Goal: Task Accomplishment & Management: Manage account settings

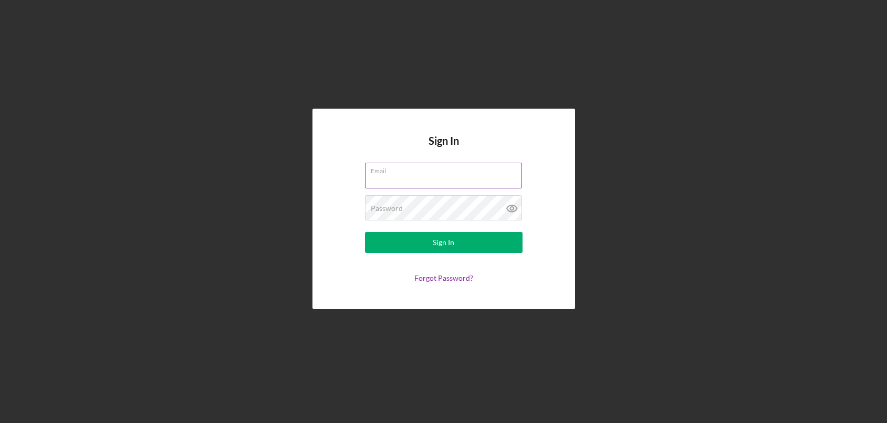
click at [401, 176] on input "Email" at bounding box center [443, 175] width 157 height 25
type input "[EMAIL_ADDRESS][DOMAIN_NAME]"
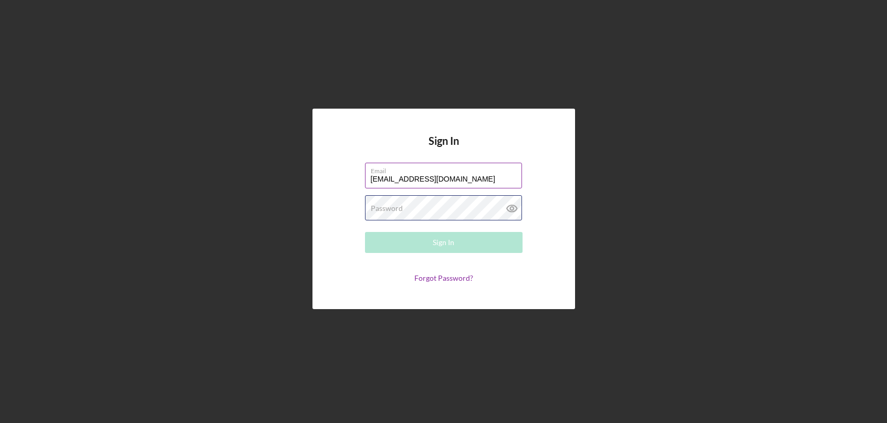
click at [410, 206] on div "Password Required" at bounding box center [444, 208] width 158 height 26
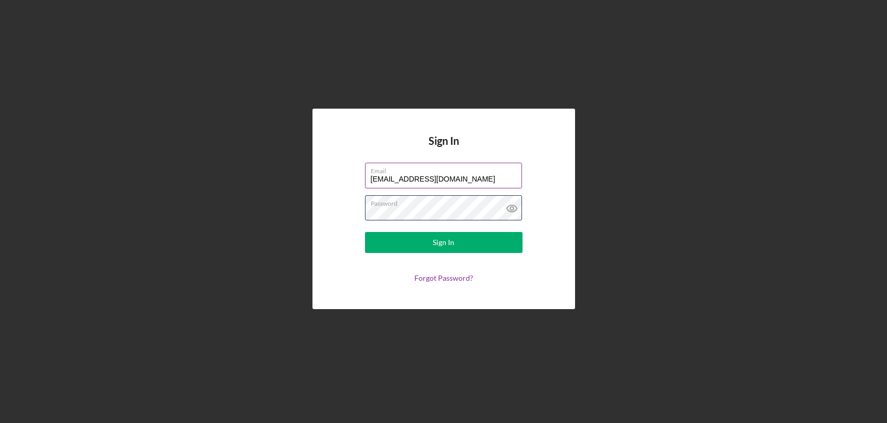
click at [365, 232] on button "Sign In" at bounding box center [444, 242] width 158 height 21
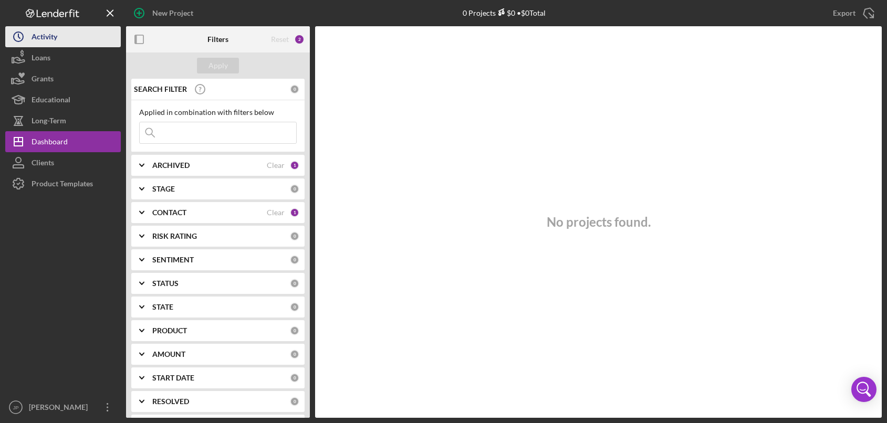
click at [49, 38] on div "Activity" at bounding box center [45, 38] width 26 height 24
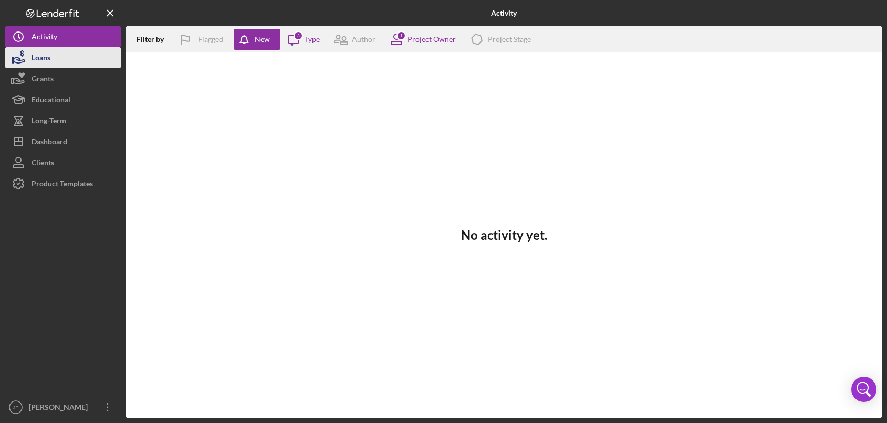
click at [46, 58] on div "Loans" at bounding box center [41, 59] width 19 height 24
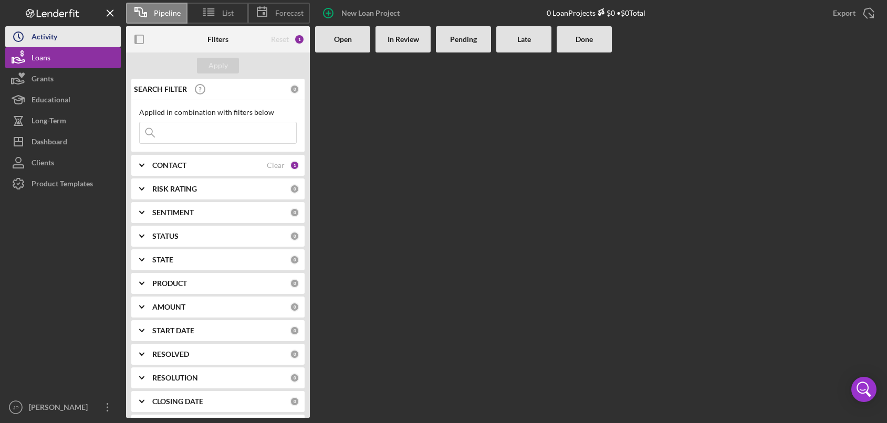
click at [40, 38] on div "Activity" at bounding box center [45, 38] width 26 height 24
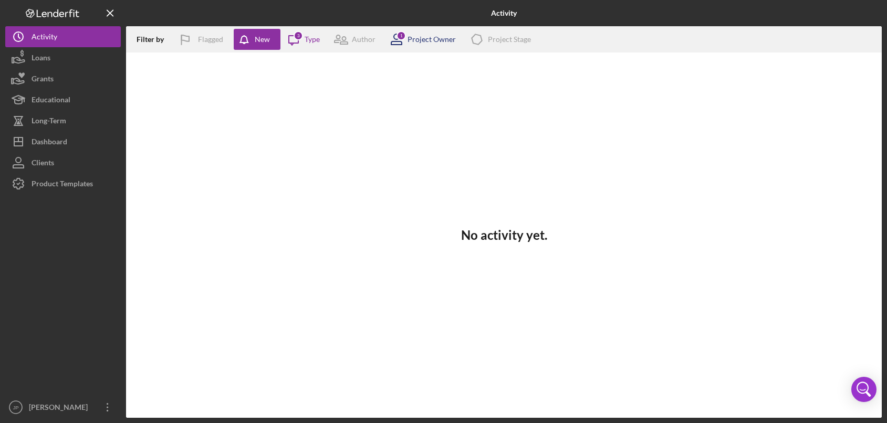
click at [416, 37] on div "Project Owner" at bounding box center [432, 39] width 48 height 8
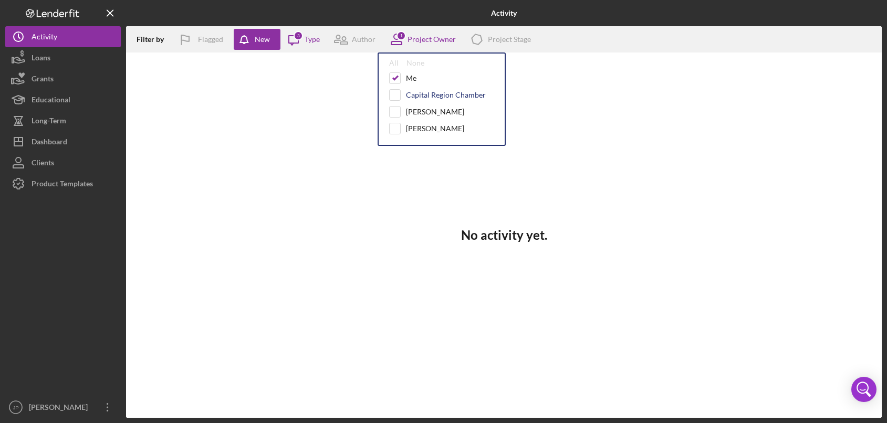
click at [427, 95] on div "Capital Region Chamber" at bounding box center [446, 95] width 80 height 8
checkbox input "true"
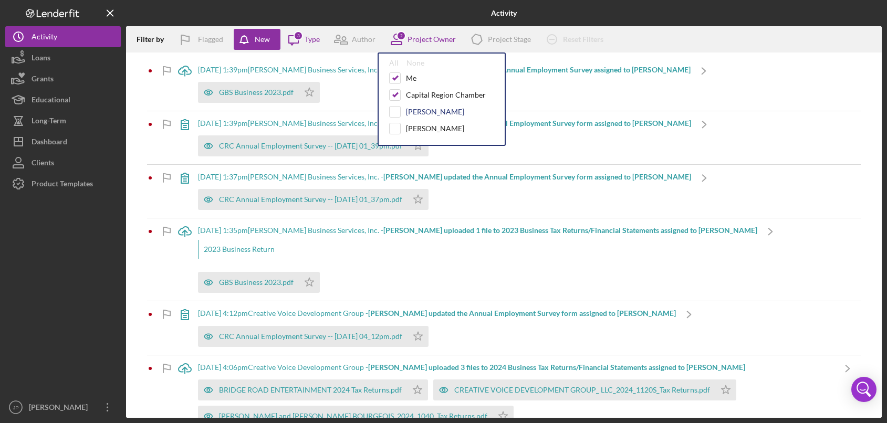
click at [422, 112] on div "[PERSON_NAME]" at bounding box center [435, 112] width 58 height 8
checkbox input "true"
click at [422, 130] on div "[PERSON_NAME]" at bounding box center [435, 129] width 58 height 8
checkbox input "true"
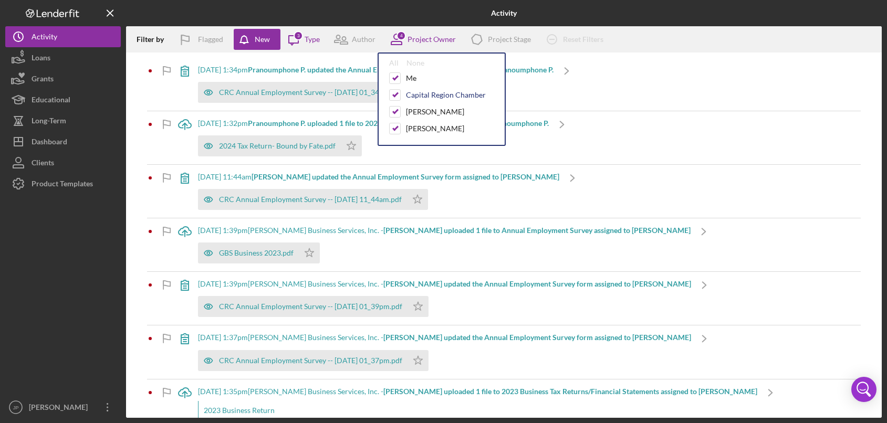
click at [412, 96] on div "Capital Region Chamber" at bounding box center [446, 95] width 80 height 8
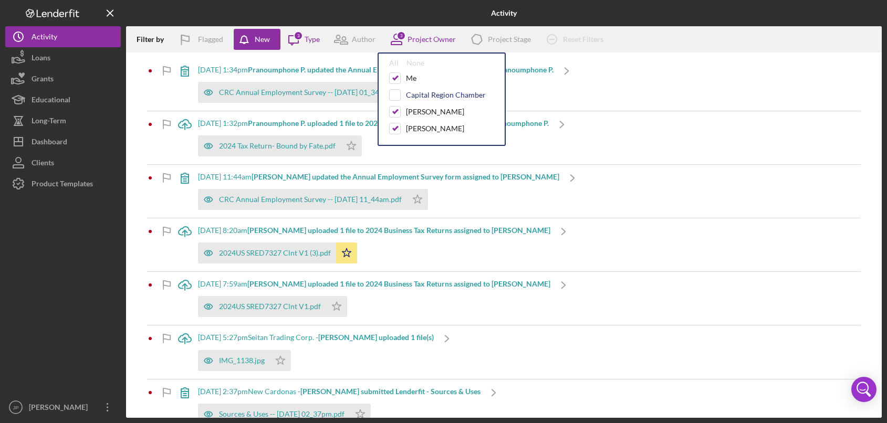
click at [414, 95] on div "Capital Region Chamber" at bounding box center [446, 95] width 80 height 8
checkbox input "true"
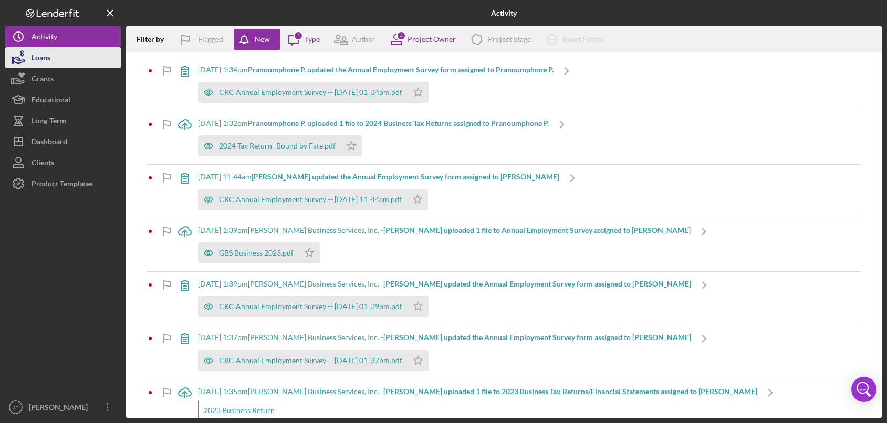
click at [47, 62] on div "Loans" at bounding box center [41, 59] width 19 height 24
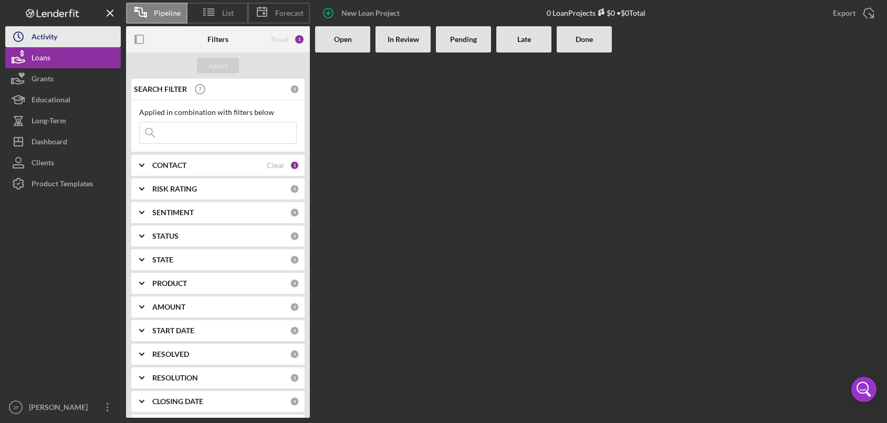
click at [50, 36] on div "Activity" at bounding box center [45, 38] width 26 height 24
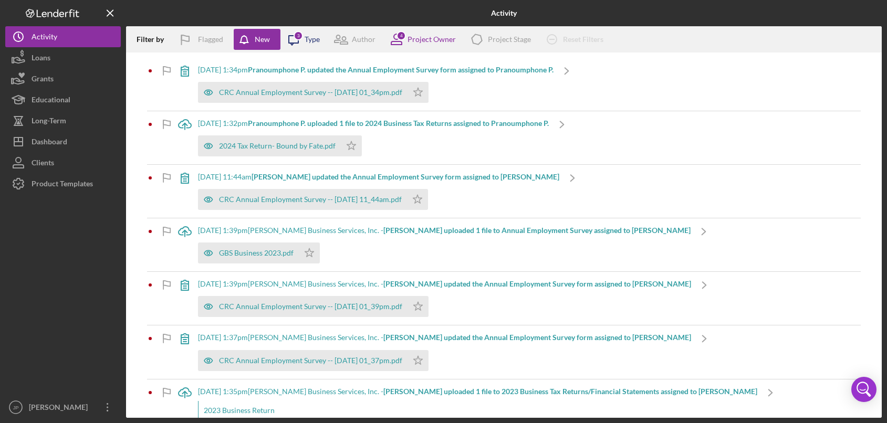
click at [306, 40] on icon "Icon/Message" at bounding box center [294, 39] width 26 height 26
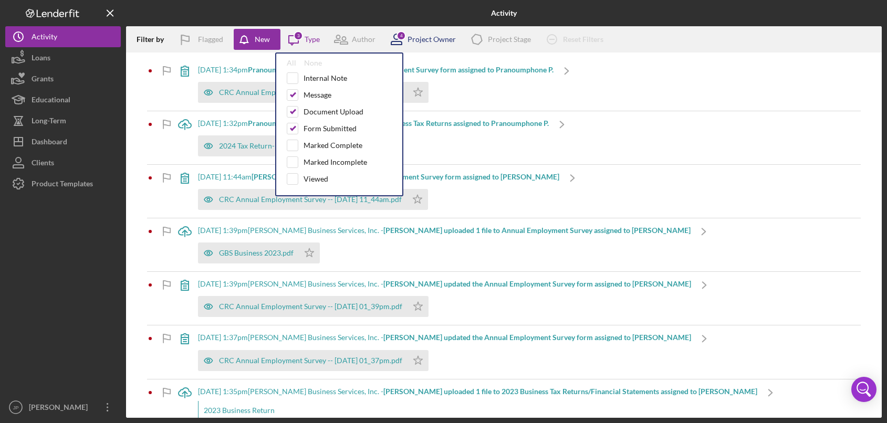
click at [421, 38] on div "Project Owner" at bounding box center [432, 39] width 48 height 8
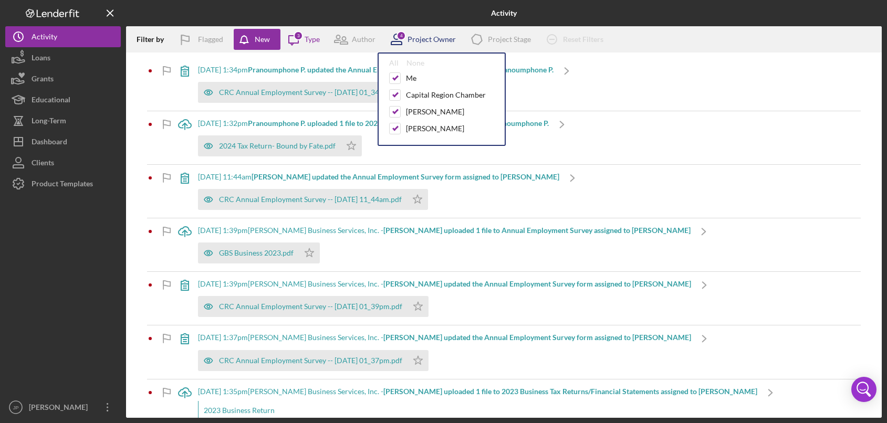
click at [421, 40] on div "Project Owner" at bounding box center [432, 39] width 48 height 8
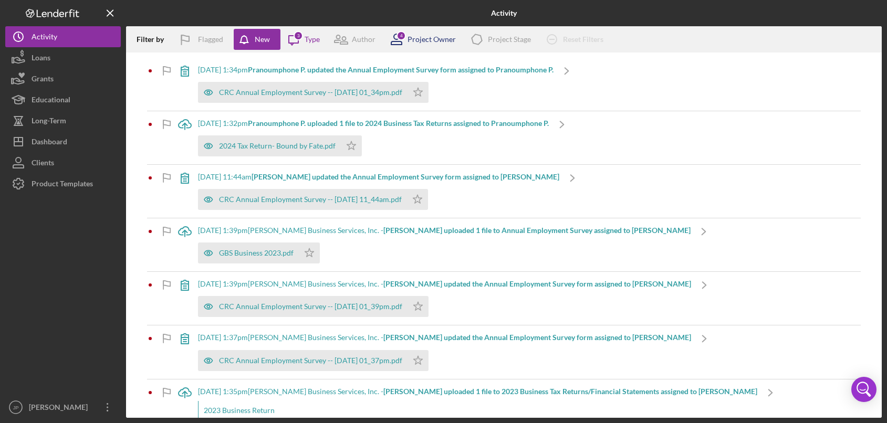
click at [421, 40] on div "Project Owner" at bounding box center [432, 39] width 48 height 8
click at [687, 39] on div "Filter by Flagged New Icon/Message 3 Type Author 4 Project Owner Icon/Product P…" at bounding box center [504, 39] width 756 height 26
click at [48, 63] on div "Loans" at bounding box center [41, 59] width 19 height 24
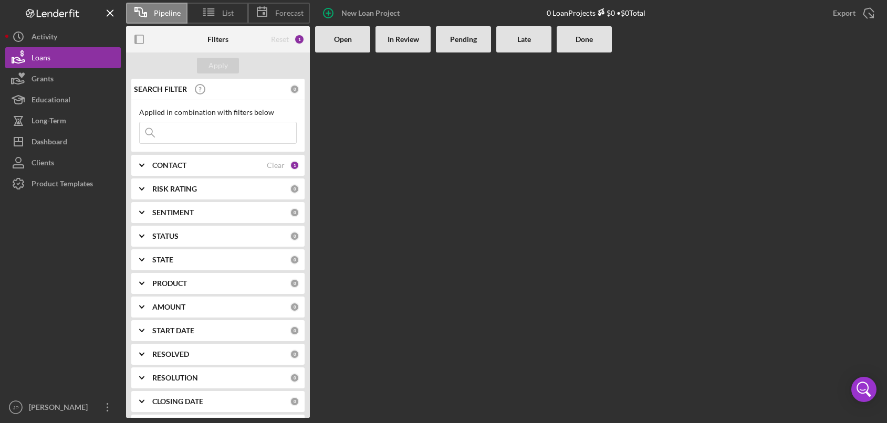
click at [337, 38] on b "Open" at bounding box center [343, 39] width 18 height 8
click at [142, 166] on polyline at bounding box center [142, 165] width 4 height 2
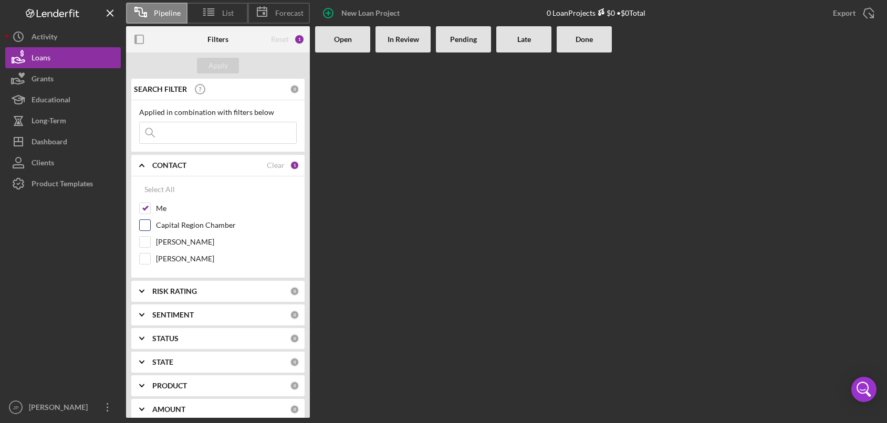
click at [143, 224] on input "Capital Region Chamber" at bounding box center [145, 225] width 11 height 11
checkbox input "true"
click at [146, 245] on input "[PERSON_NAME]" at bounding box center [145, 242] width 11 height 11
checkbox input "true"
click at [147, 260] on input "[PERSON_NAME]" at bounding box center [145, 259] width 11 height 11
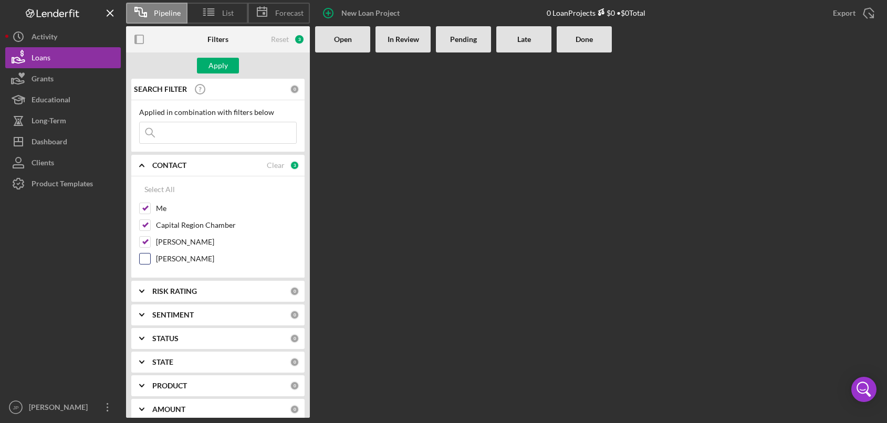
checkbox input "true"
click at [223, 71] on div "Apply" at bounding box center [218, 66] width 19 height 16
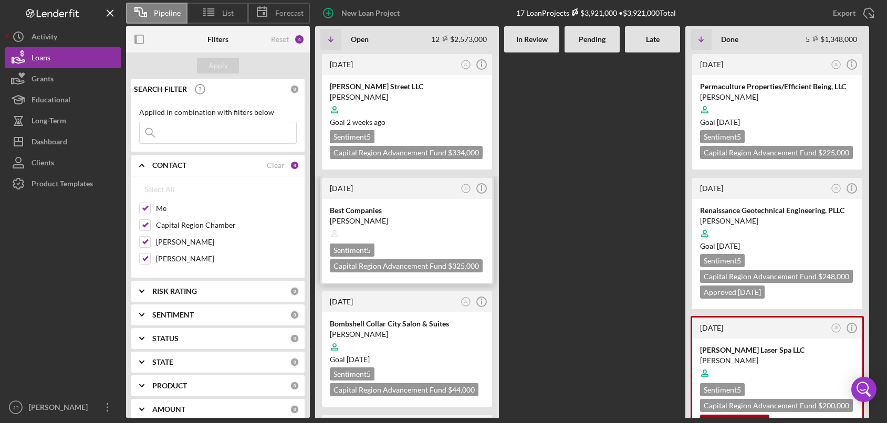
click at [410, 191] on div "[DATE]" at bounding box center [394, 188] width 128 height 8
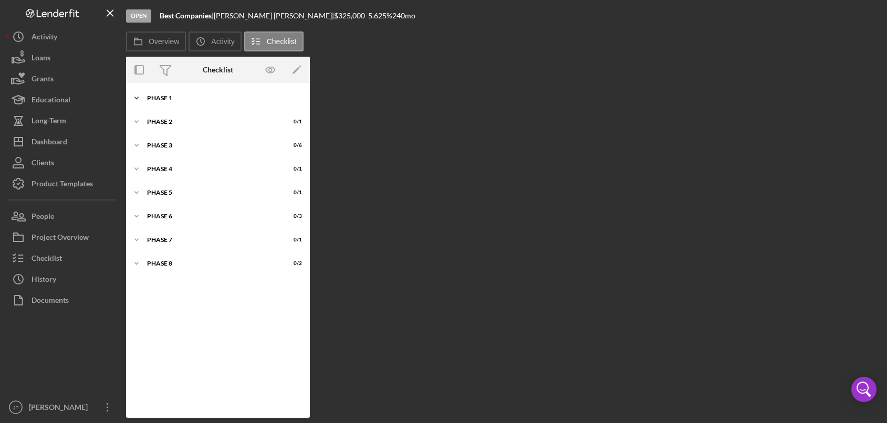
click at [136, 97] on icon "Icon/Expander" at bounding box center [136, 98] width 21 height 21
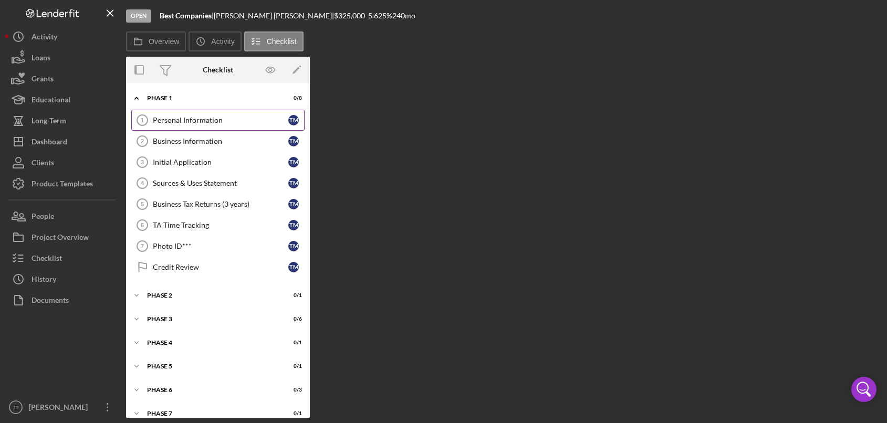
click at [169, 123] on div "Personal Information" at bounding box center [221, 120] width 136 height 8
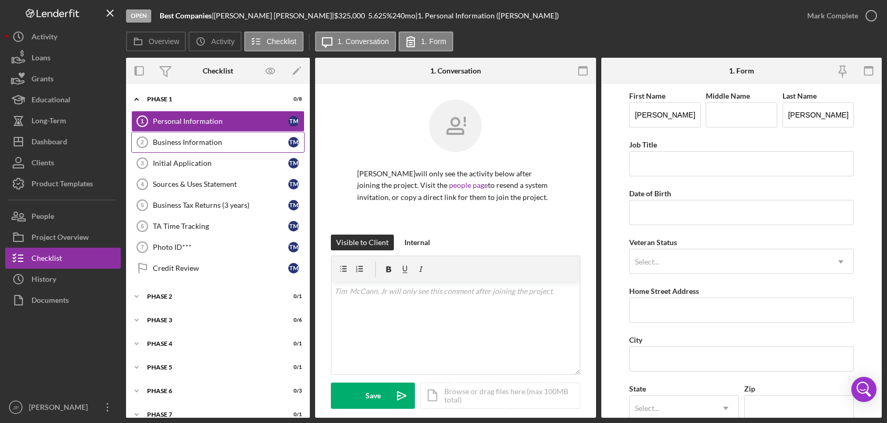
click at [174, 143] on div "Business Information" at bounding box center [221, 142] width 136 height 8
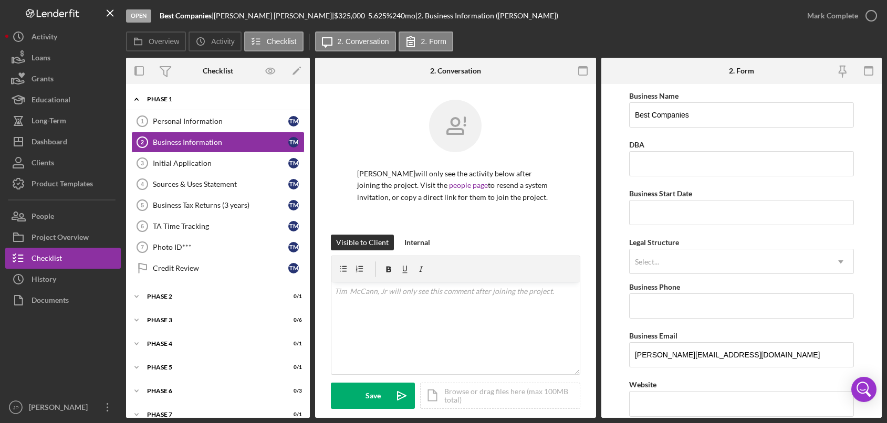
click at [137, 97] on icon "Icon/Expander" at bounding box center [136, 99] width 21 height 21
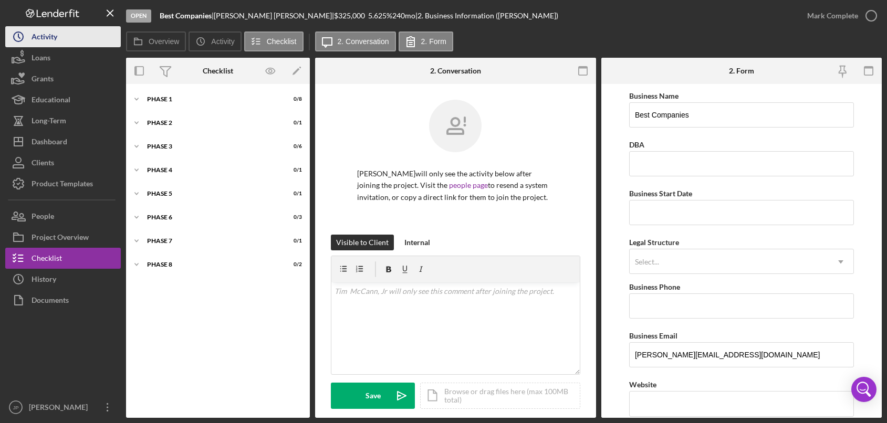
click at [43, 37] on div "Activity" at bounding box center [45, 38] width 26 height 24
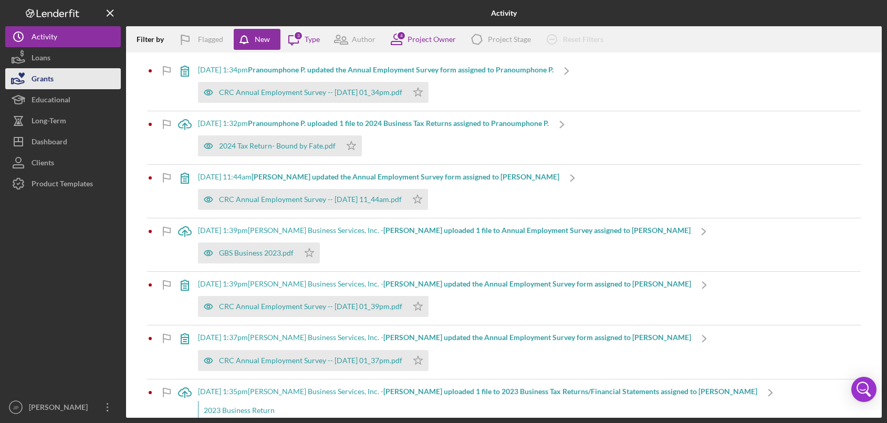
click at [59, 81] on button "Grants" at bounding box center [63, 78] width 116 height 21
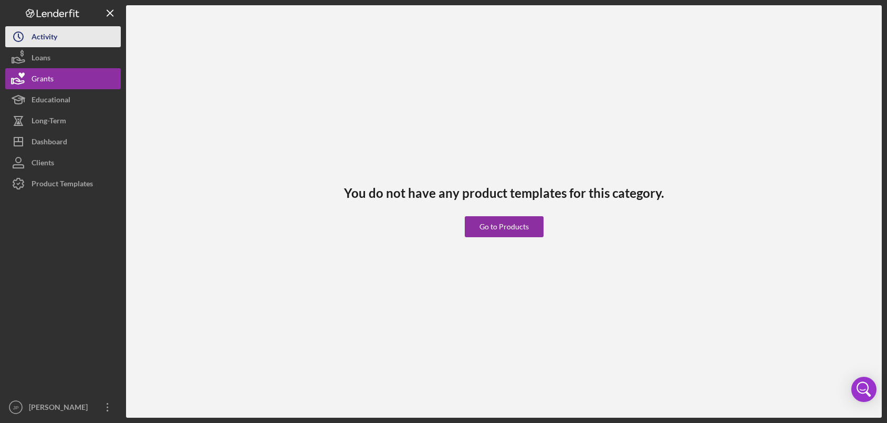
click at [68, 43] on button "Icon/History Activity" at bounding box center [63, 36] width 116 height 21
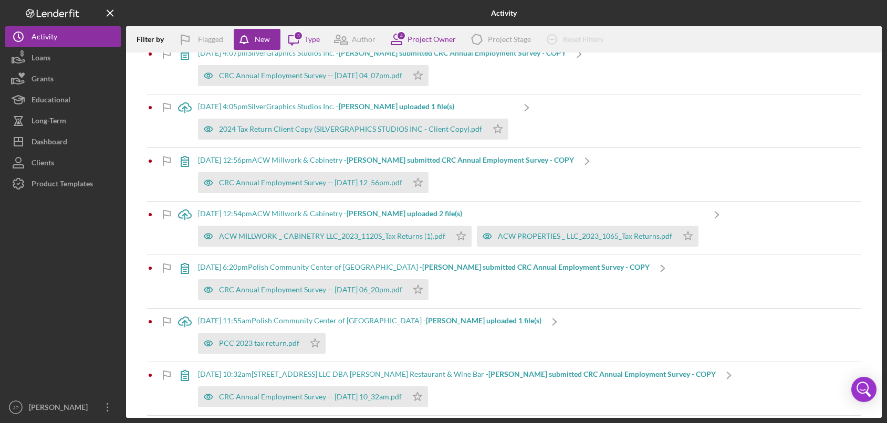
scroll to position [1934, 0]
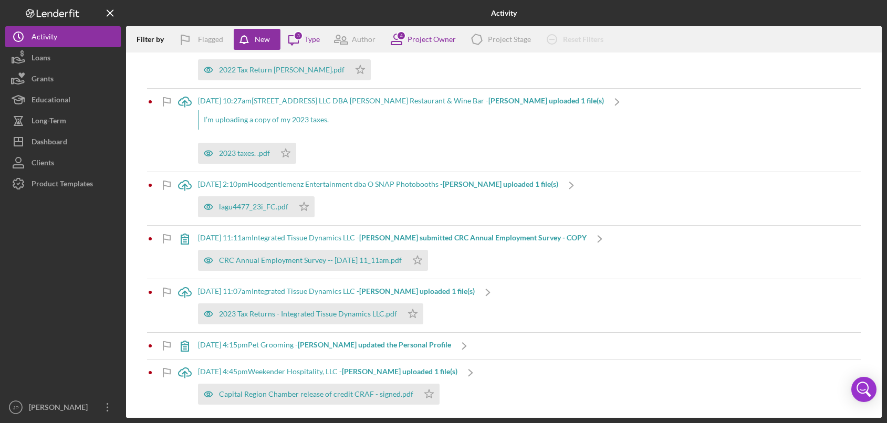
click at [421, 370] on b "[PERSON_NAME] uploaded 1 file(s)" at bounding box center [400, 371] width 116 height 9
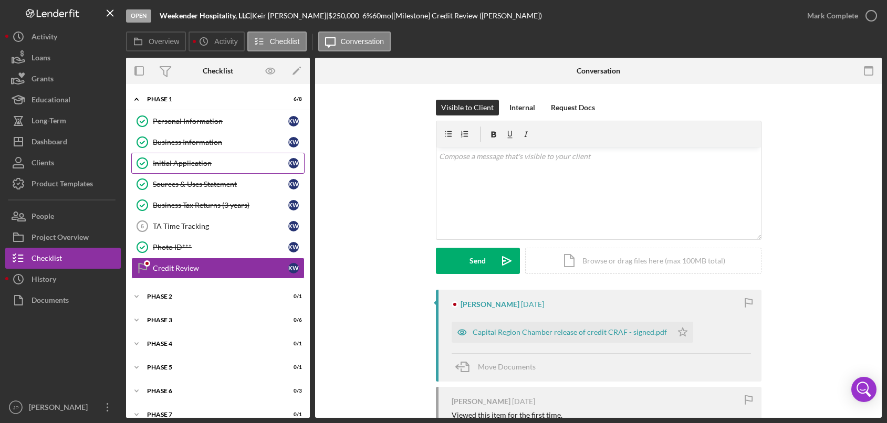
scroll to position [17, 0]
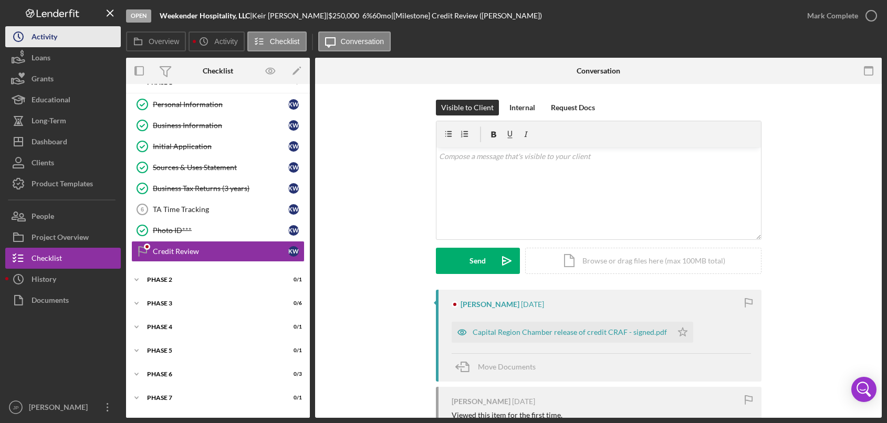
click at [70, 39] on button "Icon/History Activity" at bounding box center [63, 36] width 116 height 21
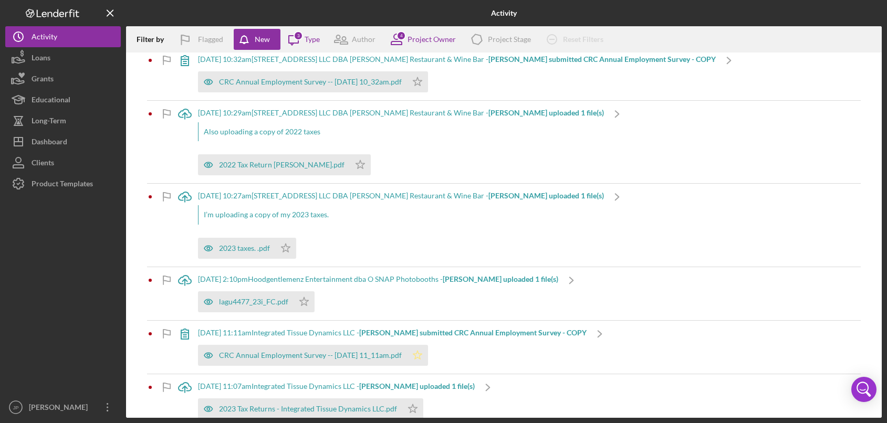
scroll to position [1934, 0]
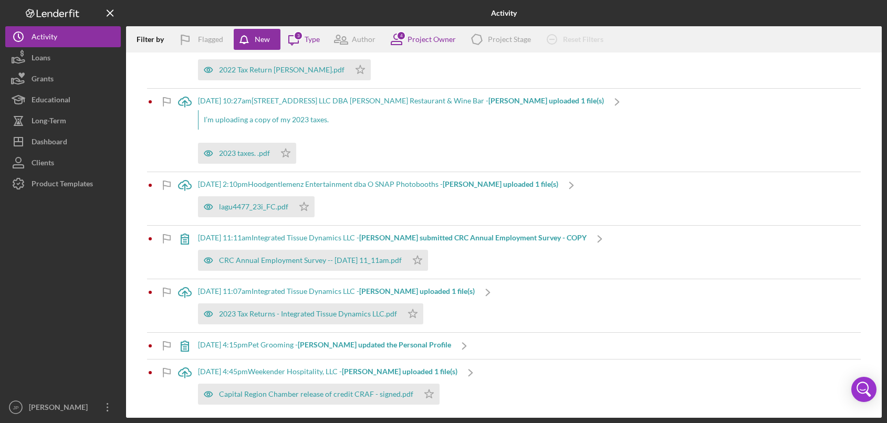
click at [333, 371] on div "[DATE] 4:45pm Weekender Hospitality, LLC - [PERSON_NAME] uploaded 1 file(s)" at bounding box center [328, 372] width 260 height 8
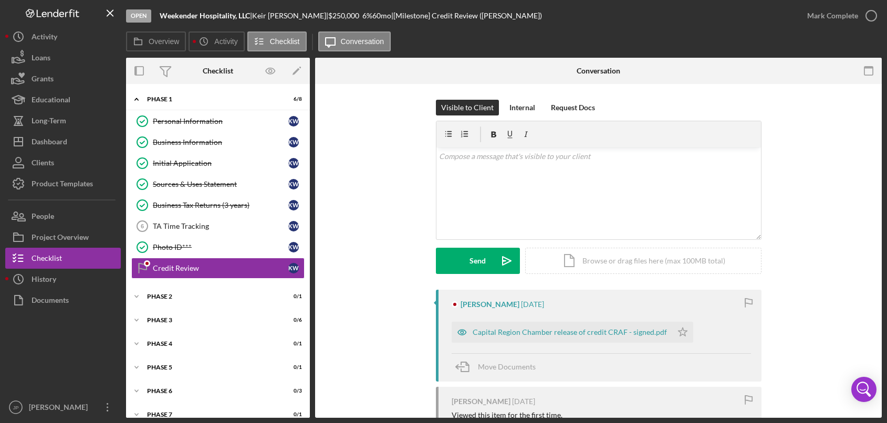
scroll to position [17, 0]
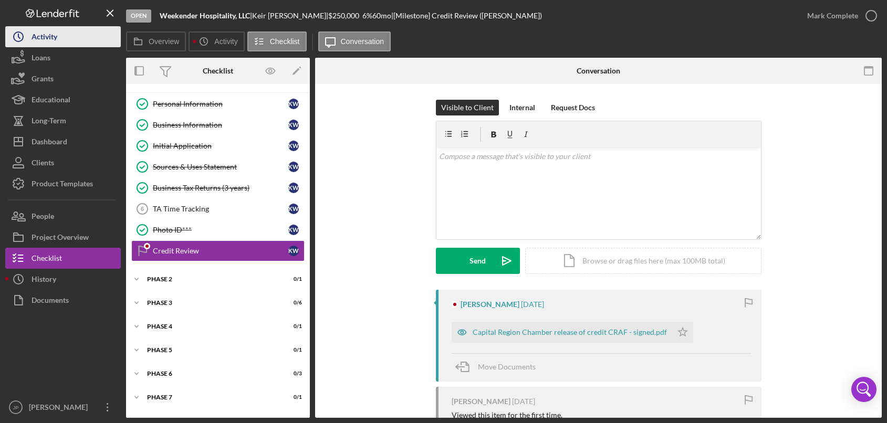
click at [57, 36] on div "Activity" at bounding box center [45, 38] width 26 height 24
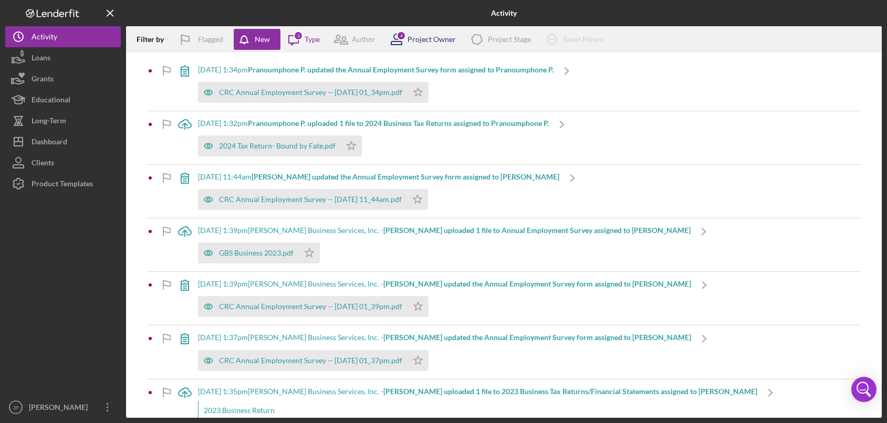
click at [431, 39] on div "Project Owner" at bounding box center [432, 39] width 48 height 8
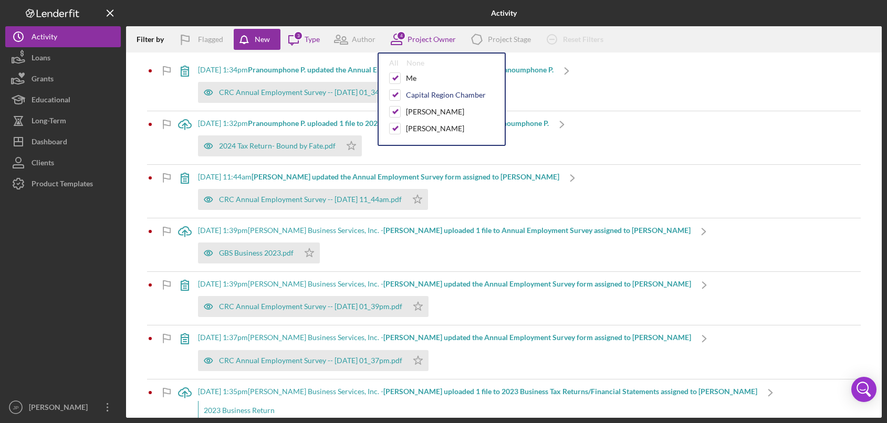
click at [415, 95] on div "Capital Region Chamber" at bounding box center [446, 95] width 80 height 8
checkbox input "false"
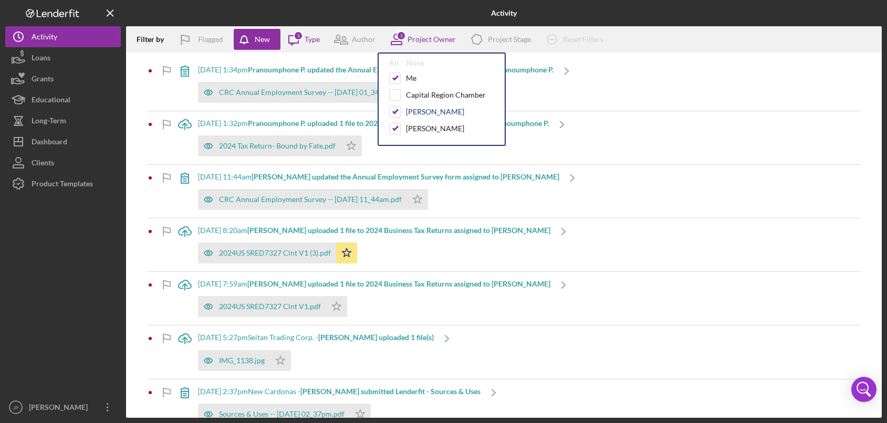
click at [415, 113] on div "[PERSON_NAME]" at bounding box center [435, 112] width 58 height 8
checkbox input "false"
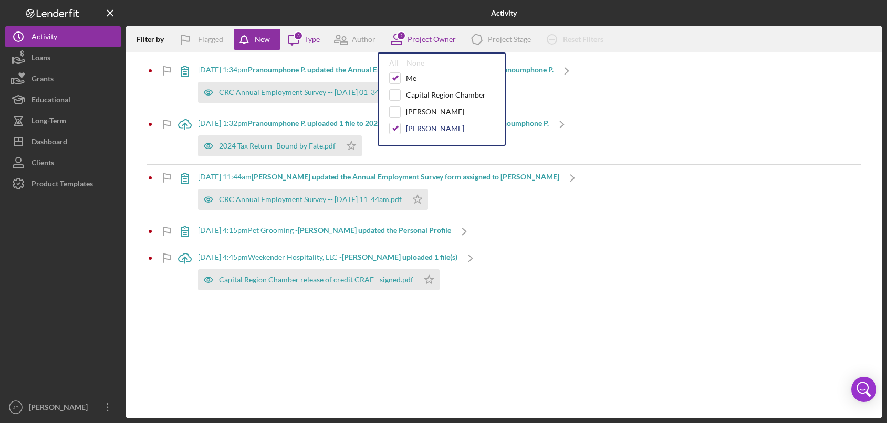
click at [421, 127] on div "[PERSON_NAME]" at bounding box center [435, 129] width 58 height 8
checkbox input "false"
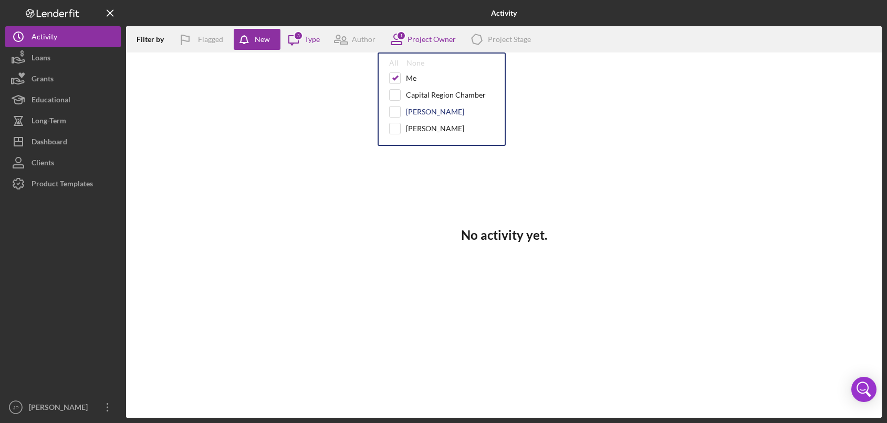
click at [419, 113] on div "[PERSON_NAME]" at bounding box center [435, 112] width 58 height 8
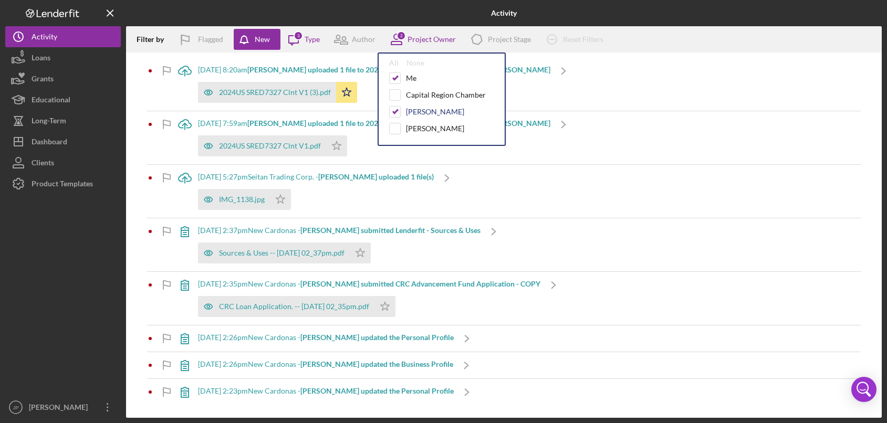
click at [411, 112] on div "[PERSON_NAME]" at bounding box center [435, 112] width 58 height 8
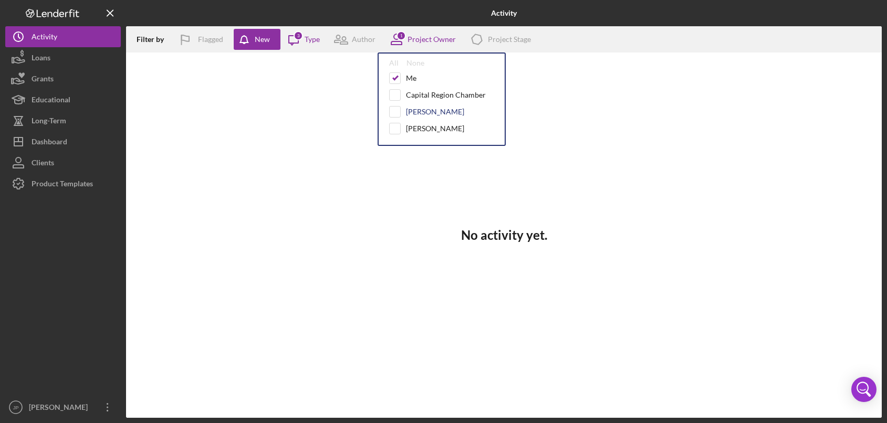
click at [414, 109] on div "[PERSON_NAME]" at bounding box center [435, 112] width 58 height 8
checkbox input "true"
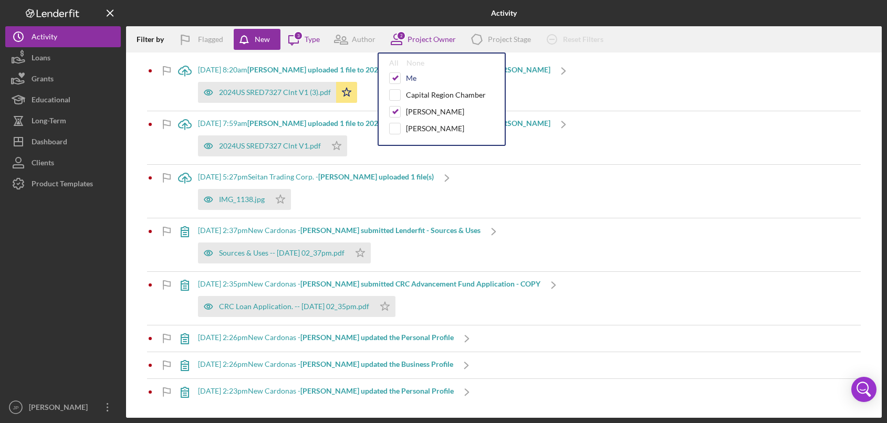
click at [408, 79] on div "Me" at bounding box center [411, 78] width 11 height 8
checkbox input "false"
click at [415, 112] on div "[PERSON_NAME]" at bounding box center [435, 112] width 58 height 8
checkbox input "false"
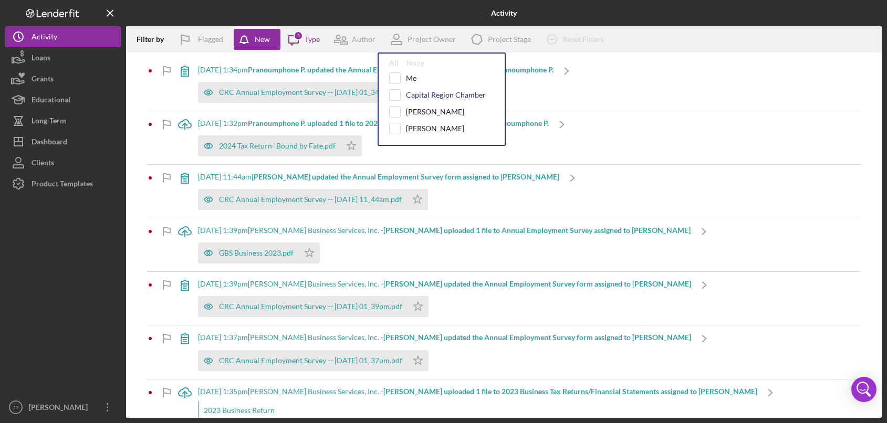
click at [420, 93] on div "Capital Region Chamber" at bounding box center [446, 95] width 80 height 8
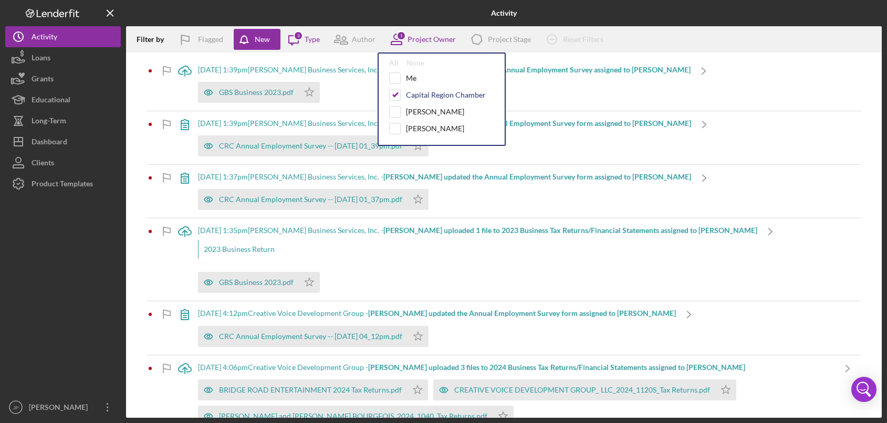
click at [418, 94] on div "Capital Region Chamber" at bounding box center [446, 95] width 80 height 8
checkbox input "false"
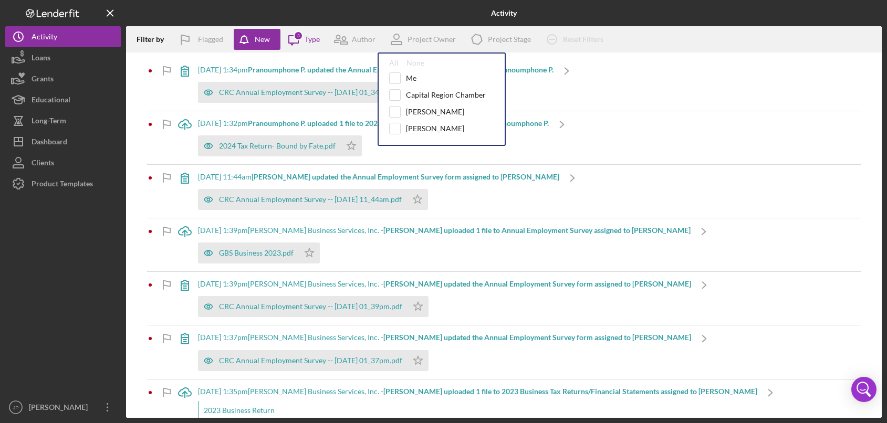
click at [655, 38] on div "Filter by Flagged New Icon/Message 3 Type Author Project Owner All None Me Capi…" at bounding box center [504, 39] width 756 height 26
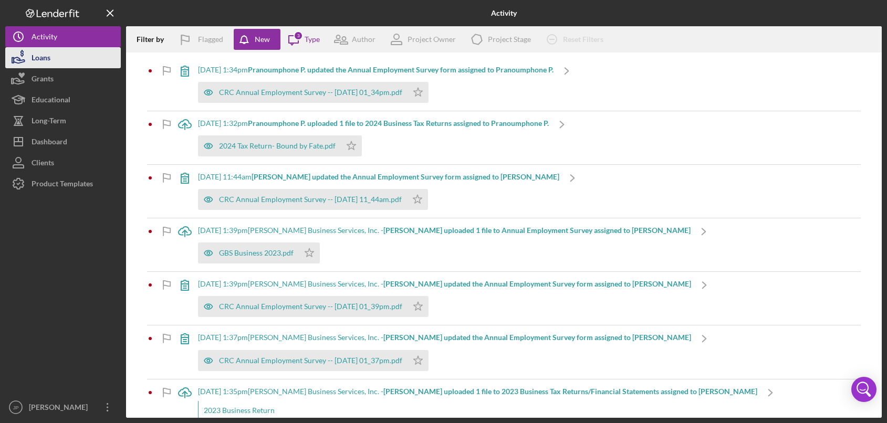
click at [53, 58] on button "Loans" at bounding box center [63, 57] width 116 height 21
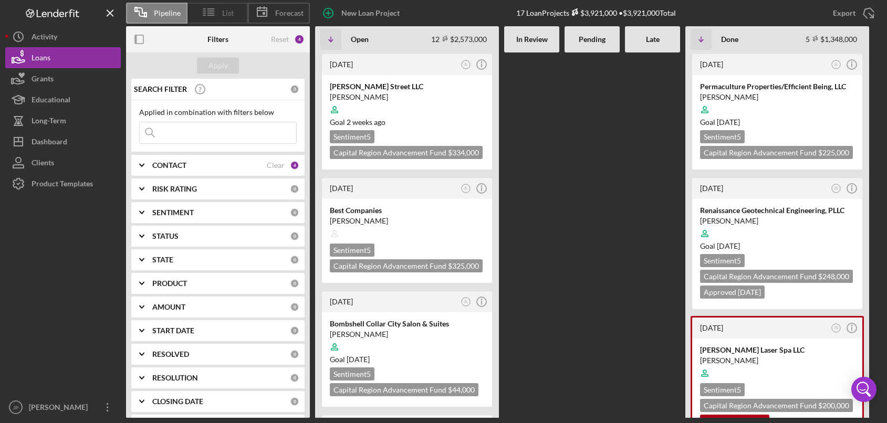
click at [226, 9] on span "List" at bounding box center [228, 13] width 12 height 8
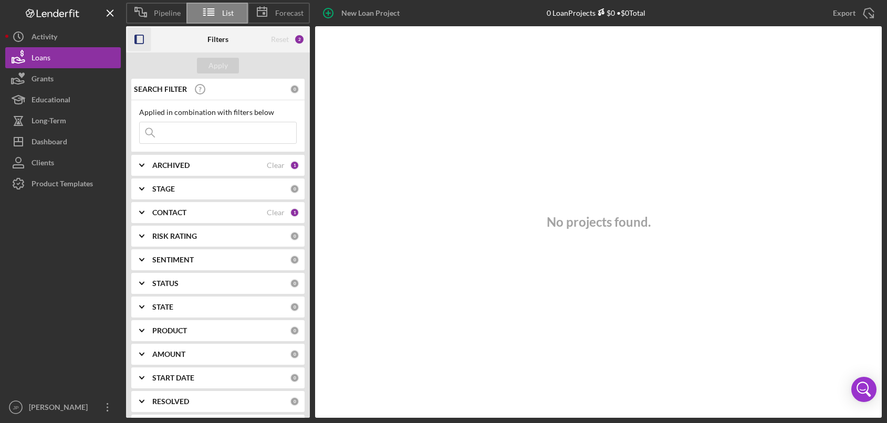
click at [137, 37] on icon "button" at bounding box center [140, 40] width 24 height 24
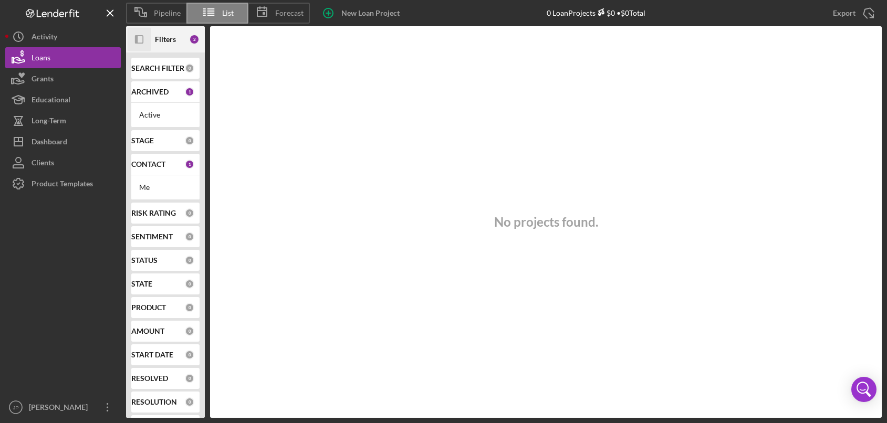
click at [137, 37] on icon "button" at bounding box center [136, 39] width 3 height 8
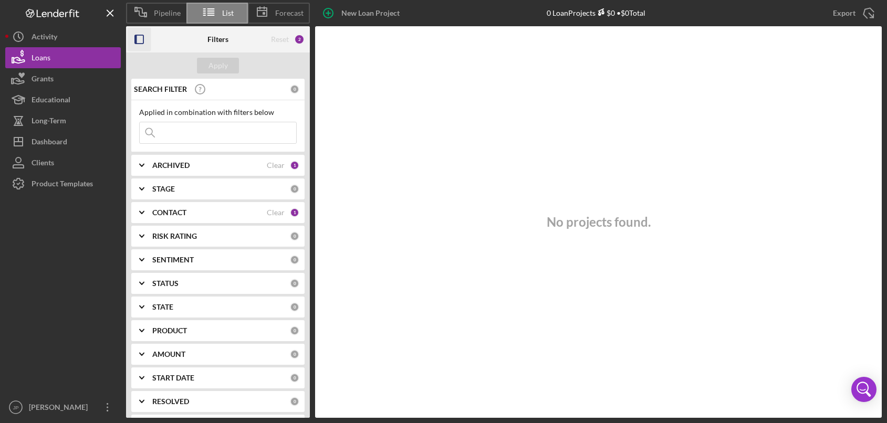
click at [164, 163] on b "ARCHIVED" at bounding box center [170, 165] width 37 height 8
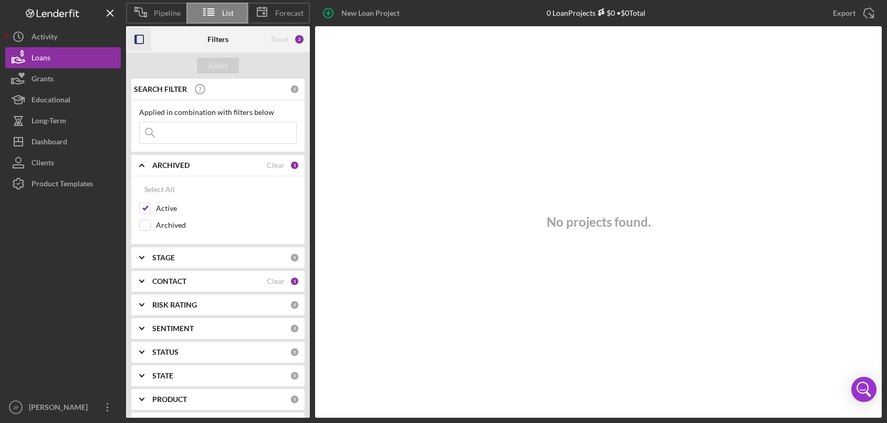
click at [166, 166] on b "ARCHIVED" at bounding box center [170, 165] width 37 height 8
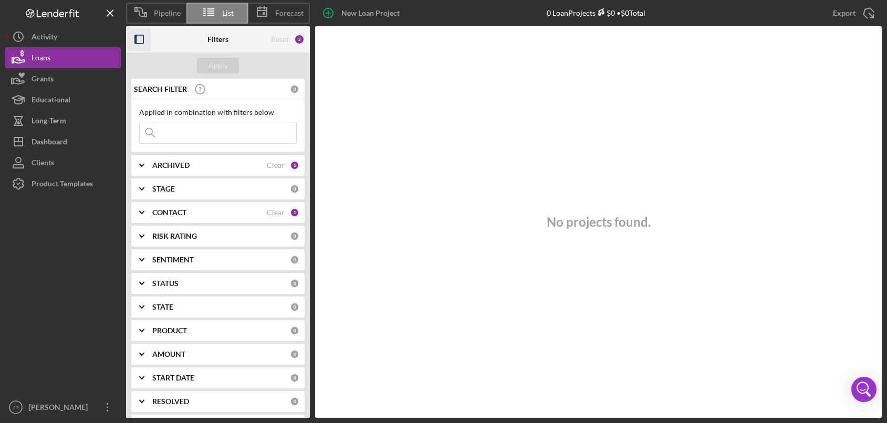
click at [161, 190] on b "STAGE" at bounding box center [163, 189] width 23 height 8
click at [166, 15] on span "Pipeline" at bounding box center [167, 13] width 27 height 8
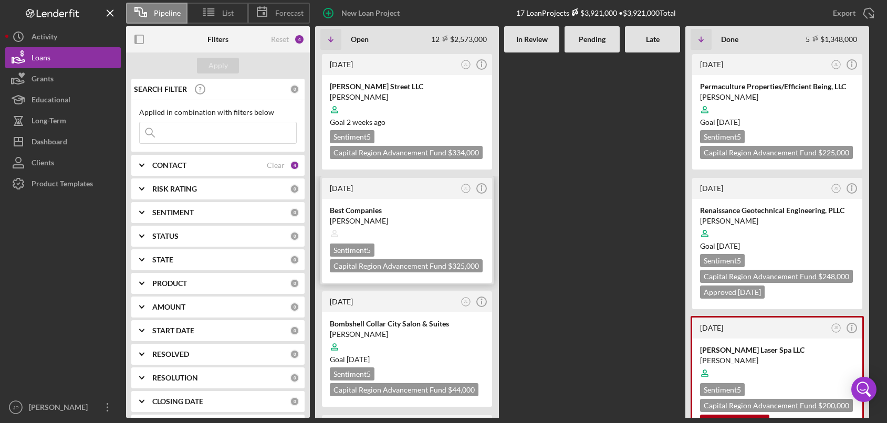
click at [397, 210] on div "Best Companies" at bounding box center [407, 210] width 154 height 11
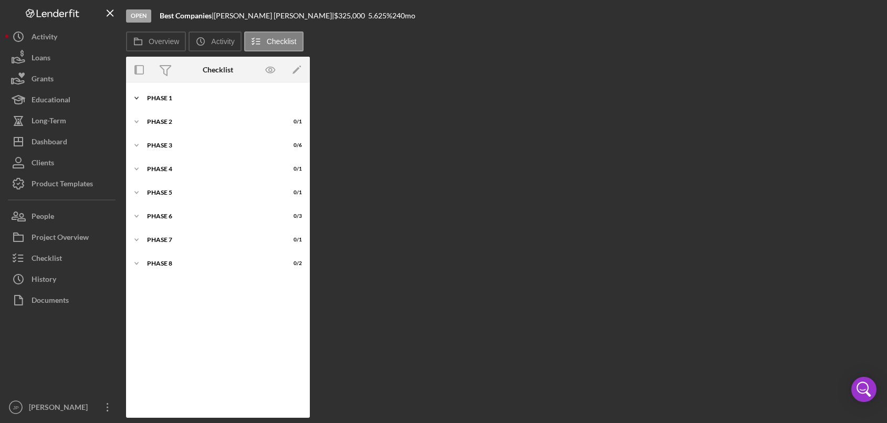
click at [157, 97] on div "Phase 1" at bounding box center [222, 98] width 150 height 6
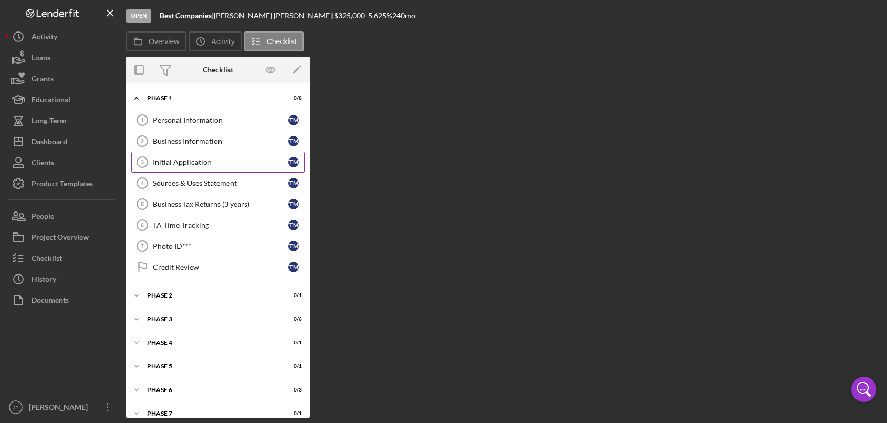
click at [182, 161] on div "Initial Application" at bounding box center [221, 162] width 136 height 8
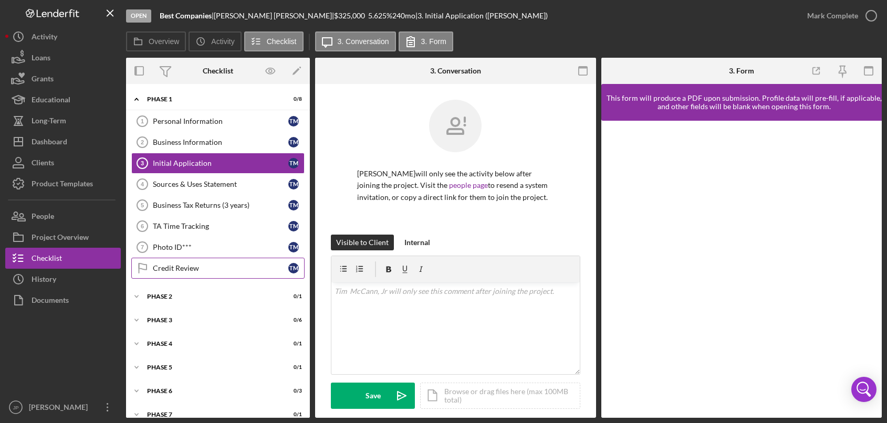
click at [194, 265] on div "Credit Review" at bounding box center [221, 268] width 136 height 8
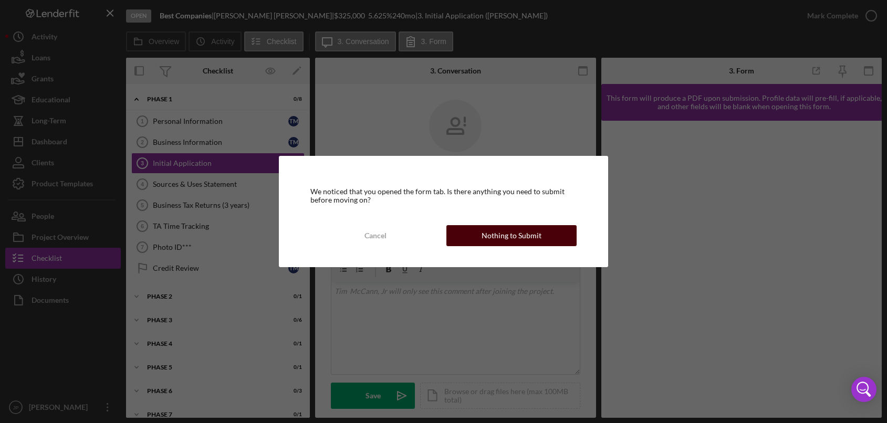
click at [497, 233] on div "Nothing to Submit" at bounding box center [512, 235] width 60 height 21
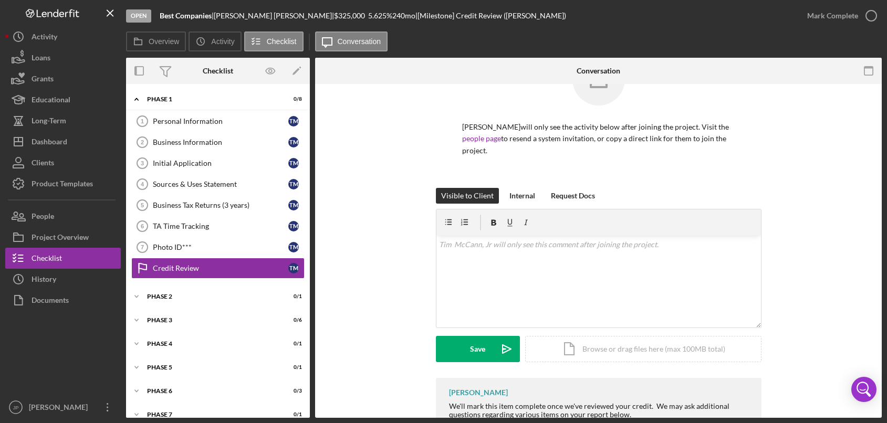
scroll to position [108, 0]
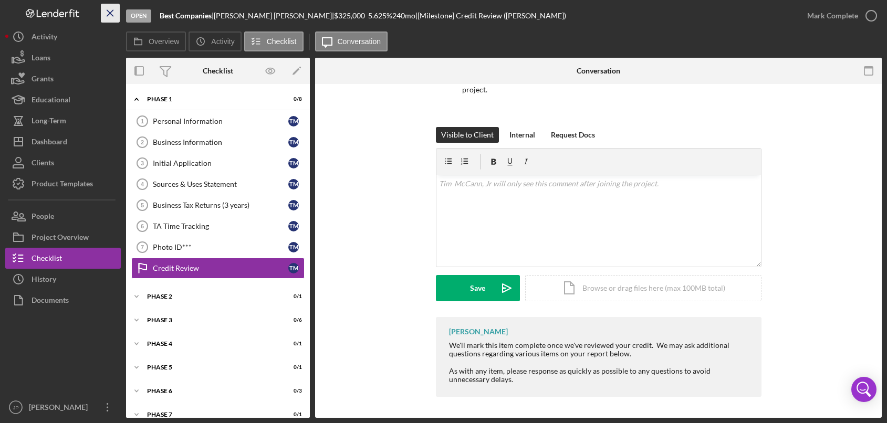
click at [110, 13] on line "button" at bounding box center [110, 13] width 6 height 6
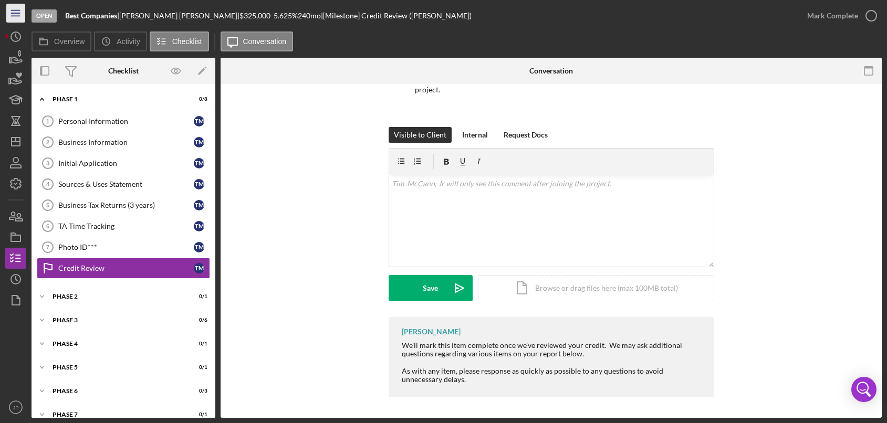
click at [19, 15] on icon "Icon/Menu" at bounding box center [16, 14] width 24 height 24
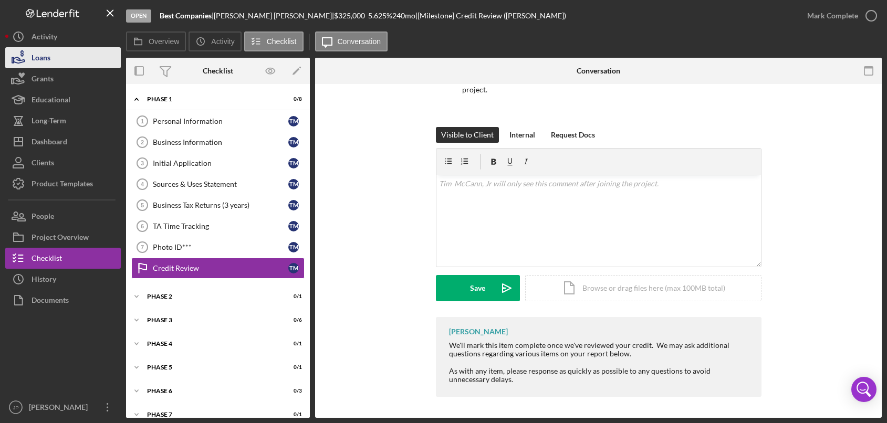
click at [41, 57] on div "Loans" at bounding box center [41, 59] width 19 height 24
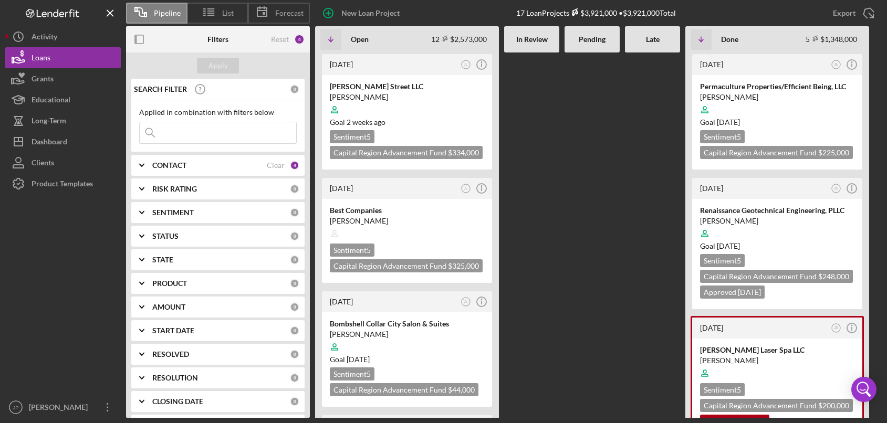
click at [160, 131] on icon at bounding box center [150, 132] width 21 height 21
click at [193, 131] on input at bounding box center [218, 132] width 157 height 21
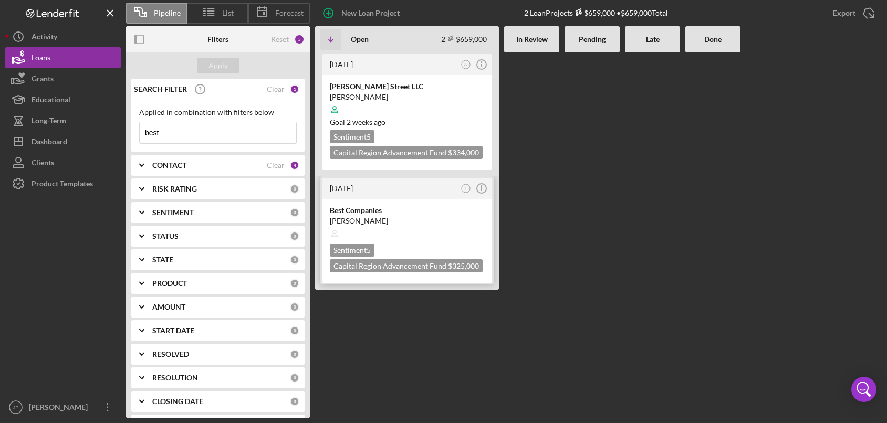
type input "best"
click at [418, 213] on div "Best Companies" at bounding box center [407, 210] width 154 height 11
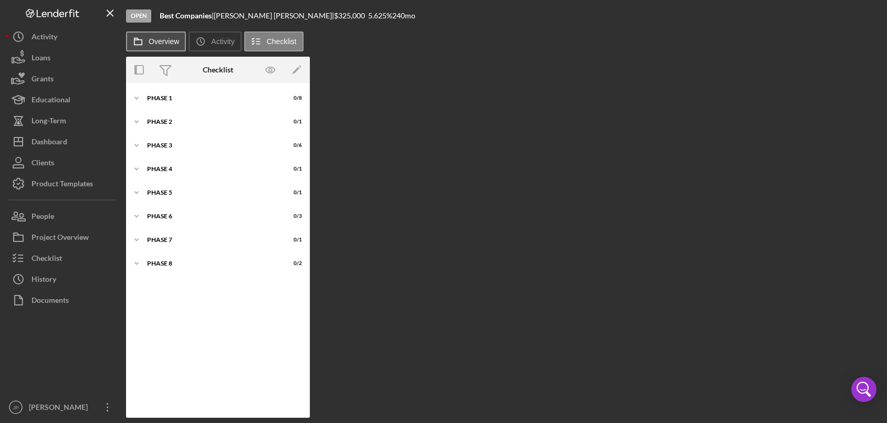
click at [149, 43] on label "Overview" at bounding box center [164, 41] width 30 height 8
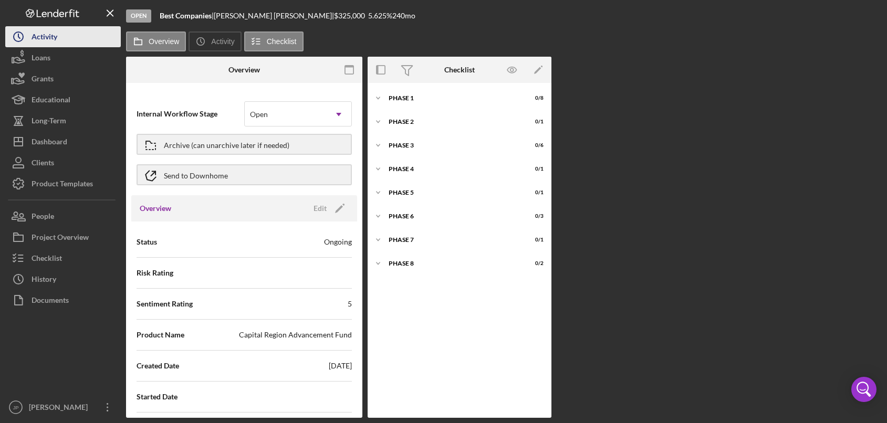
click at [50, 40] on div "Activity" at bounding box center [45, 38] width 26 height 24
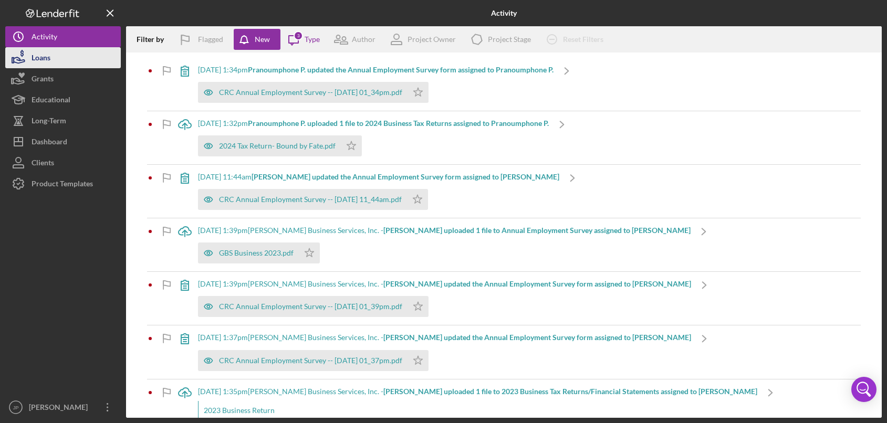
click at [48, 56] on div "Loans" at bounding box center [41, 59] width 19 height 24
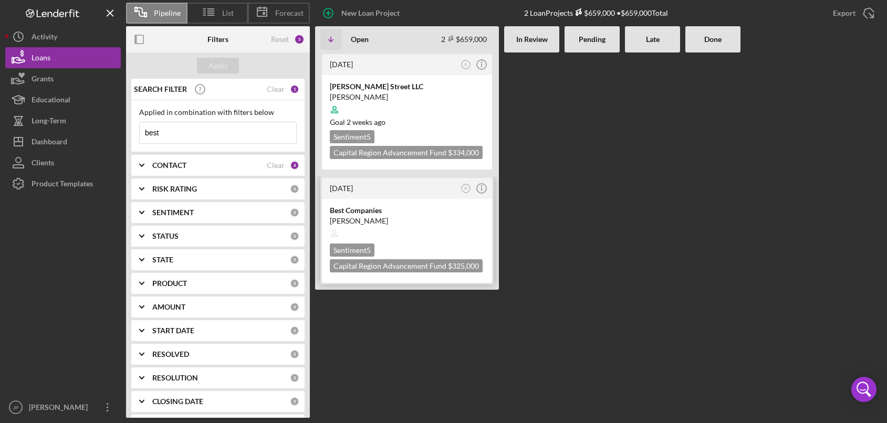
click at [423, 222] on div "[PERSON_NAME]" at bounding box center [407, 221] width 154 height 11
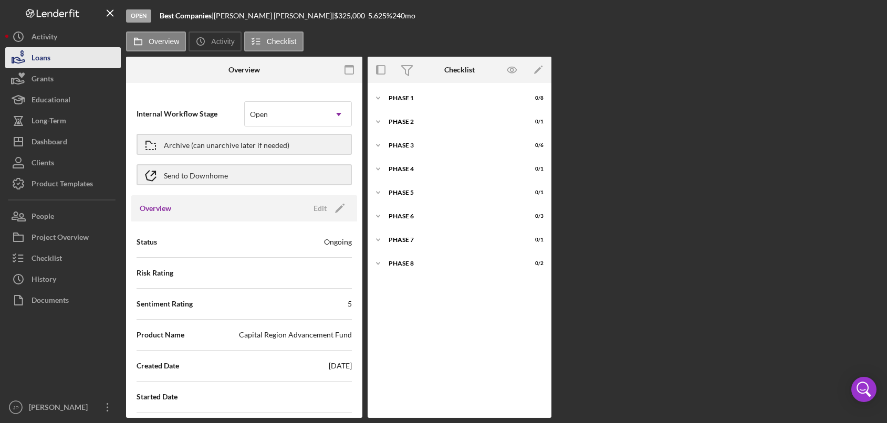
click at [38, 64] on div "Loans" at bounding box center [41, 59] width 19 height 24
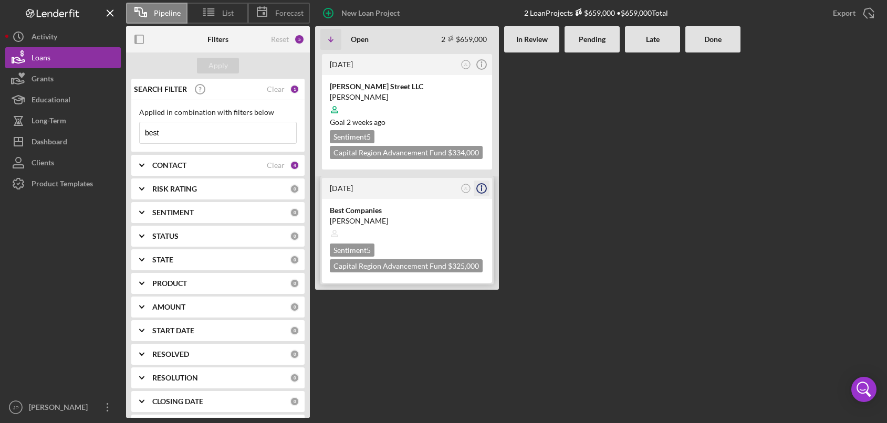
click at [484, 188] on icon "Icon/Info" at bounding box center [482, 188] width 26 height 26
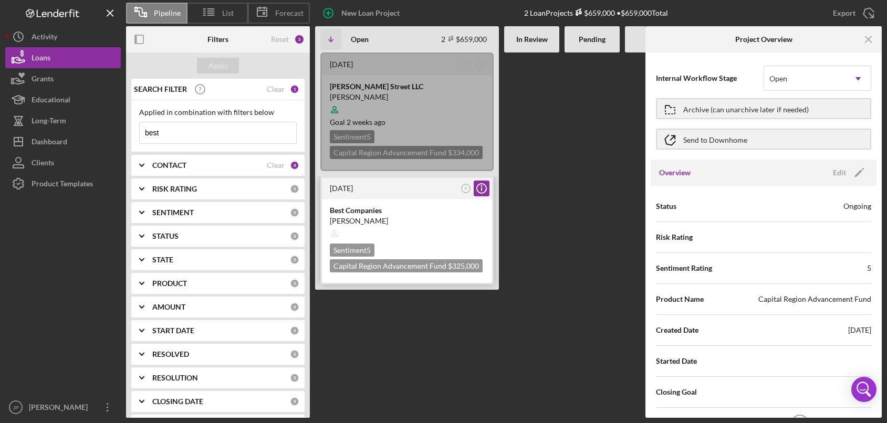
click at [404, 230] on div at bounding box center [407, 234] width 154 height 20
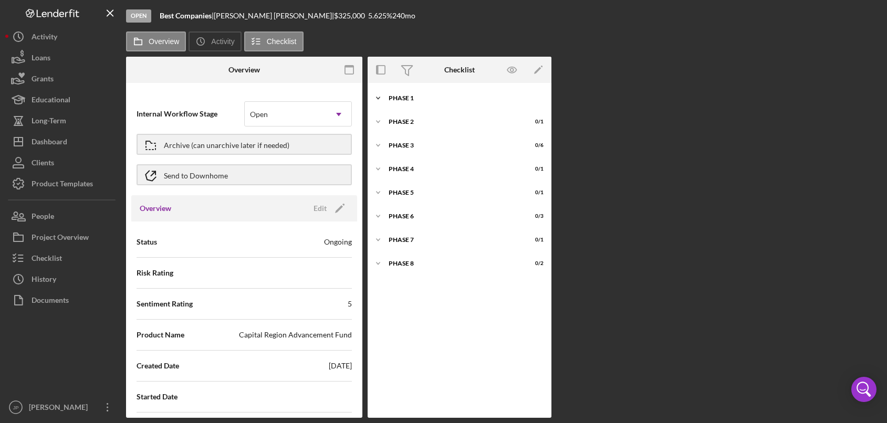
click at [401, 100] on div "Phase 1" at bounding box center [464, 98] width 150 height 6
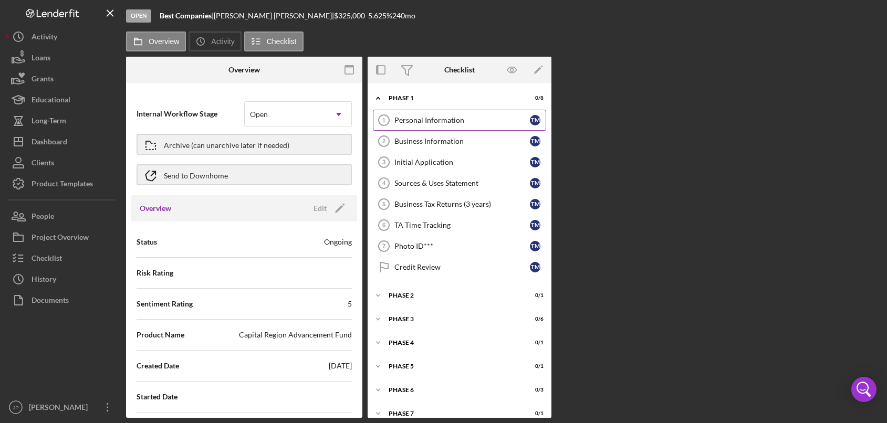
click at [426, 122] on div "Personal Information" at bounding box center [463, 120] width 136 height 8
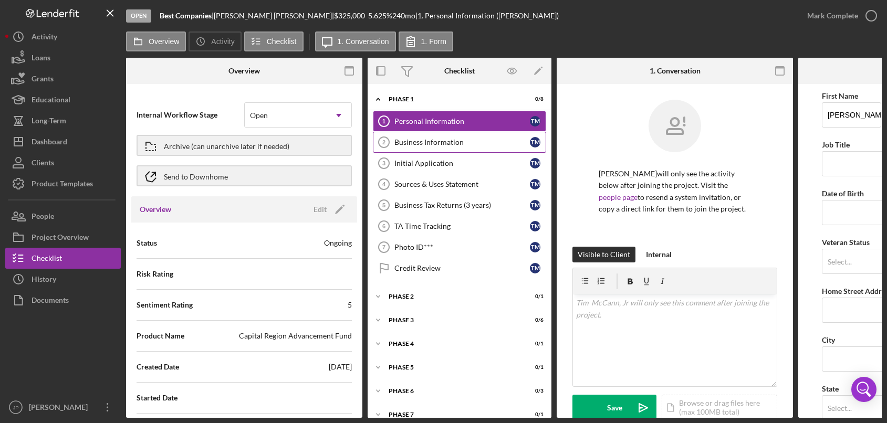
click at [428, 144] on div "Business Information" at bounding box center [463, 142] width 136 height 8
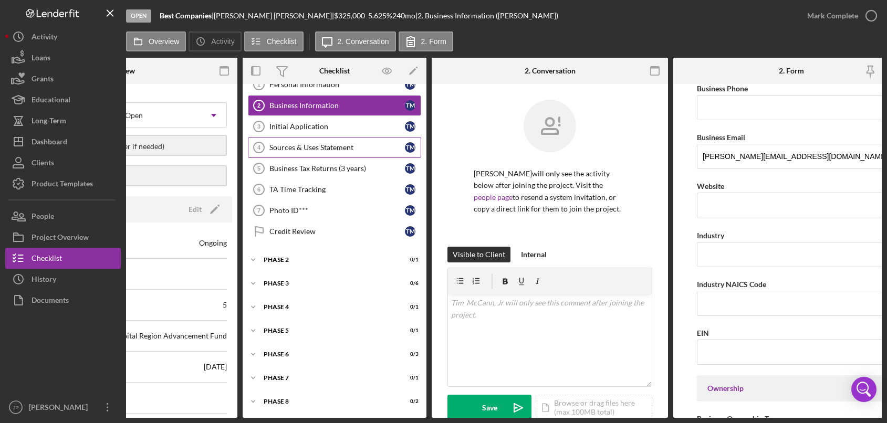
scroll to position [3, 0]
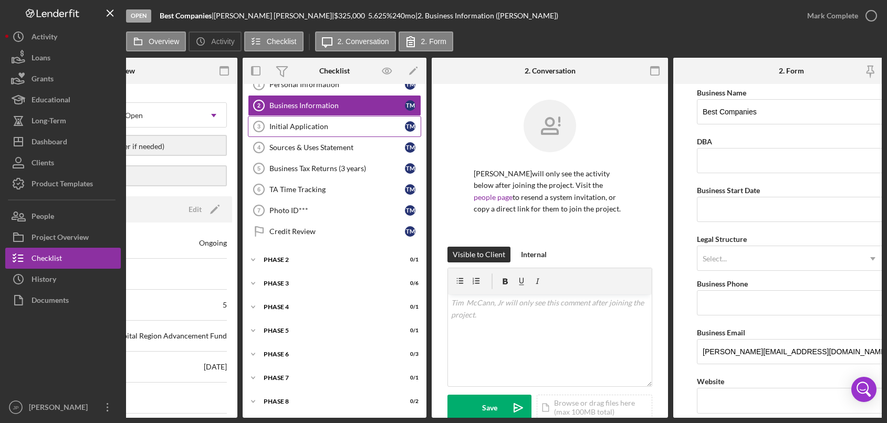
click at [320, 127] on div "Initial Application" at bounding box center [338, 126] width 136 height 8
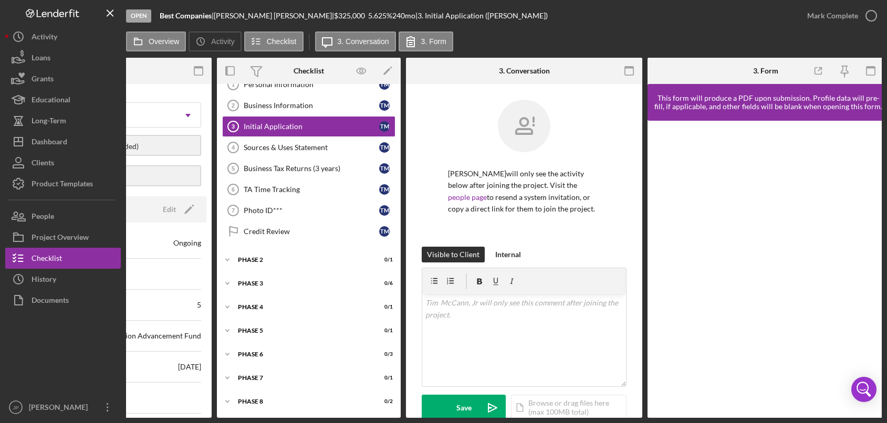
scroll to position [0, 153]
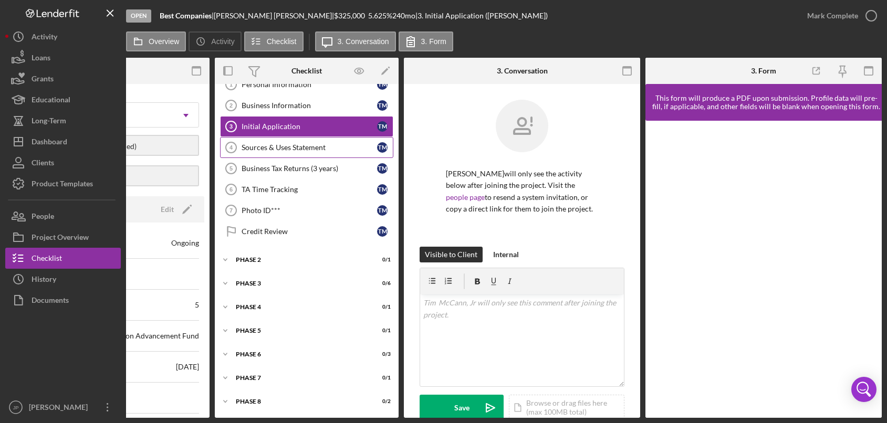
click at [288, 146] on div "Sources & Uses Statement" at bounding box center [310, 147] width 136 height 8
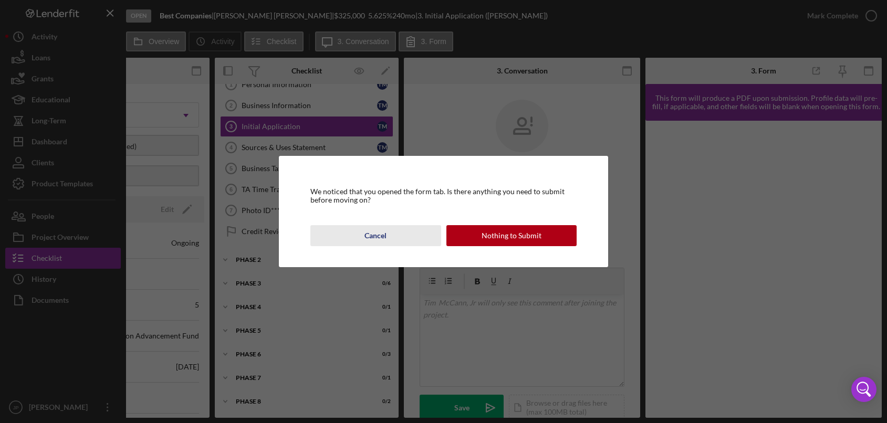
click at [379, 238] on div "Cancel" at bounding box center [376, 235] width 22 height 21
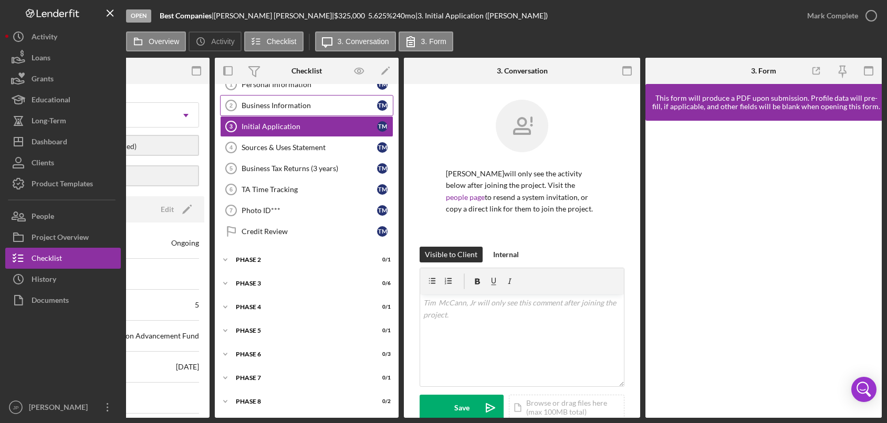
click at [281, 105] on div "Business Information" at bounding box center [310, 105] width 136 height 8
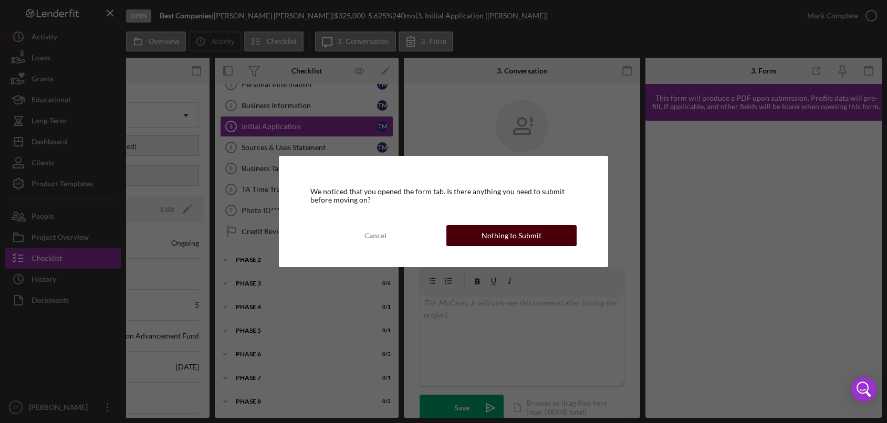
click at [502, 233] on div "Nothing to Submit" at bounding box center [512, 235] width 60 height 21
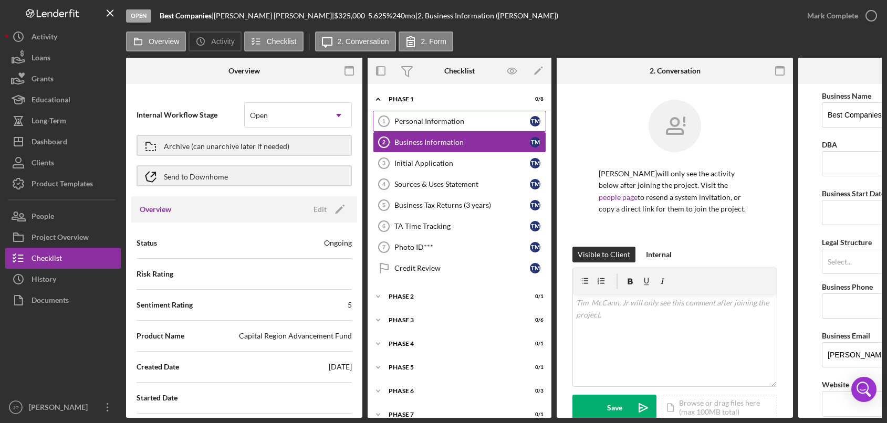
click at [433, 126] on div "Personal Information" at bounding box center [463, 121] width 136 height 8
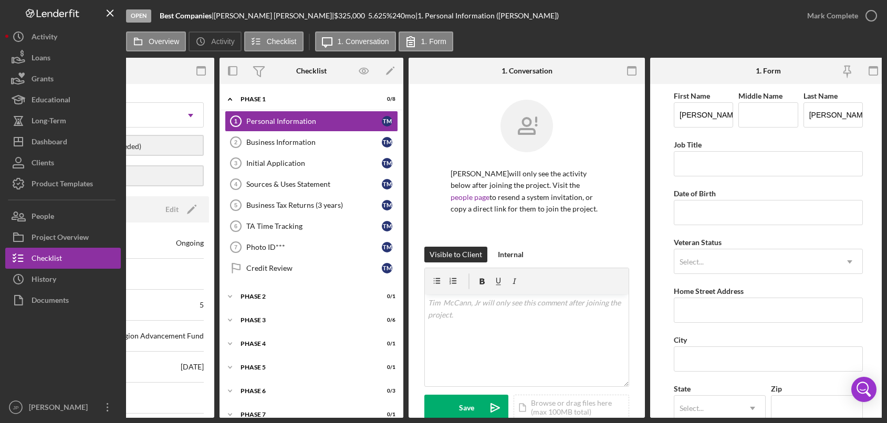
scroll to position [0, 153]
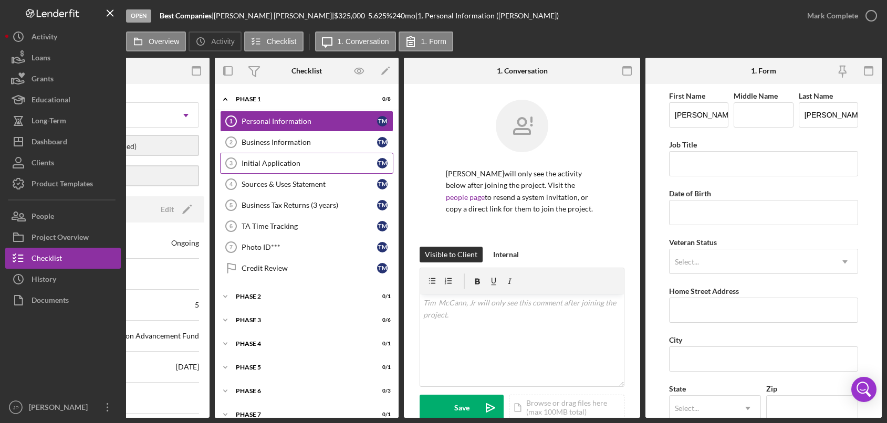
click at [280, 162] on div "Initial Application" at bounding box center [310, 163] width 136 height 8
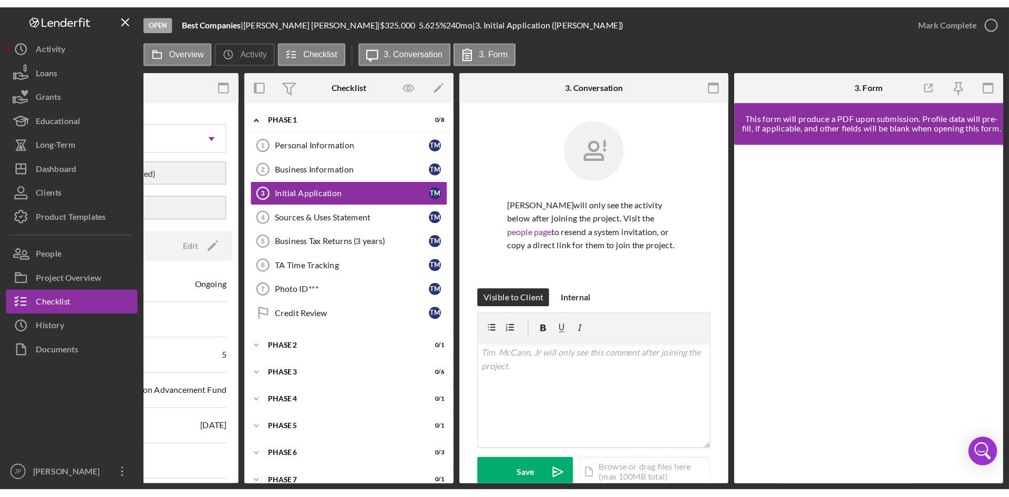
scroll to position [0, 32]
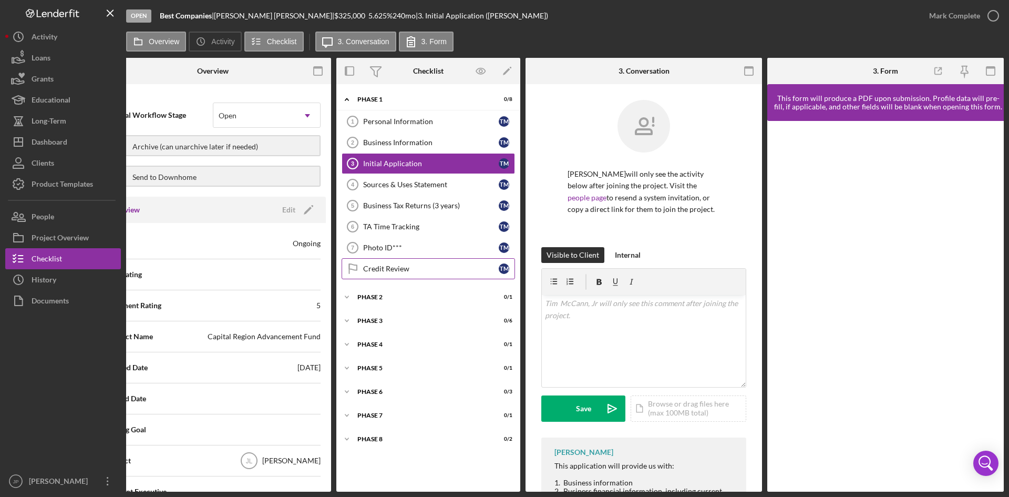
click at [396, 266] on div "Credit Review" at bounding box center [431, 268] width 136 height 8
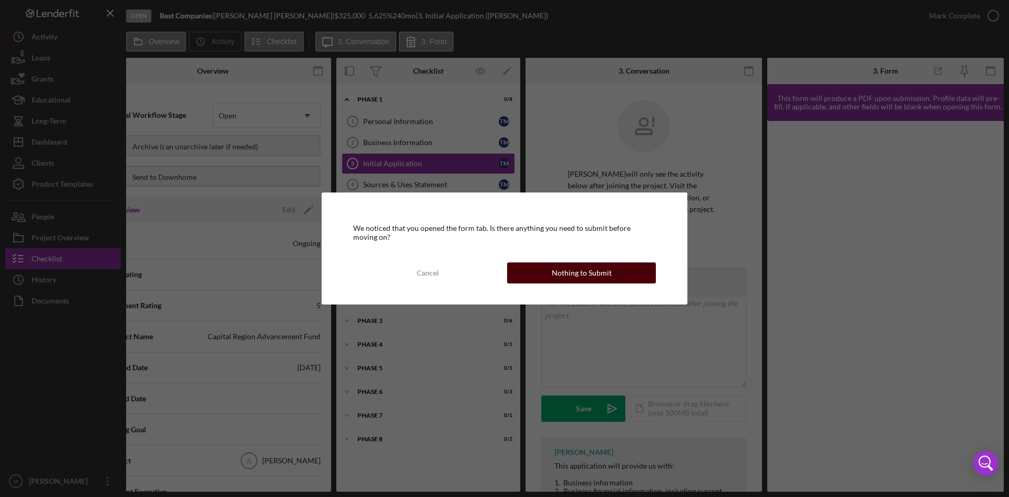
click at [587, 276] on div "Nothing to Submit" at bounding box center [582, 272] width 60 height 21
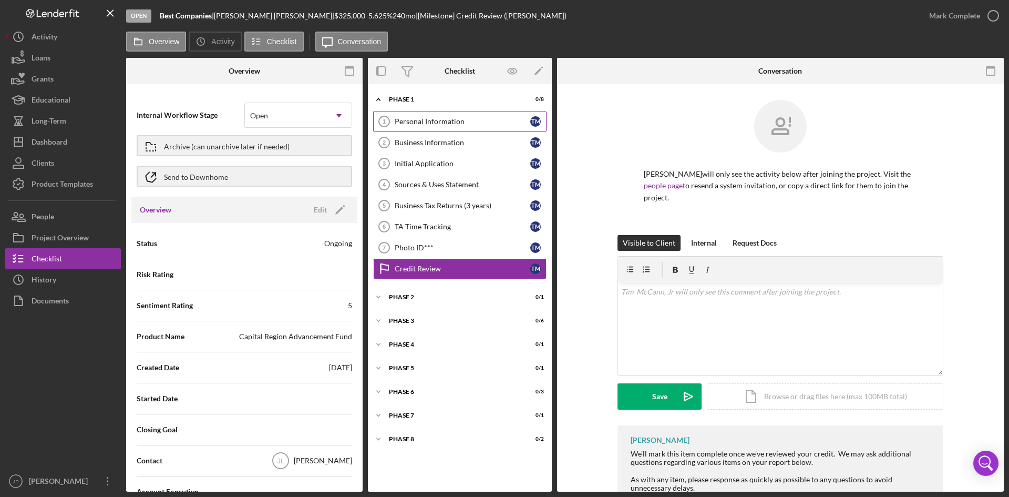
click at [424, 123] on div "Personal Information" at bounding box center [463, 121] width 136 height 8
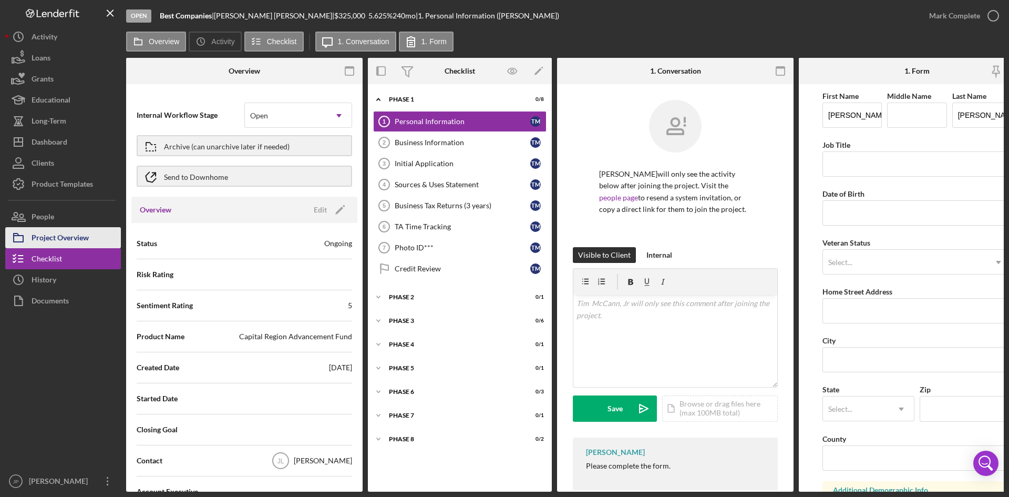
click at [76, 237] on div "Project Overview" at bounding box center [60, 239] width 57 height 24
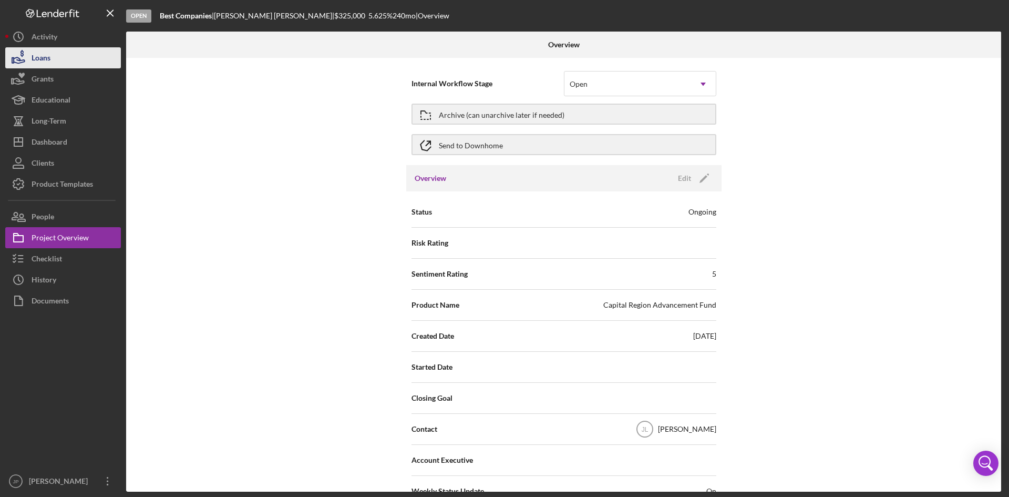
click at [72, 62] on button "Loans" at bounding box center [63, 57] width 116 height 21
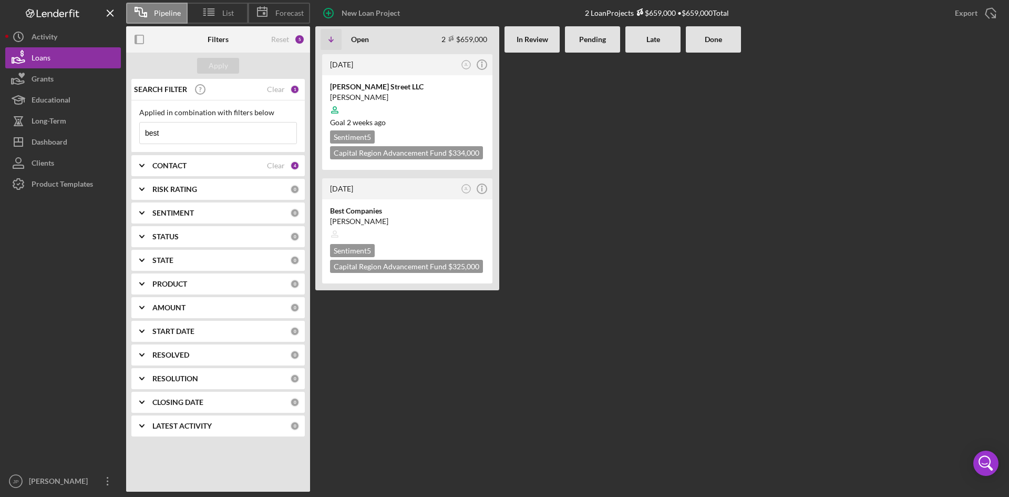
click at [179, 131] on input "best" at bounding box center [218, 132] width 157 height 21
click at [427, 86] on div "[PERSON_NAME] Street LLC" at bounding box center [407, 86] width 154 height 11
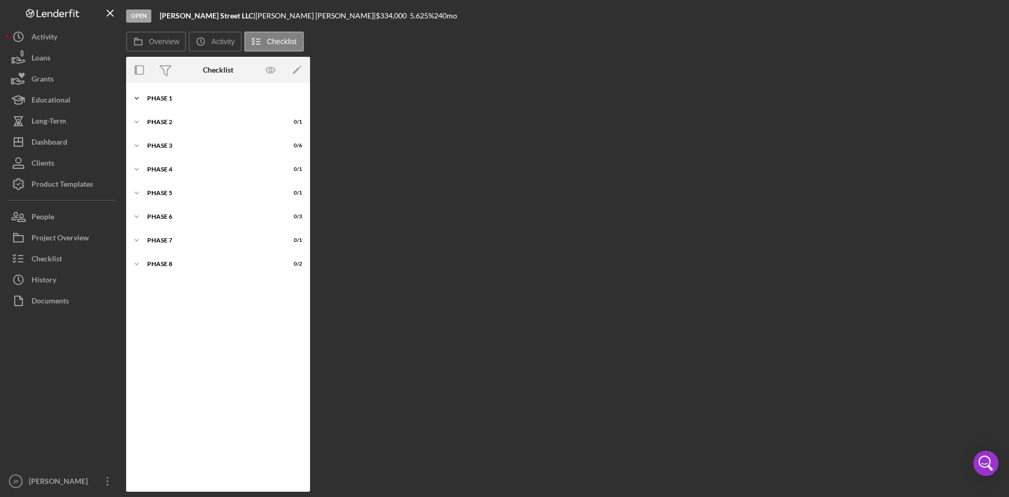
click at [159, 98] on div "Phase 1" at bounding box center [222, 98] width 150 height 6
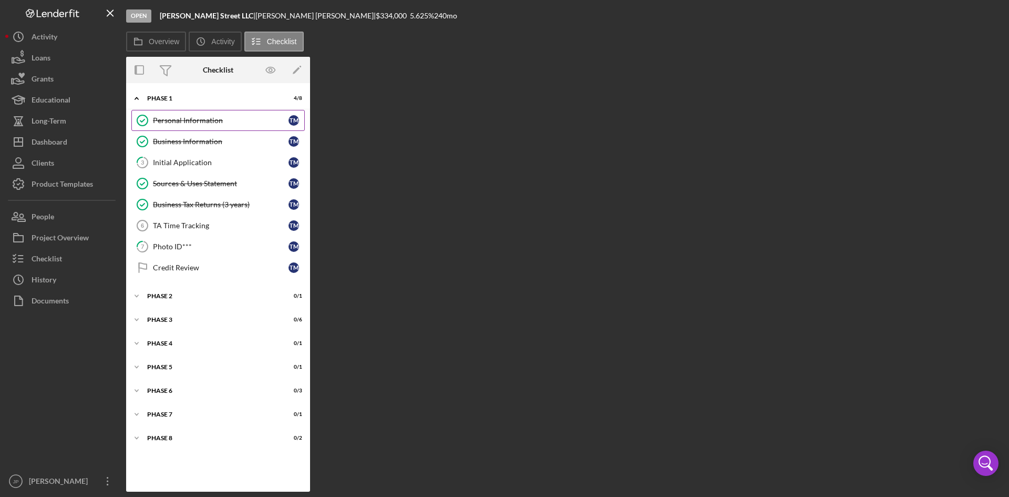
click at [191, 121] on div "Personal Information" at bounding box center [221, 120] width 136 height 8
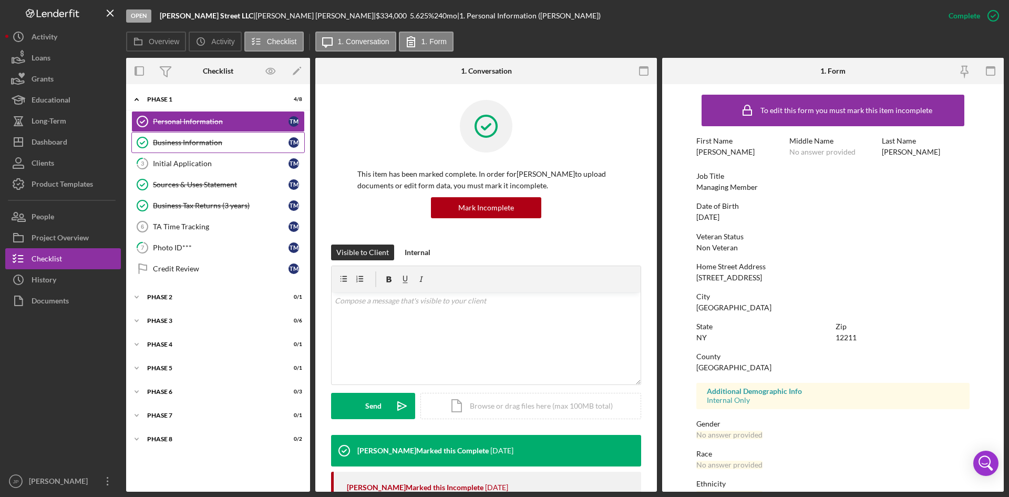
click at [190, 138] on div "Business Information" at bounding box center [221, 142] width 136 height 8
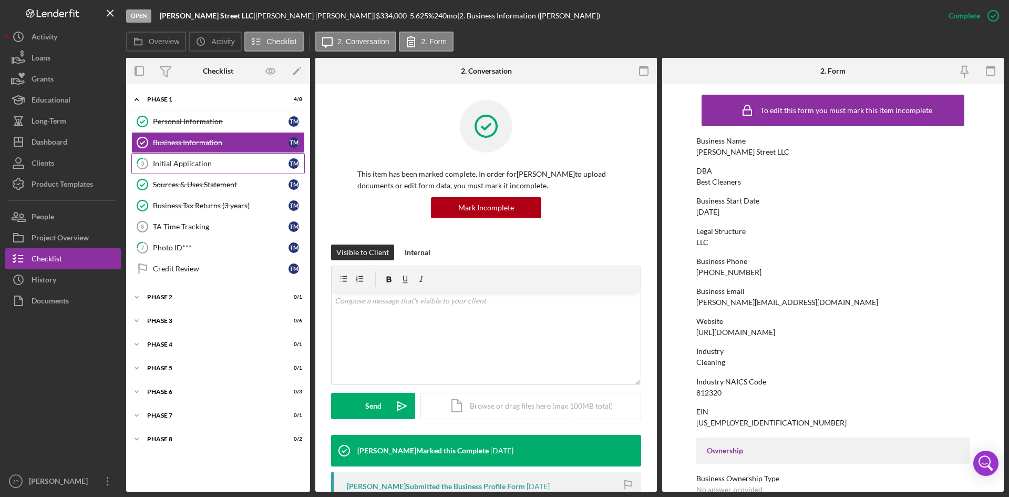
click at [188, 163] on div "Initial Application" at bounding box center [221, 163] width 136 height 8
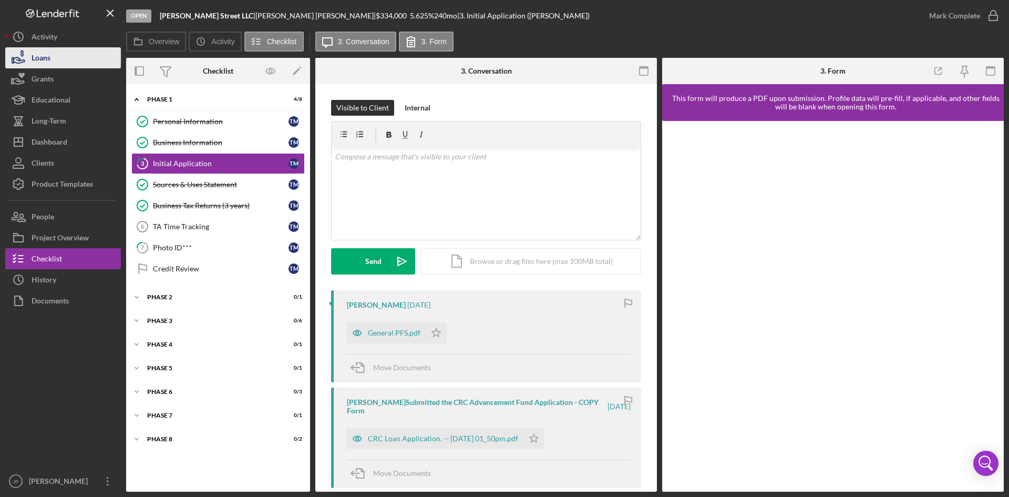
click at [48, 58] on div "Loans" at bounding box center [41, 59] width 19 height 24
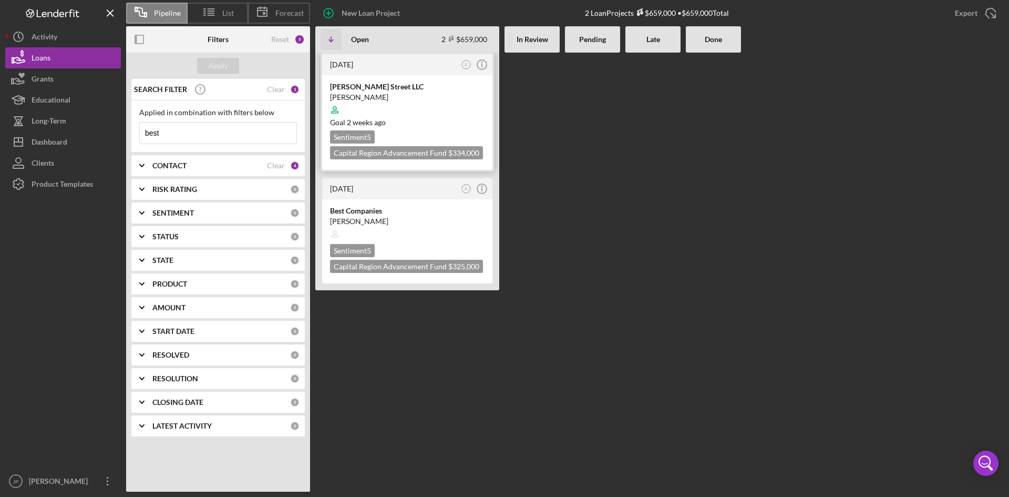
click at [414, 63] on div "[DATE]" at bounding box center [394, 64] width 128 height 8
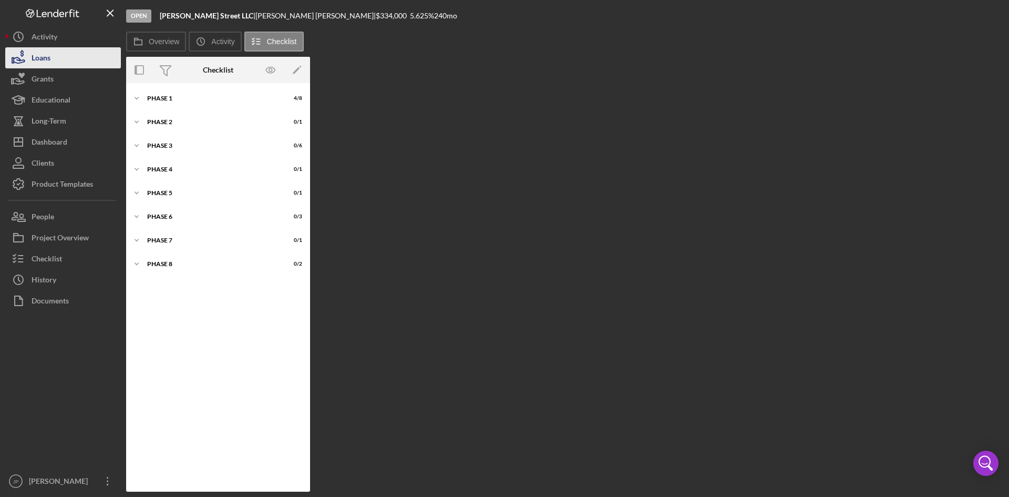
click at [55, 61] on button "Loans" at bounding box center [63, 57] width 116 height 21
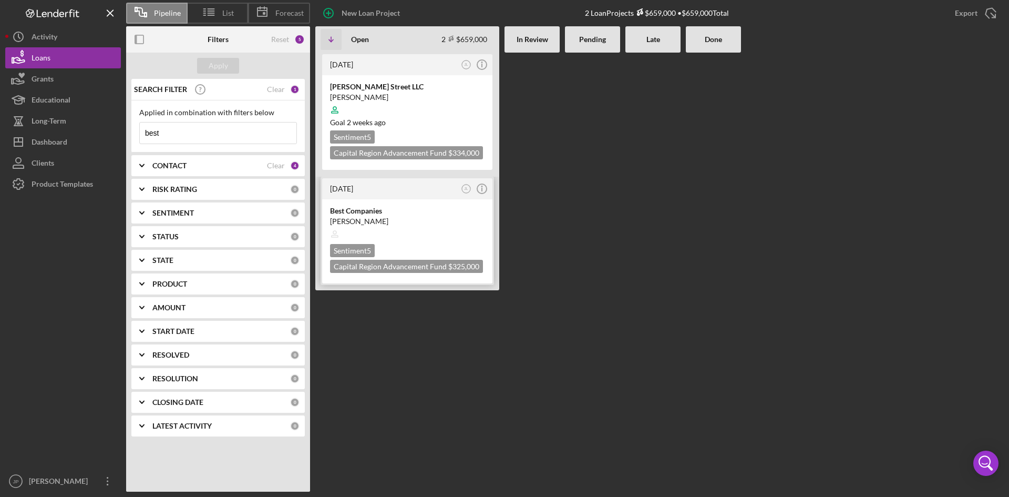
click at [430, 229] on div at bounding box center [407, 234] width 154 height 20
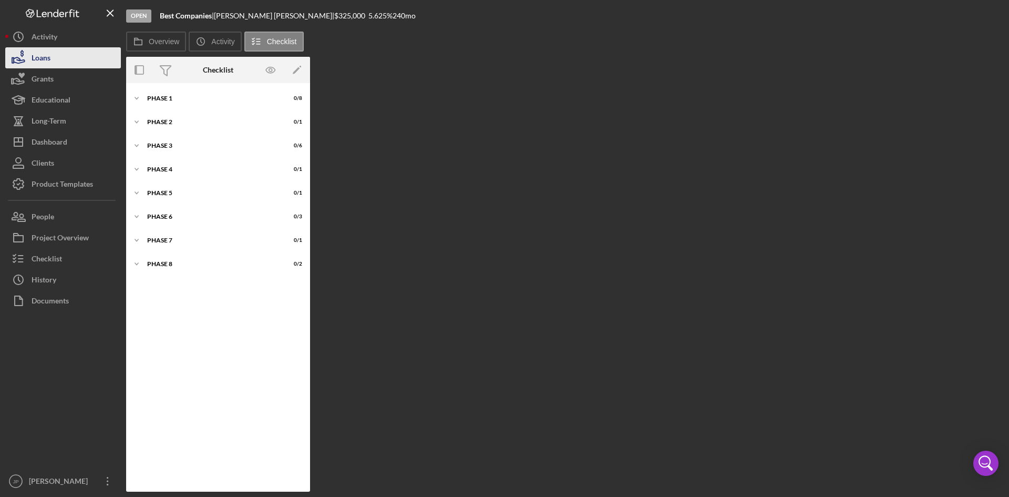
click at [57, 57] on button "Loans" at bounding box center [63, 57] width 116 height 21
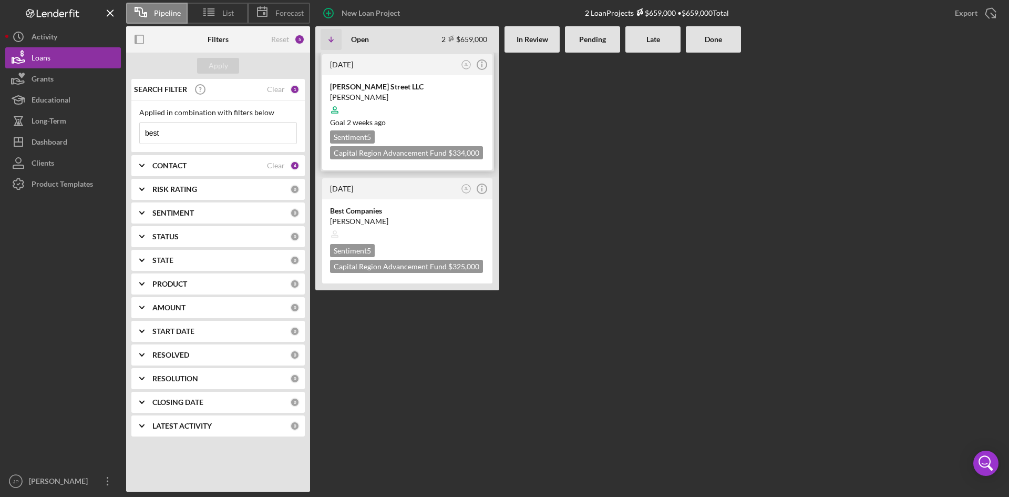
click at [421, 94] on div "[PERSON_NAME]" at bounding box center [407, 97] width 154 height 11
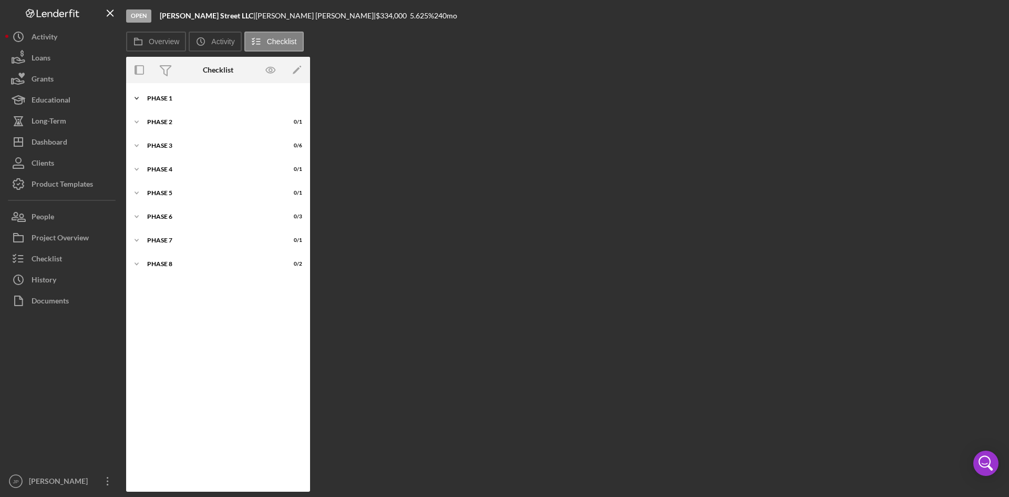
click at [163, 100] on div "Phase 1" at bounding box center [222, 98] width 150 height 6
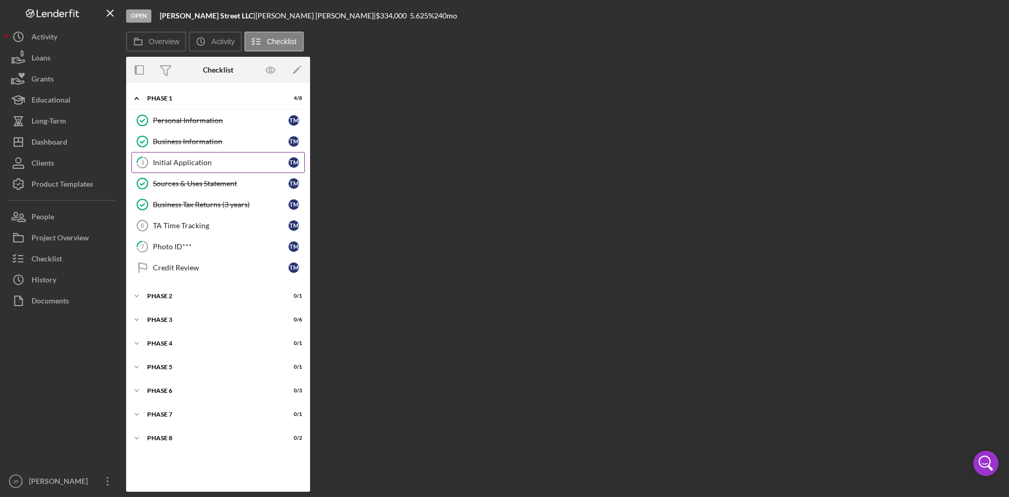
click at [197, 163] on div "Initial Application" at bounding box center [221, 162] width 136 height 8
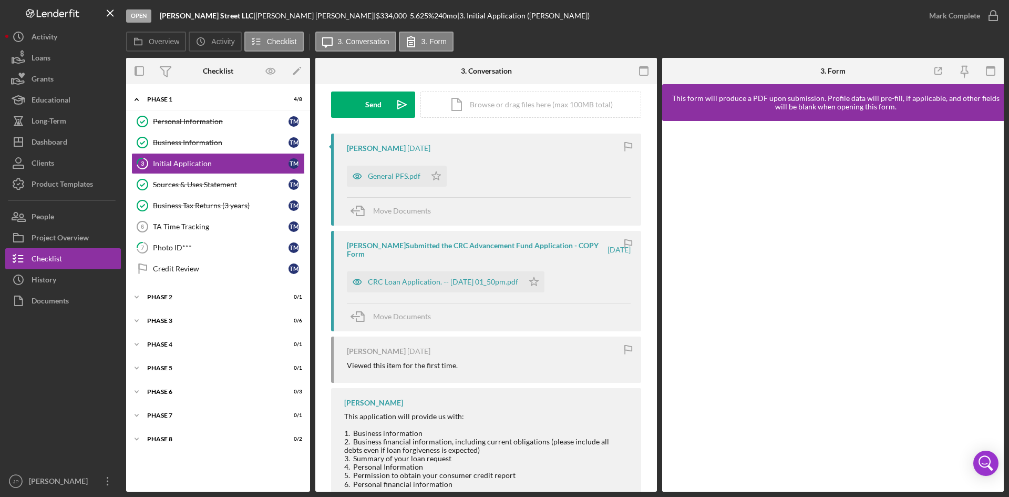
scroll to position [158, 0]
click at [423, 279] on div "CRC Loan Application. -- [DATE] 01_50pm.pdf" at bounding box center [443, 280] width 150 height 8
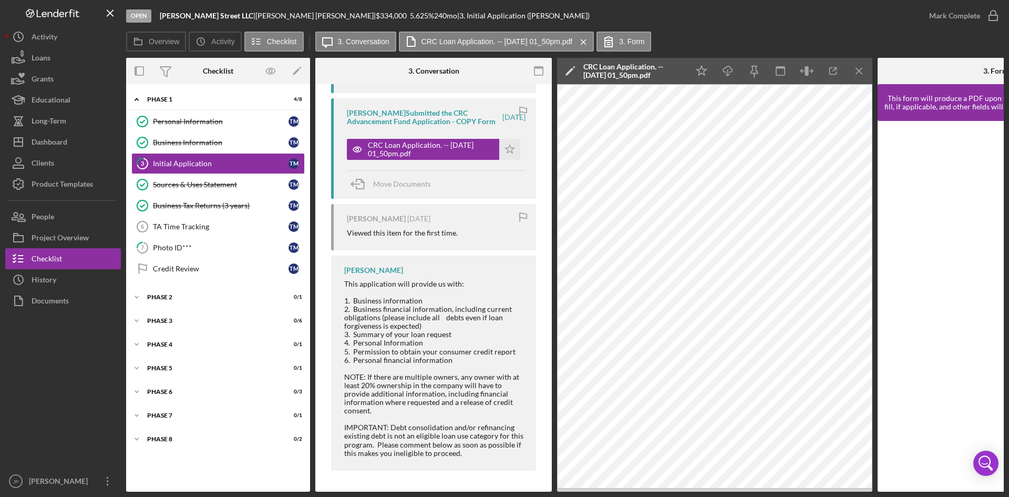
scroll to position [0, 0]
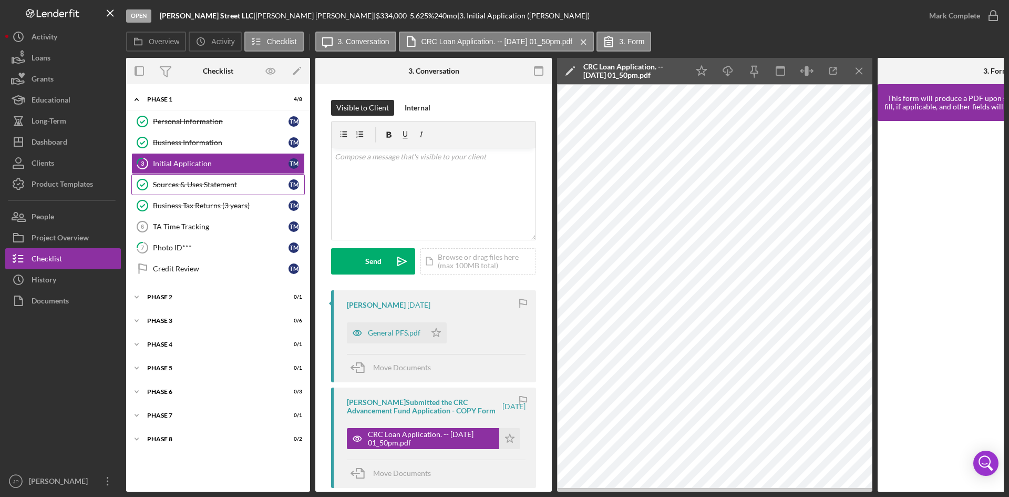
click at [190, 179] on link "Sources & Uses Statement Sources & Uses Statement T M" at bounding box center [217, 184] width 173 height 21
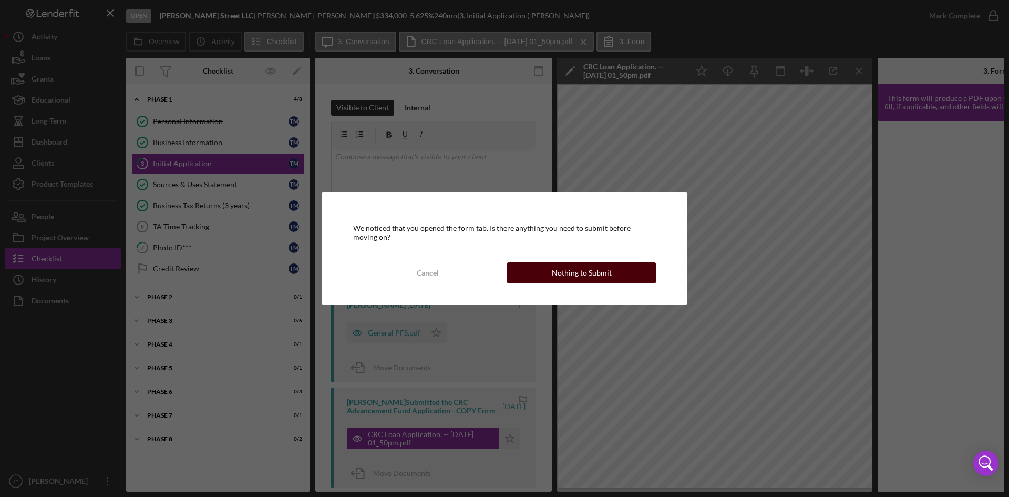
click at [560, 275] on div "Nothing to Submit" at bounding box center [582, 272] width 60 height 21
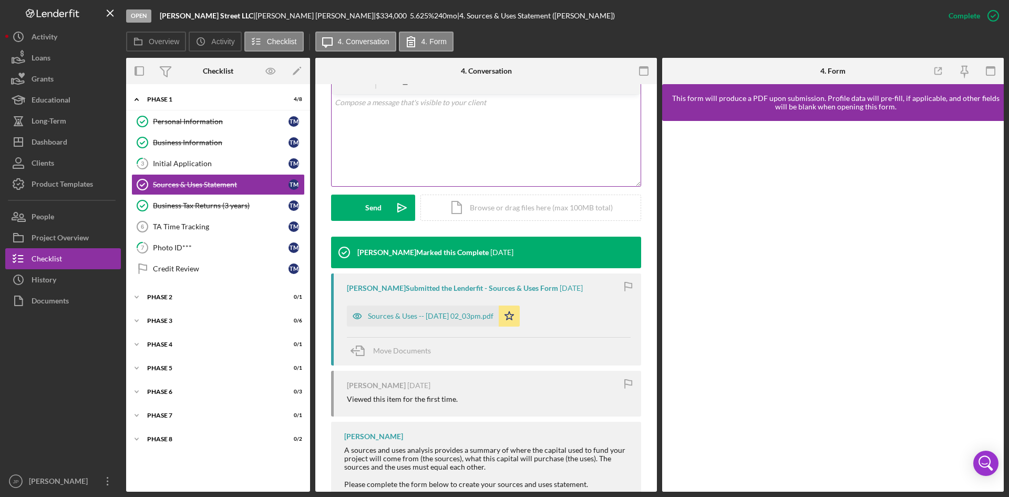
scroll to position [210, 0]
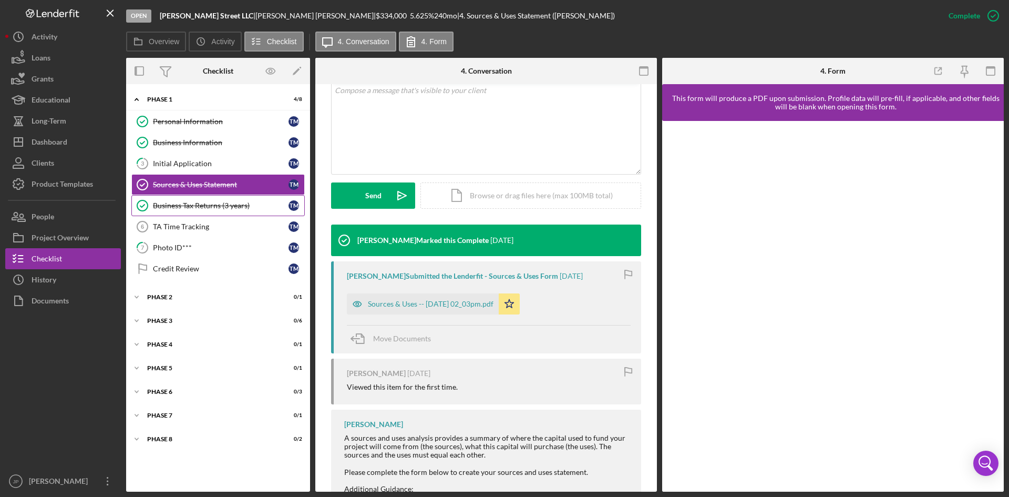
click at [224, 203] on div "Business Tax Returns (3 years)" at bounding box center [221, 205] width 136 height 8
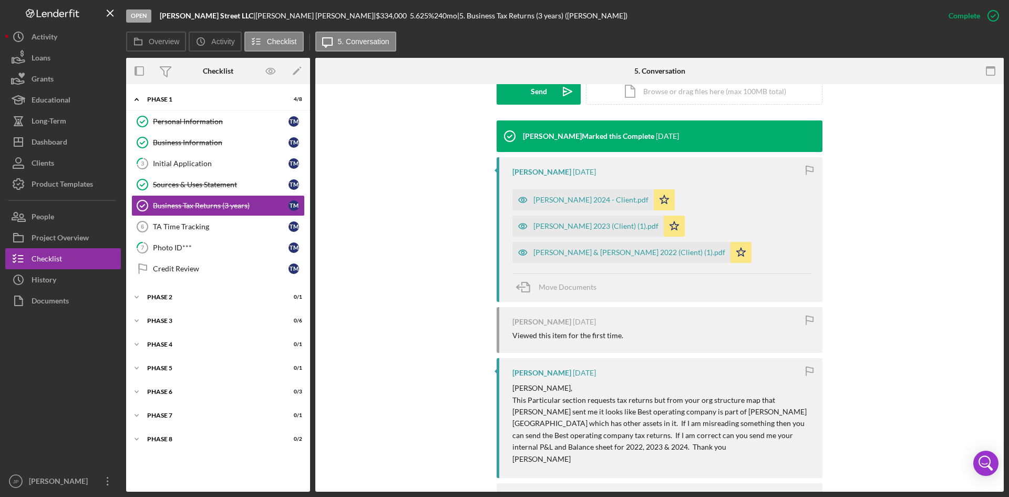
scroll to position [423, 0]
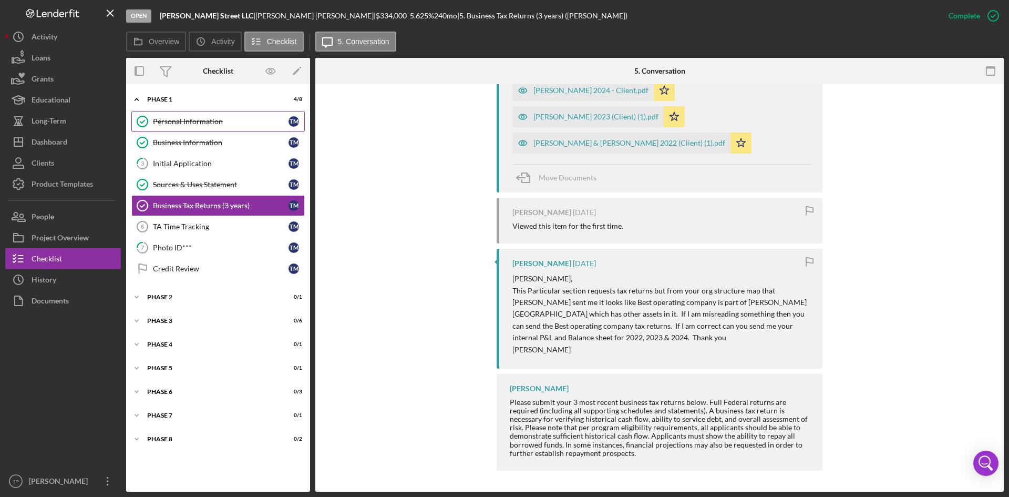
click at [176, 118] on div "Personal Information" at bounding box center [221, 121] width 136 height 8
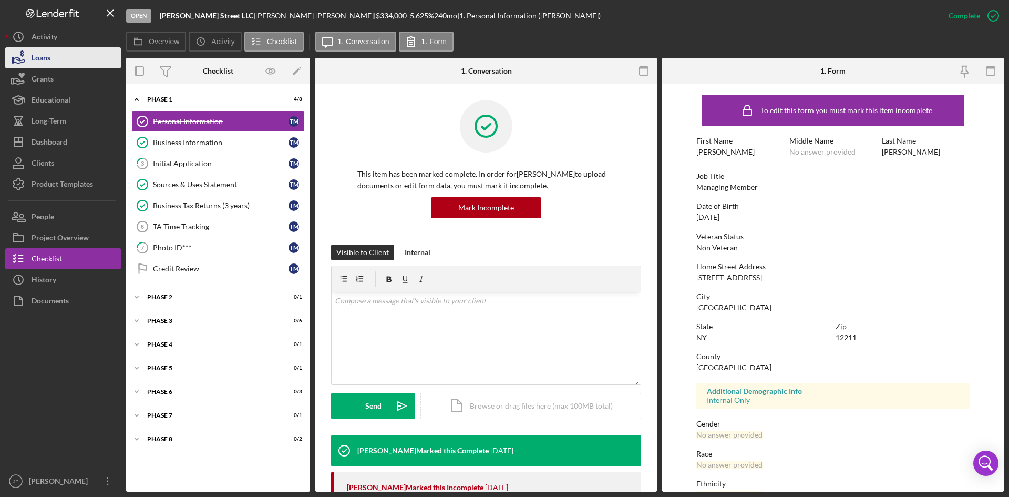
click at [76, 59] on button "Loans" at bounding box center [63, 57] width 116 height 21
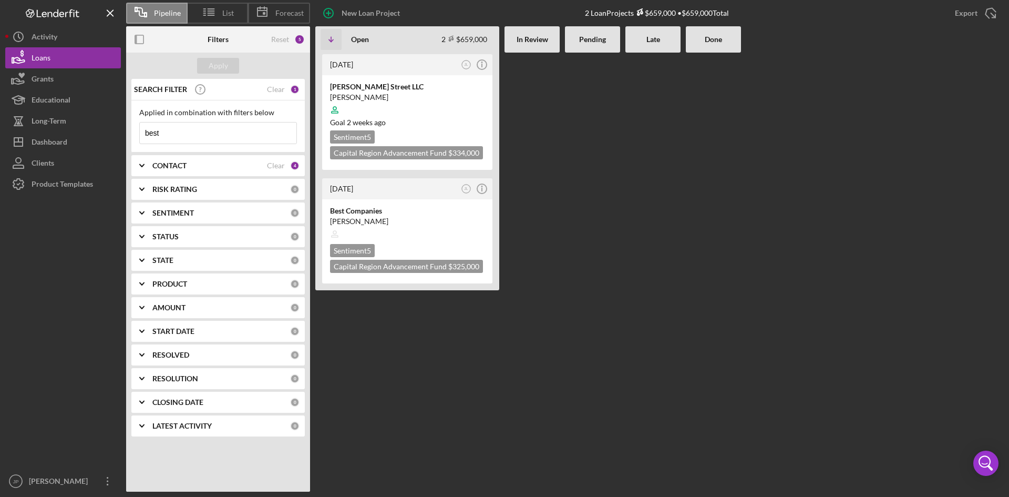
click at [167, 136] on input "best" at bounding box center [218, 132] width 157 height 21
drag, startPoint x: 174, startPoint y: 135, endPoint x: 125, endPoint y: 134, distance: 49.4
click at [125, 134] on div "Pipeline List Forecast New Loan Project 2 Loan Projects $659,000 • $659,000 Tot…" at bounding box center [504, 245] width 998 height 491
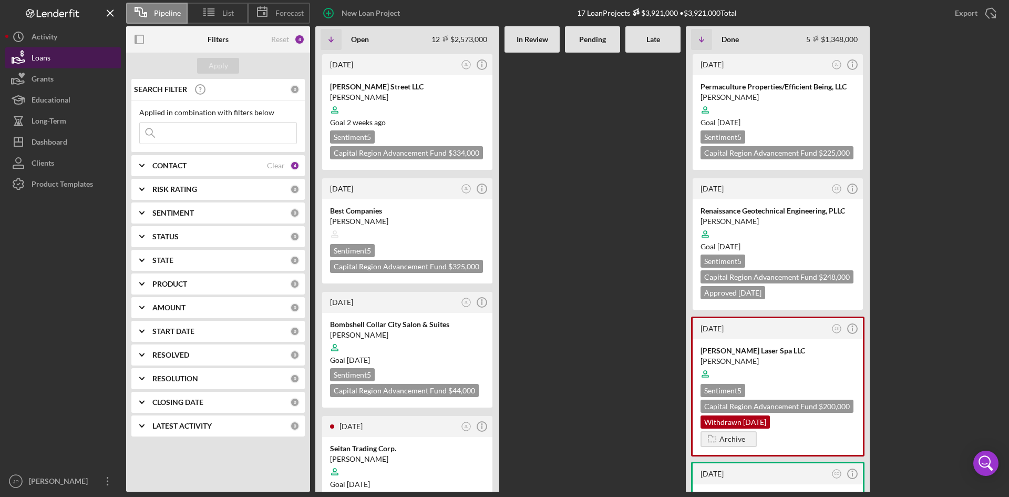
click at [46, 51] on div "Loans" at bounding box center [41, 59] width 19 height 24
click at [184, 132] on input at bounding box center [218, 132] width 157 height 21
click at [139, 38] on icon "button" at bounding box center [140, 40] width 24 height 24
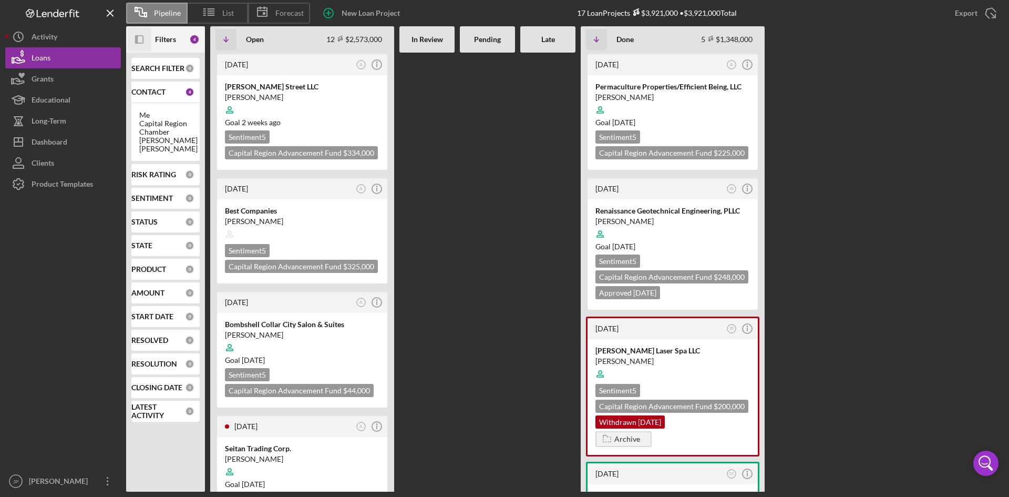
click at [140, 38] on icon "Icon/Panel Side Expand" at bounding box center [140, 40] width 24 height 24
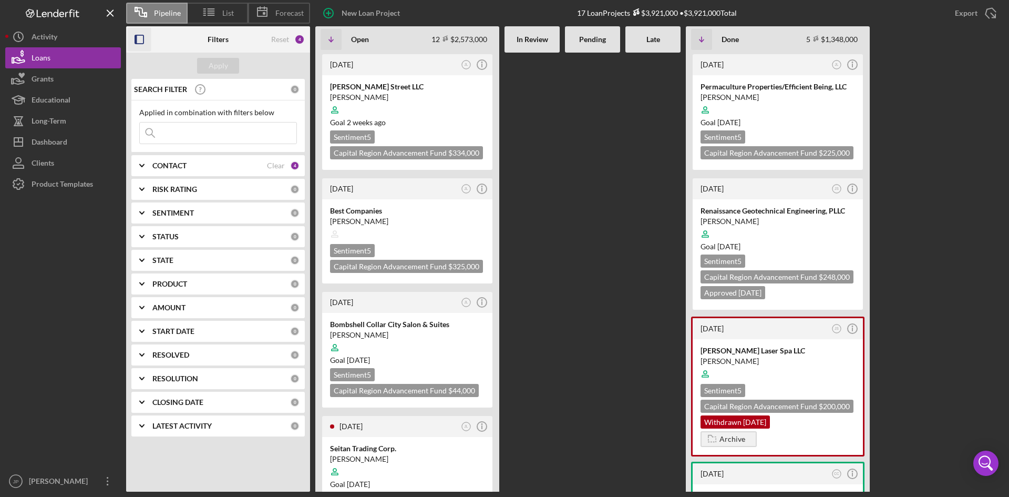
click at [199, 140] on input at bounding box center [218, 132] width 157 height 21
click at [64, 164] on button "Clients" at bounding box center [63, 162] width 116 height 21
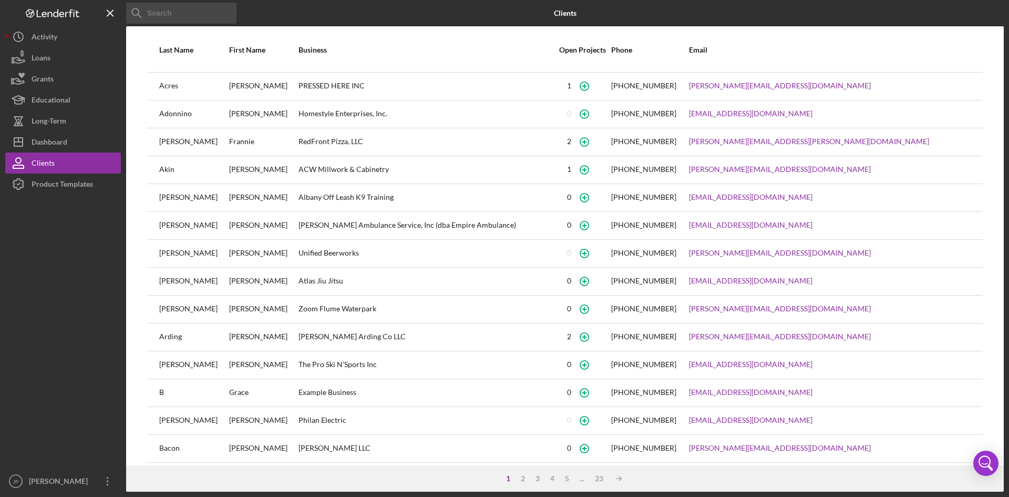
scroll to position [27, 0]
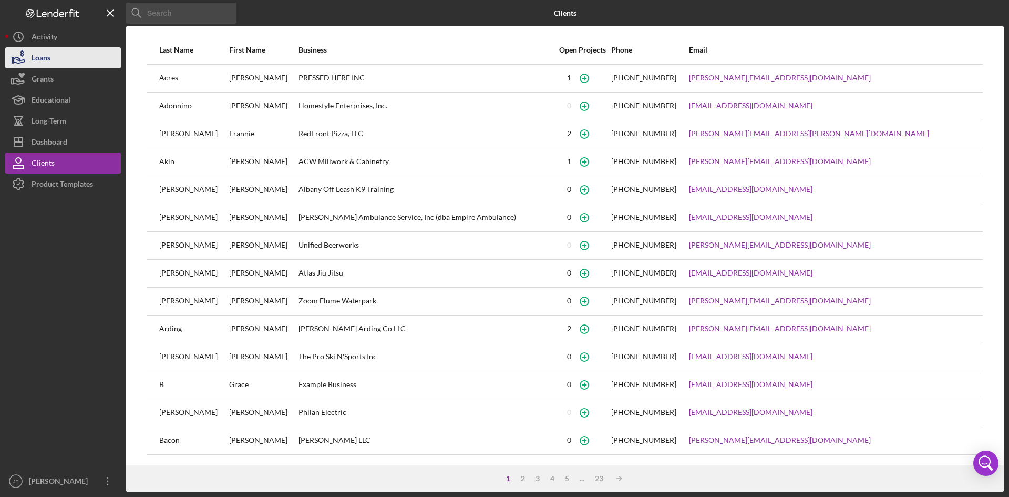
click at [81, 65] on button "Loans" at bounding box center [63, 57] width 116 height 21
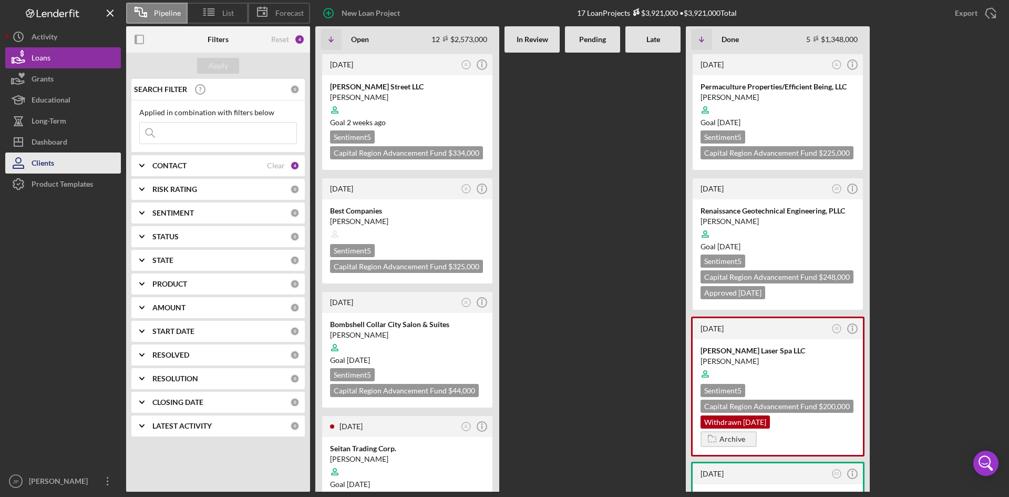
click at [54, 157] on div "Clients" at bounding box center [43, 164] width 23 height 24
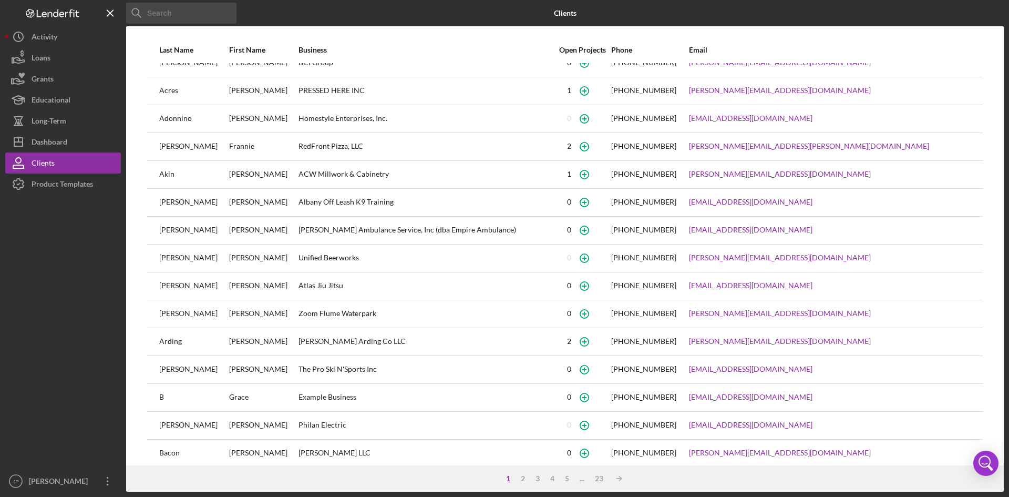
scroll to position [27, 0]
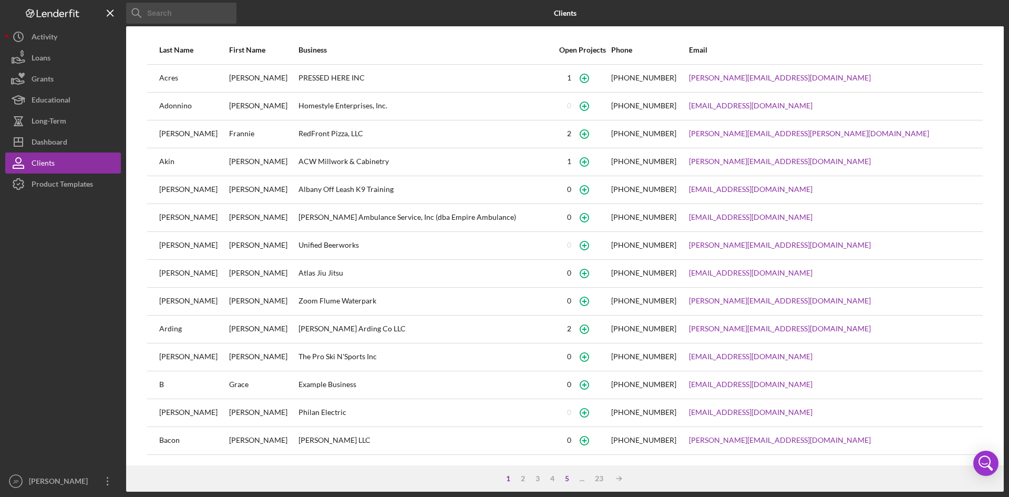
click at [603, 423] on div "23" at bounding box center [599, 478] width 19 height 8
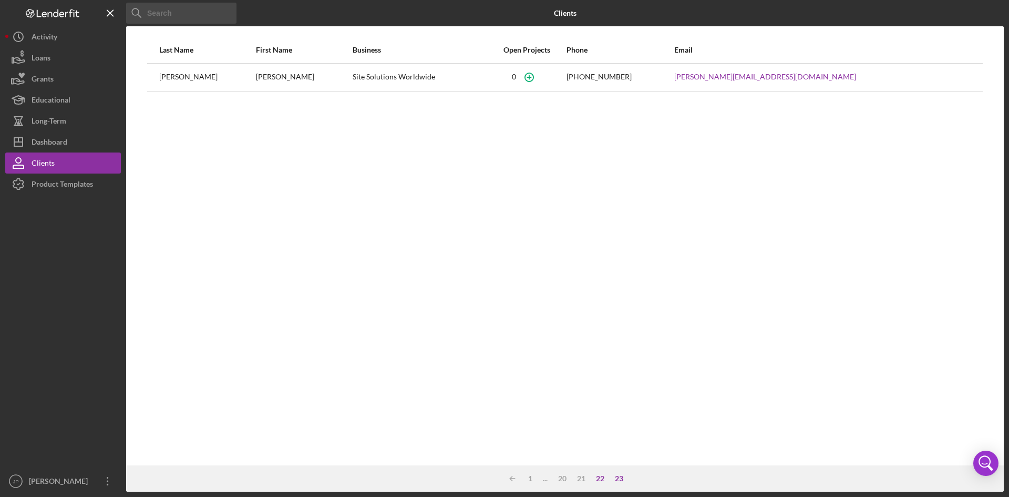
scroll to position [0, 0]
click at [513, 423] on line at bounding box center [512, 478] width 5 height 0
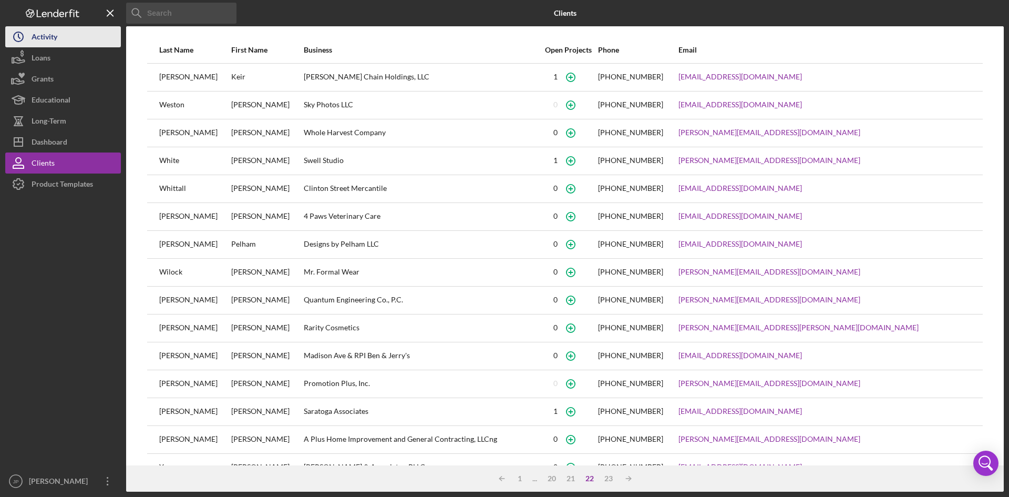
click at [35, 32] on div "Activity" at bounding box center [45, 38] width 26 height 24
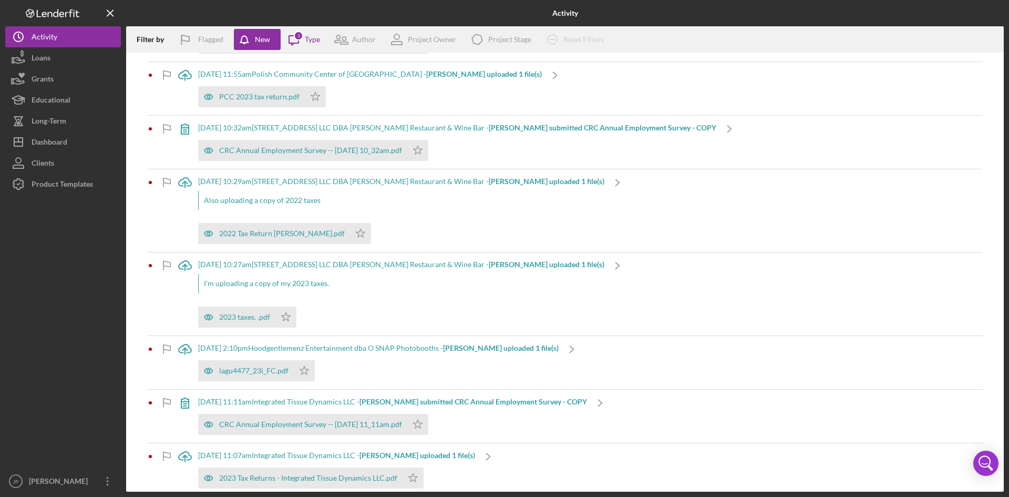
scroll to position [1861, 0]
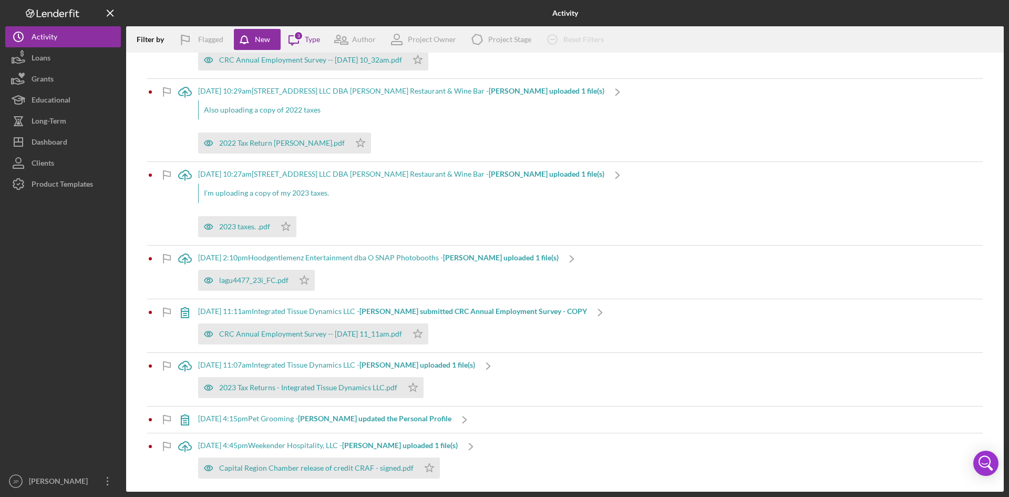
click at [151, 423] on div at bounding box center [150, 446] width 6 height 6
click at [311, 423] on div "[DATE] 4:45pm Weekender Hospitality, LLC - [PERSON_NAME] uploaded 1 file(s)" at bounding box center [328, 445] width 260 height 8
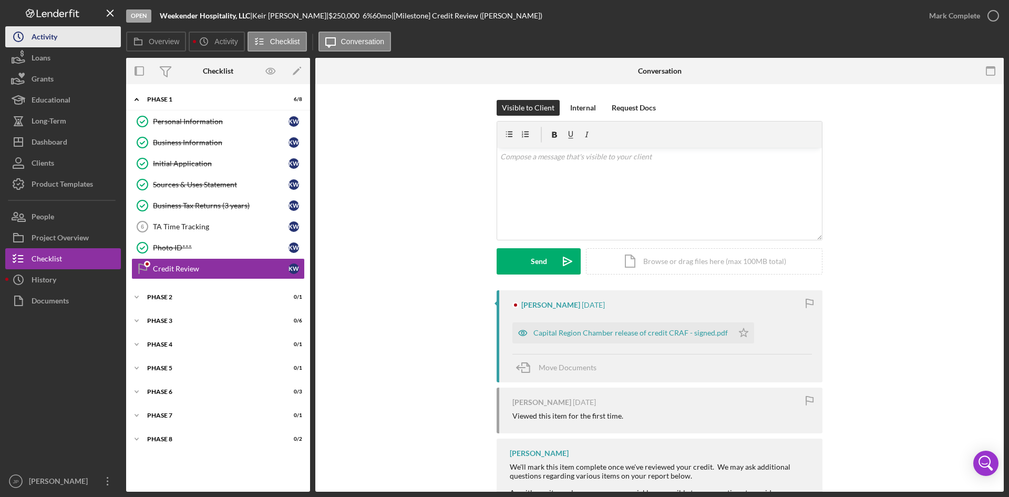
click at [56, 41] on div "Activity" at bounding box center [45, 38] width 26 height 24
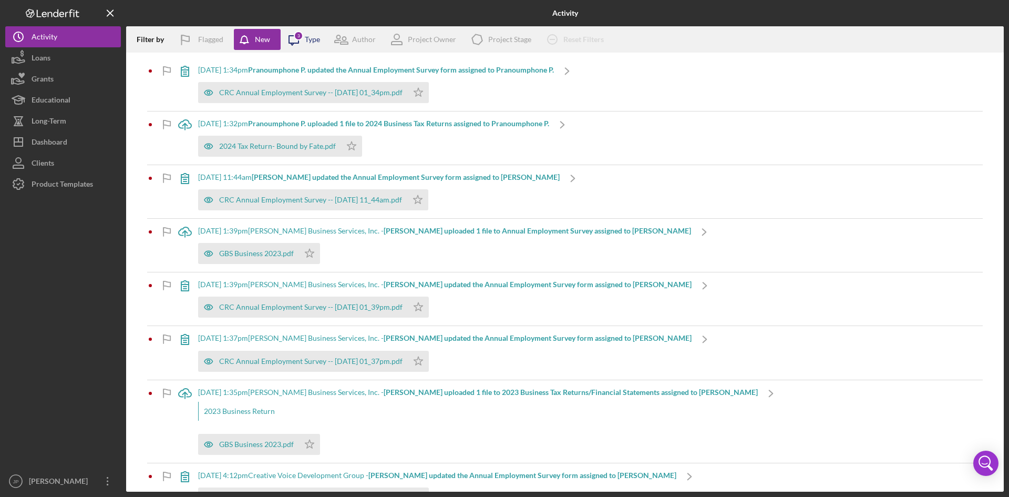
click at [311, 42] on div "Type" at bounding box center [312, 39] width 15 height 8
click at [710, 51] on div "Filter by Flagged New Icon/Message 3 Type Author Project Owner Icon/Product Pro…" at bounding box center [564, 39] width 877 height 26
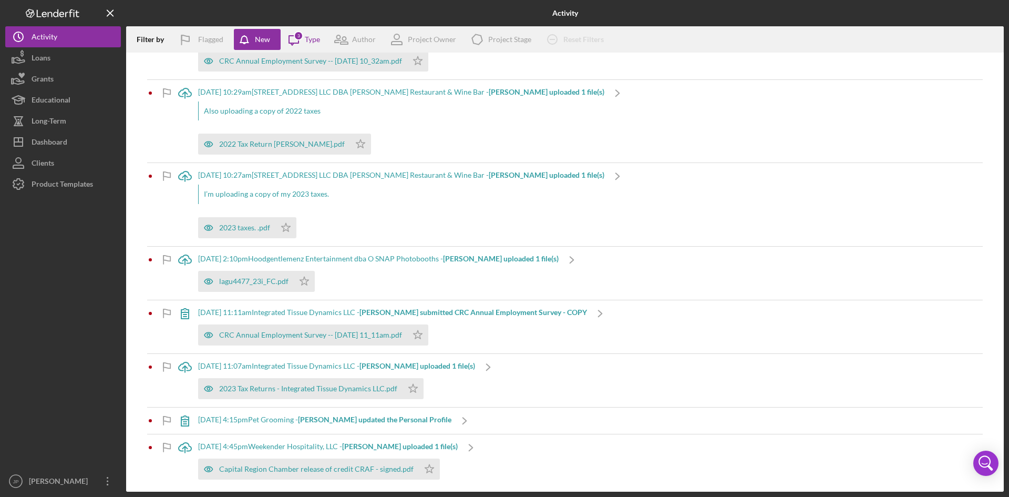
scroll to position [1861, 0]
click at [260, 423] on div "[DATE] 4:45pm Weekender Hospitality, LLC - [PERSON_NAME] uploaded 1 file(s)" at bounding box center [328, 445] width 260 height 8
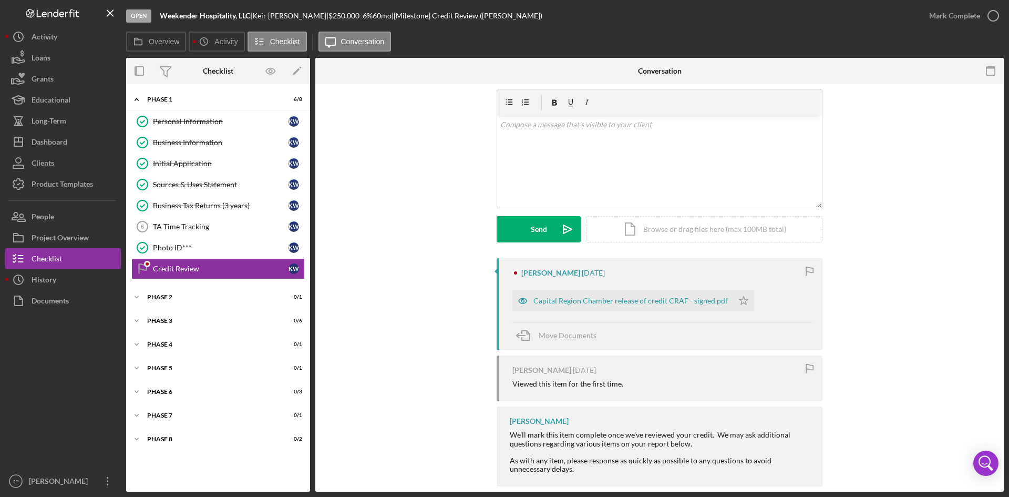
scroll to position [48, 0]
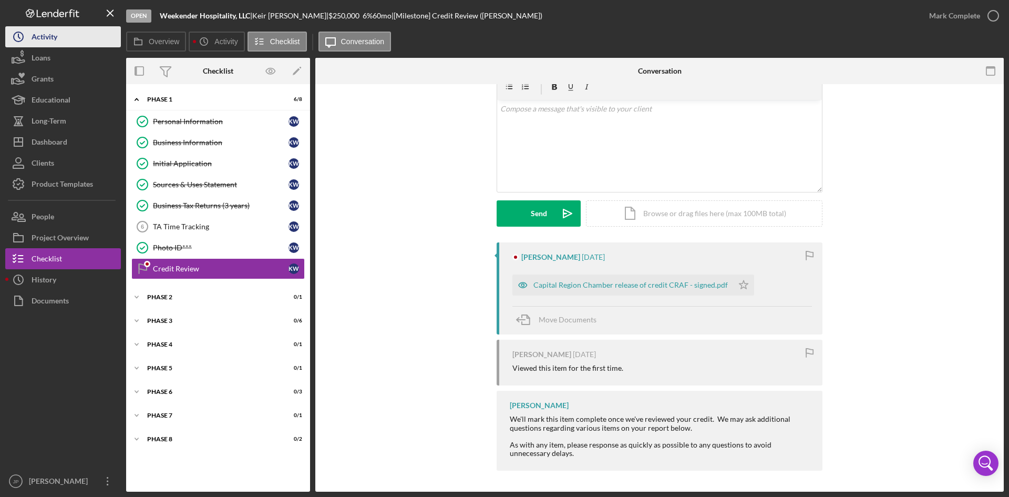
click at [49, 37] on div "Activity" at bounding box center [45, 38] width 26 height 24
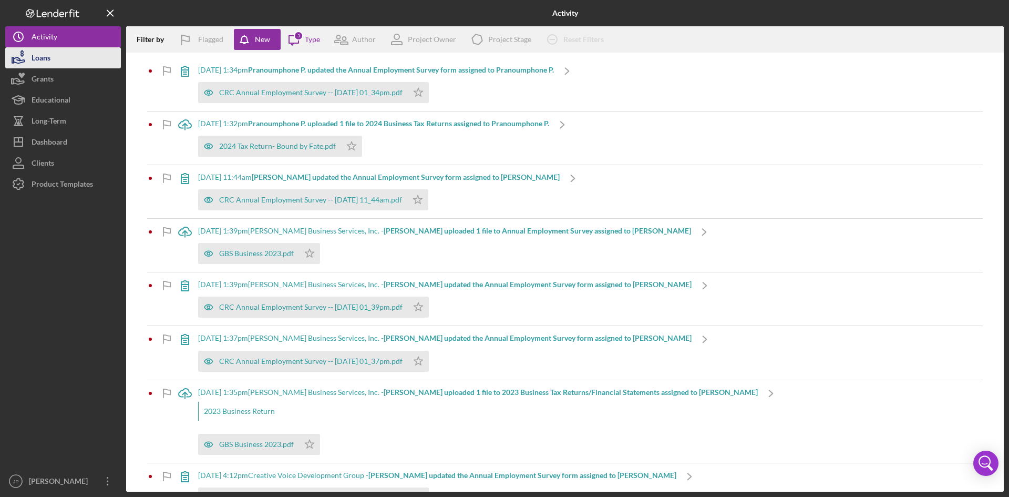
click at [43, 53] on div "Loans" at bounding box center [41, 59] width 19 height 24
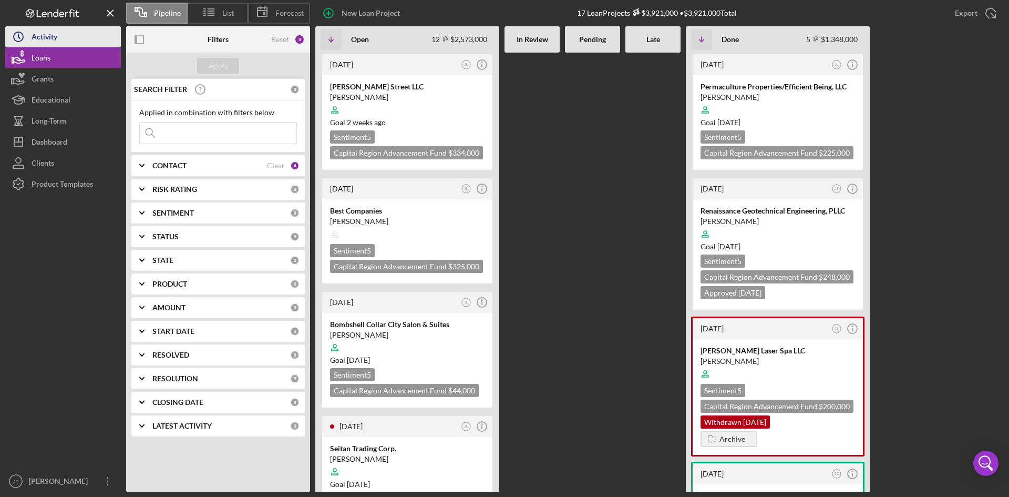
click at [52, 40] on div "Activity" at bounding box center [45, 38] width 26 height 24
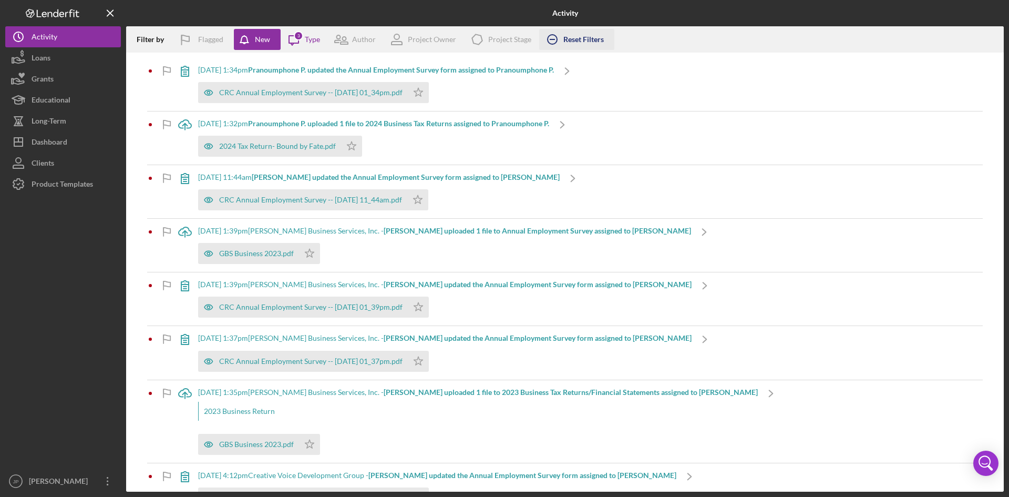
click at [569, 40] on div "Reset Filters" at bounding box center [583, 39] width 40 height 21
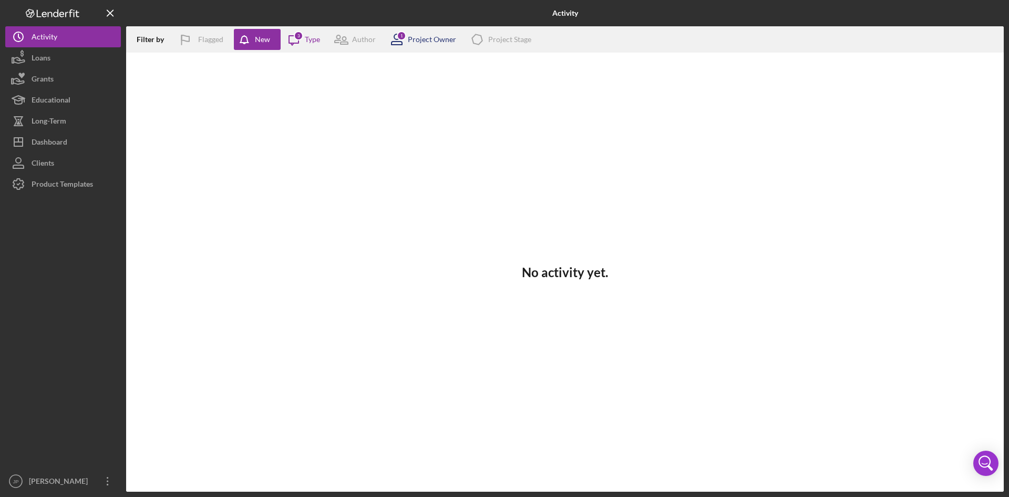
click at [421, 40] on div "Project Owner" at bounding box center [432, 39] width 48 height 8
click at [603, 89] on div "No activity yet." at bounding box center [564, 272] width 877 height 439
click at [434, 40] on div "Project Owner" at bounding box center [432, 39] width 48 height 8
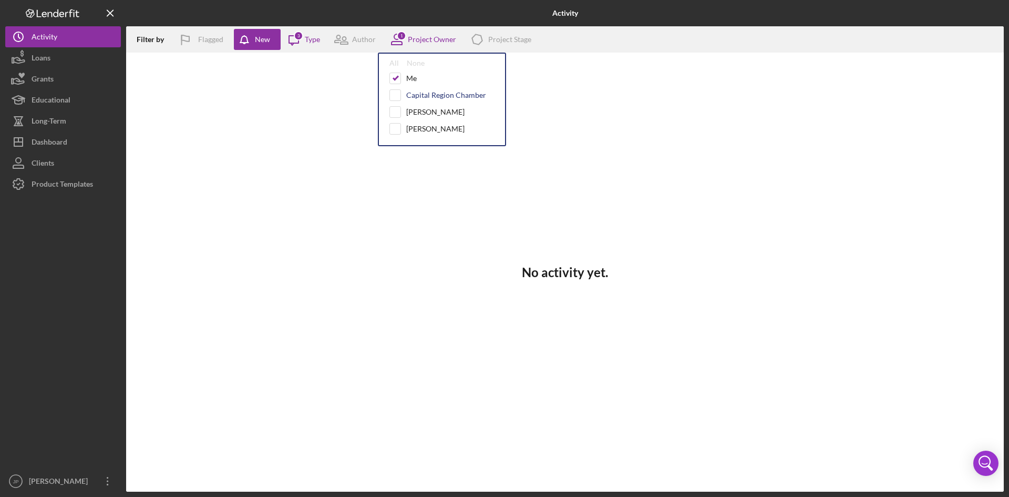
click at [420, 97] on div "Capital Region Chamber" at bounding box center [446, 95] width 80 height 8
checkbox input "true"
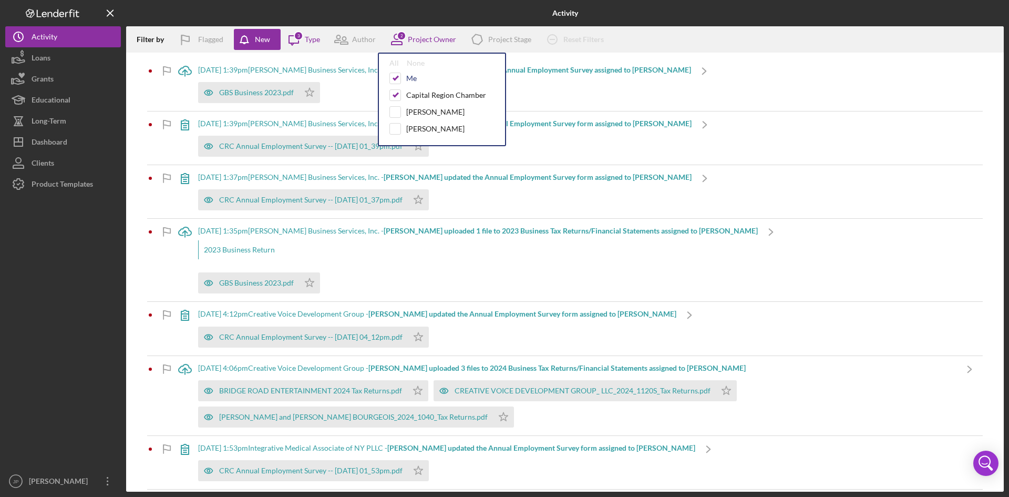
click at [410, 78] on div "Me" at bounding box center [411, 78] width 11 height 8
checkbox input "false"
click at [414, 91] on div "Capital Region Chamber" at bounding box center [446, 95] width 80 height 8
checkbox input "false"
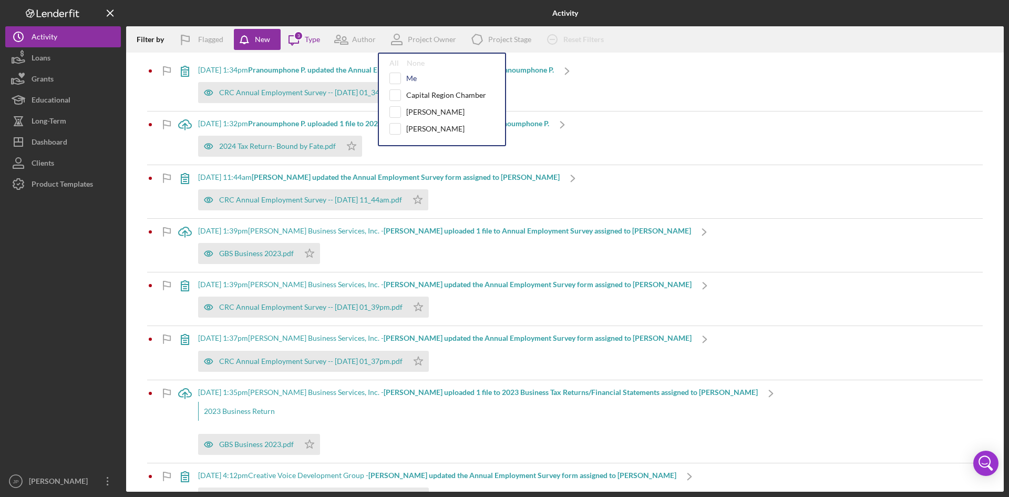
click at [412, 78] on div "Me" at bounding box center [411, 78] width 11 height 8
checkbox input "true"
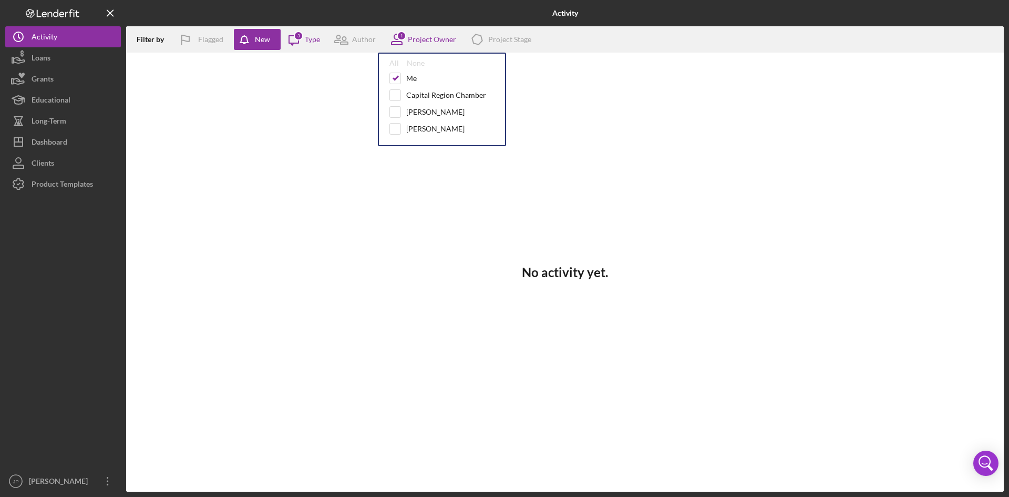
click at [603, 45] on div "Filter by Flagged New Icon/Message 3 Type Author 1 Project Owner All None Me Ca…" at bounding box center [564, 39] width 877 height 26
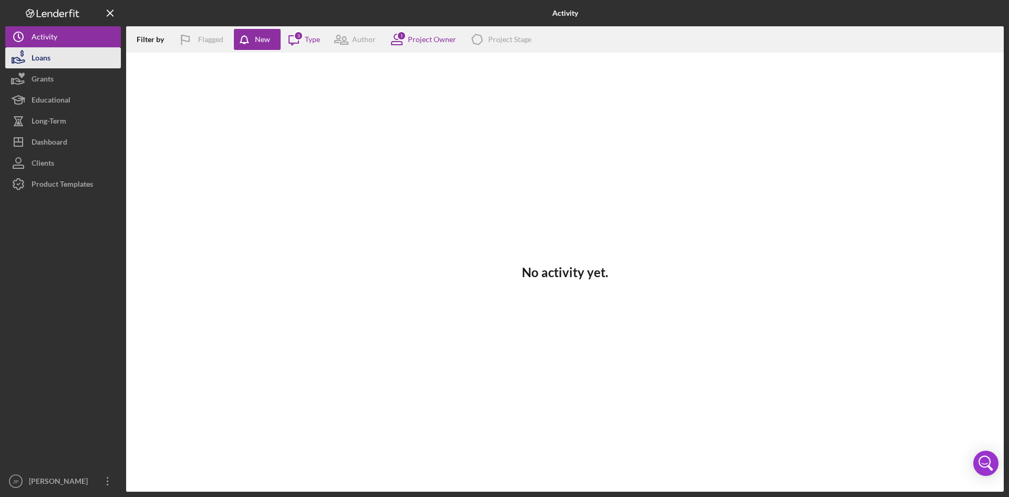
click at [47, 54] on div "Loans" at bounding box center [41, 59] width 19 height 24
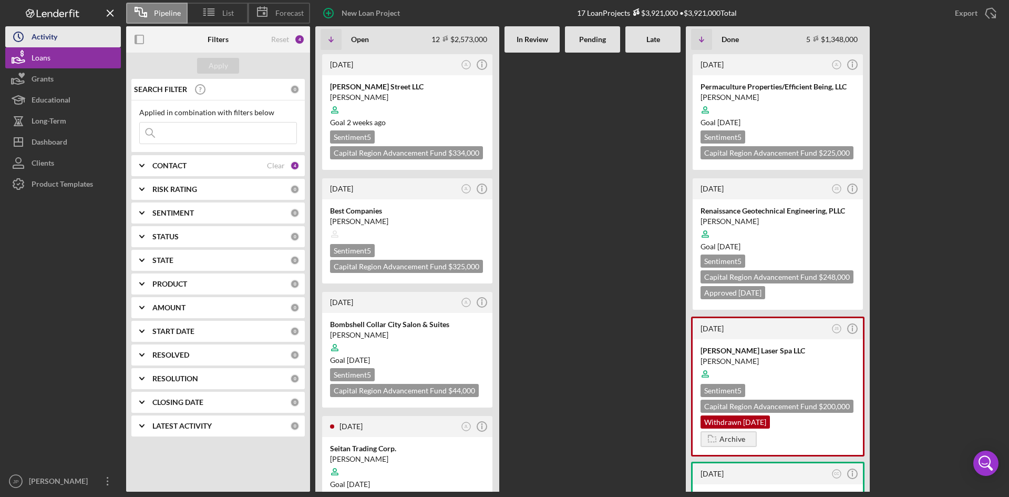
click at [38, 37] on div "Activity" at bounding box center [45, 38] width 26 height 24
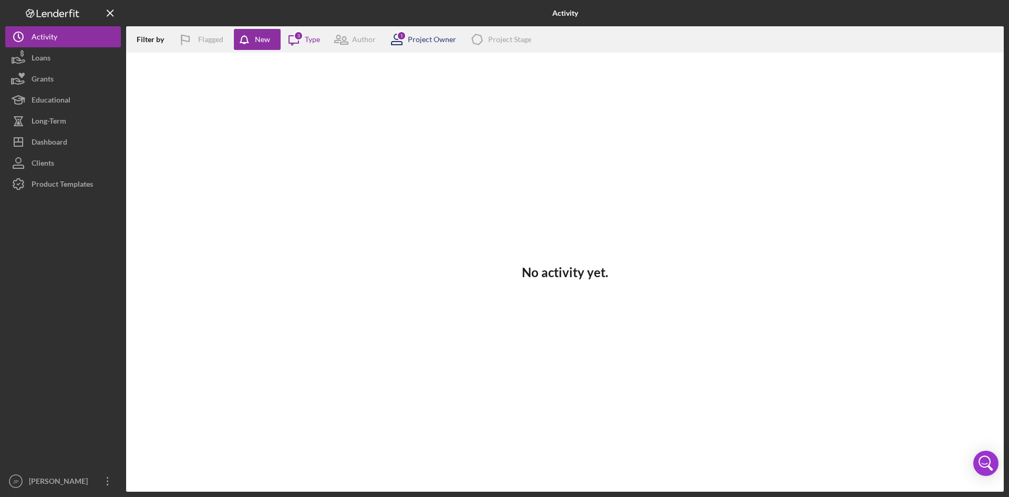
click at [428, 39] on div "Project Owner" at bounding box center [432, 39] width 48 height 8
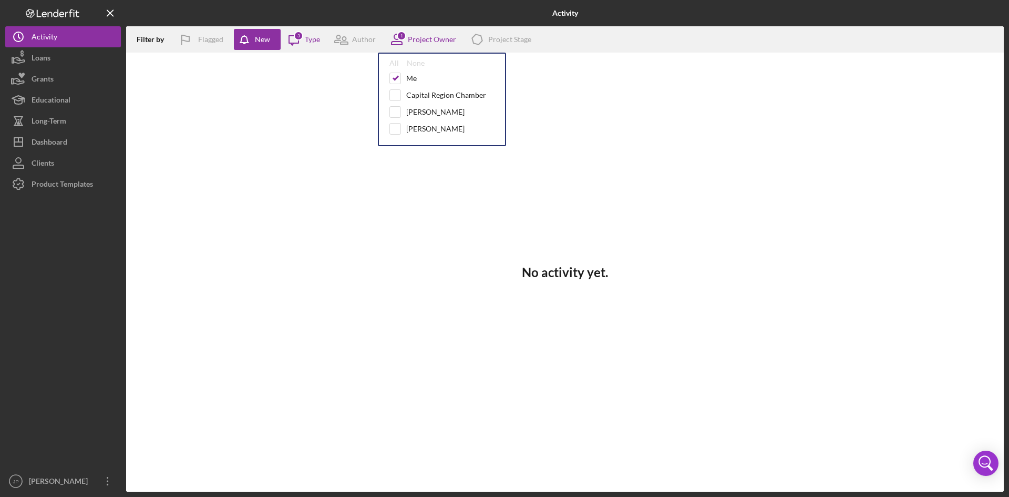
click at [582, 88] on div "No activity yet." at bounding box center [564, 272] width 877 height 439
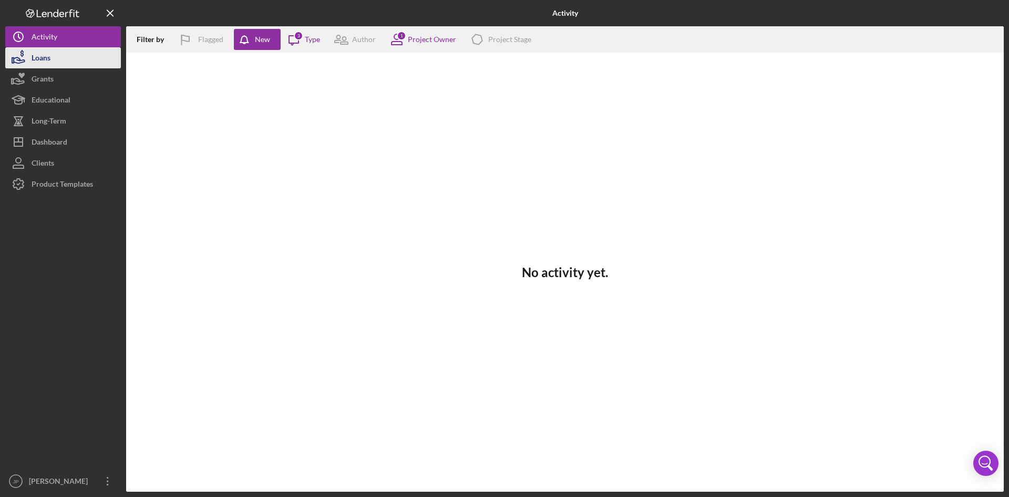
click at [59, 59] on button "Loans" at bounding box center [63, 57] width 116 height 21
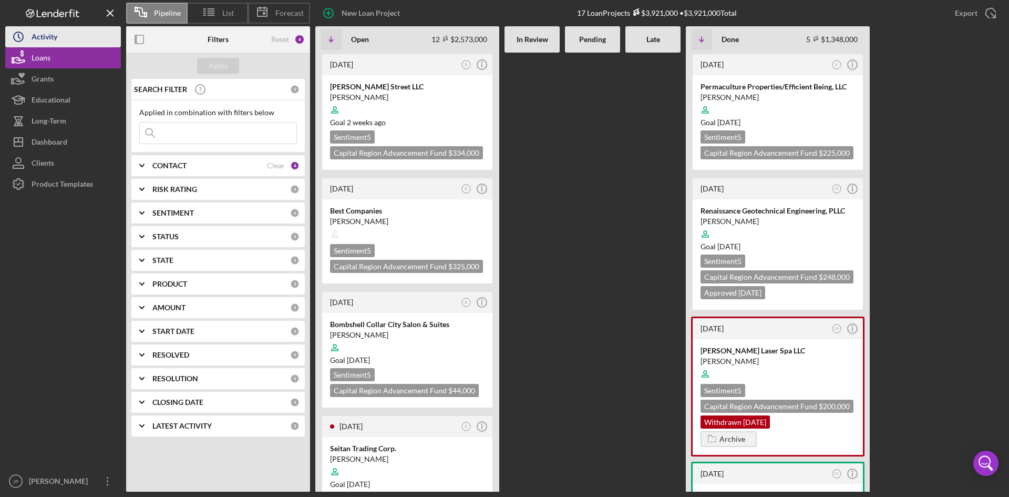
click at [48, 36] on div "Activity" at bounding box center [45, 38] width 26 height 24
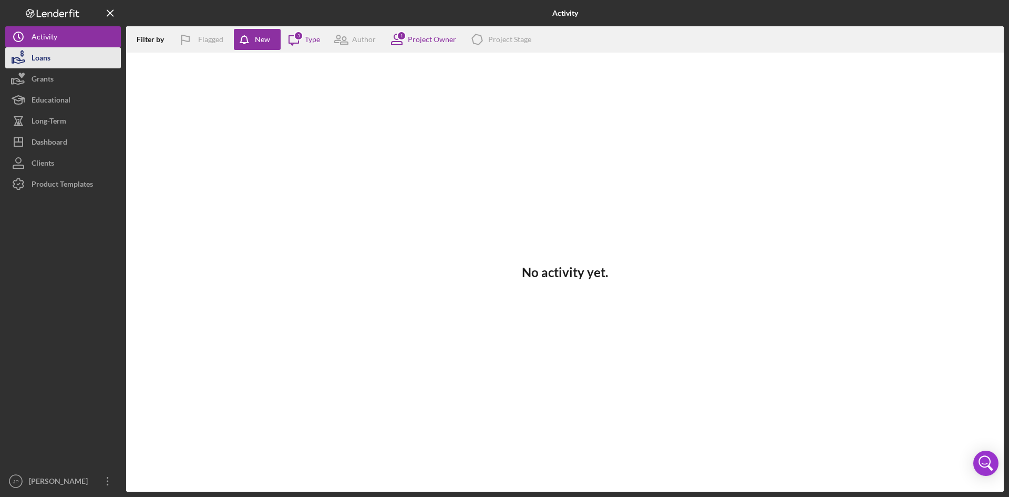
click at [55, 61] on button "Loans" at bounding box center [63, 57] width 116 height 21
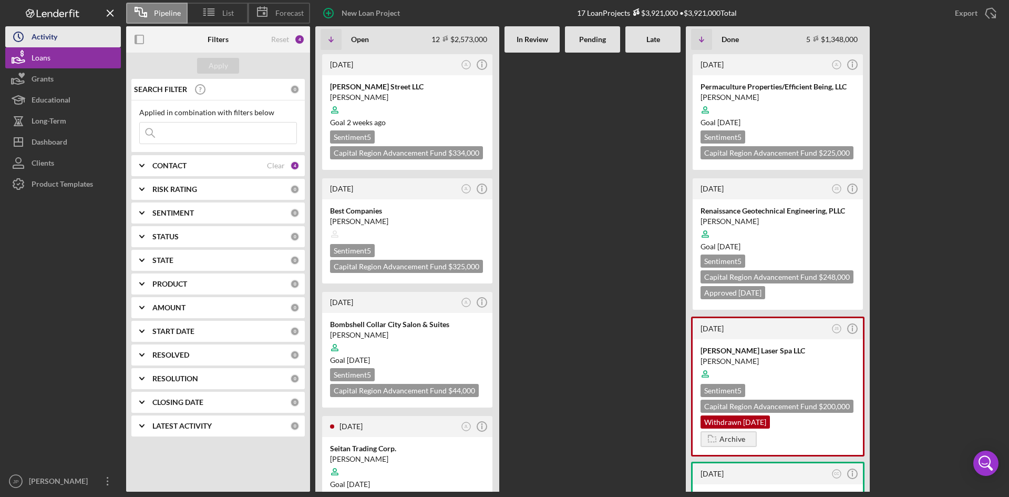
click at [57, 29] on div "Activity" at bounding box center [45, 38] width 26 height 24
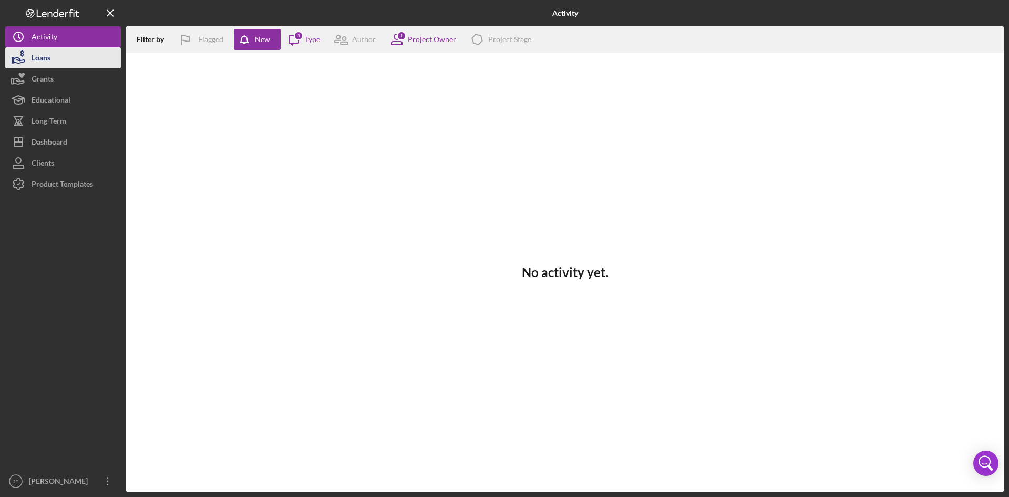
click at [57, 54] on button "Loans" at bounding box center [63, 57] width 116 height 21
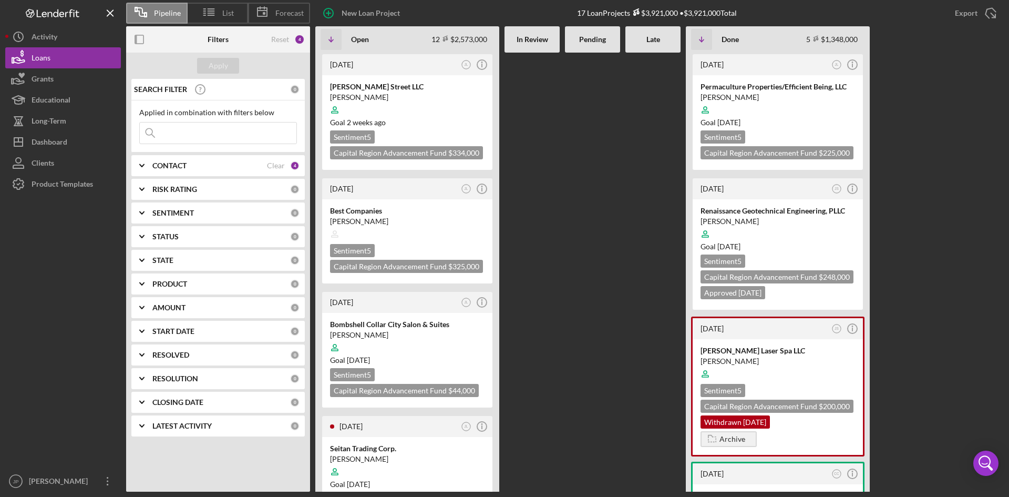
click at [181, 129] on input at bounding box center [218, 132] width 157 height 21
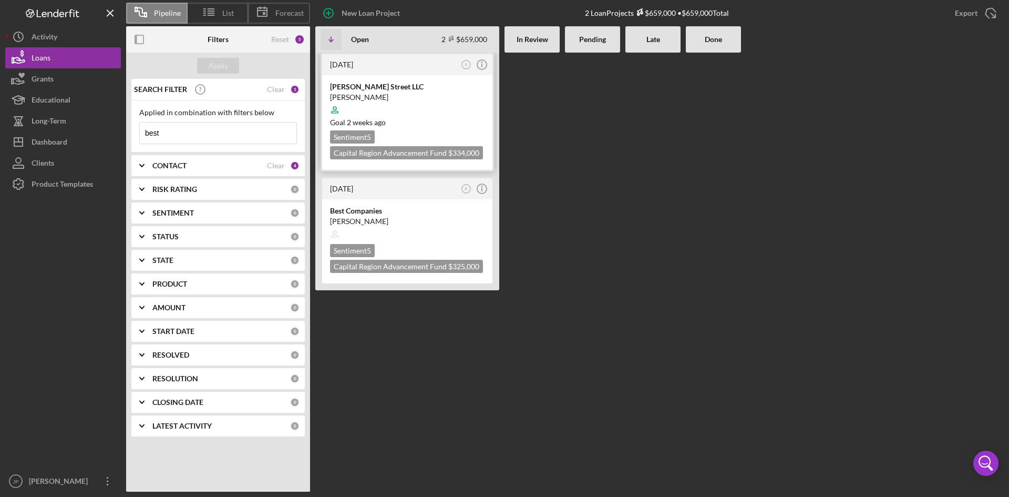
type input "best"
click at [402, 101] on div at bounding box center [407, 110] width 154 height 20
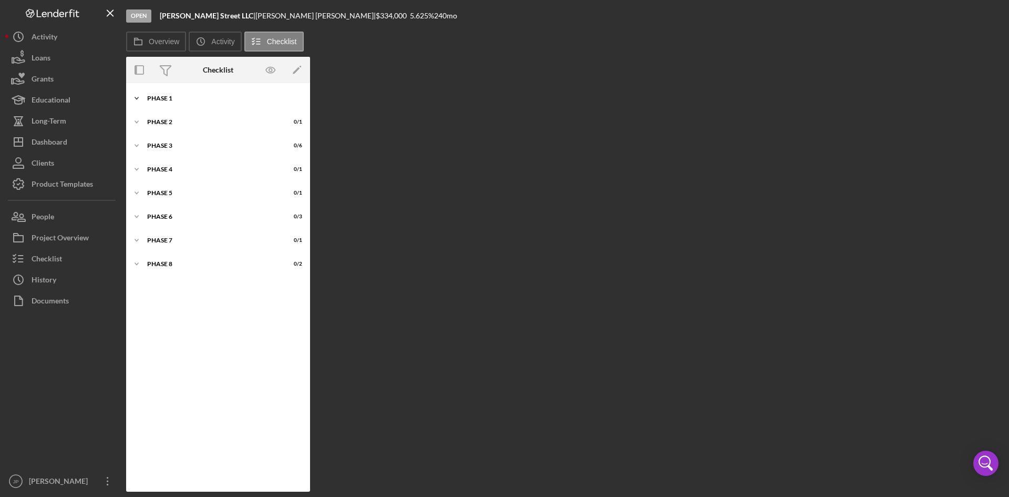
click at [173, 99] on div "Phase 1" at bounding box center [222, 98] width 150 height 6
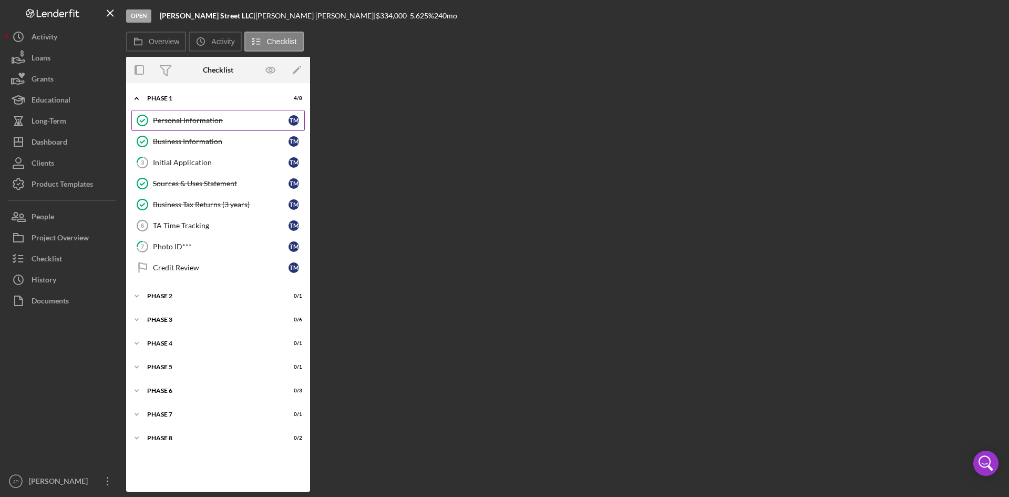
click at [190, 119] on div "Personal Information" at bounding box center [221, 120] width 136 height 8
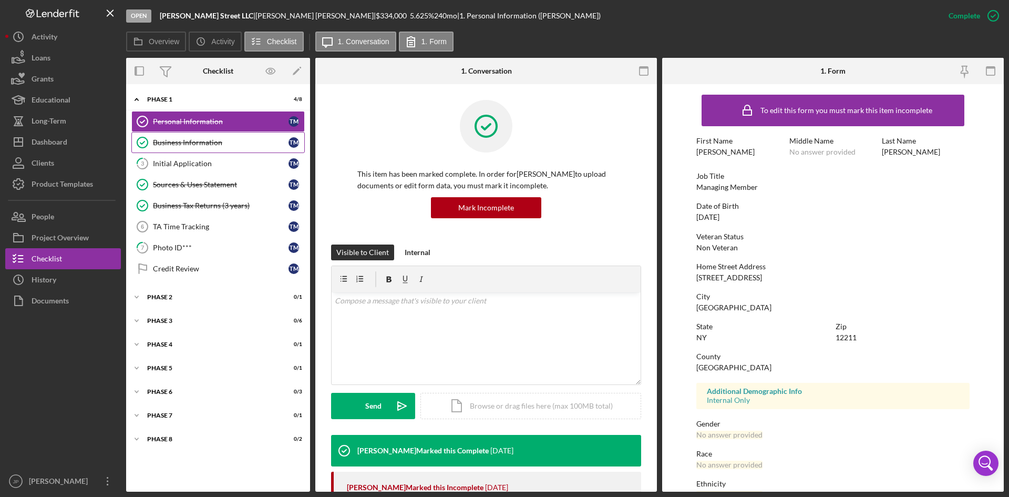
click at [208, 140] on div "Business Information" at bounding box center [221, 142] width 136 height 8
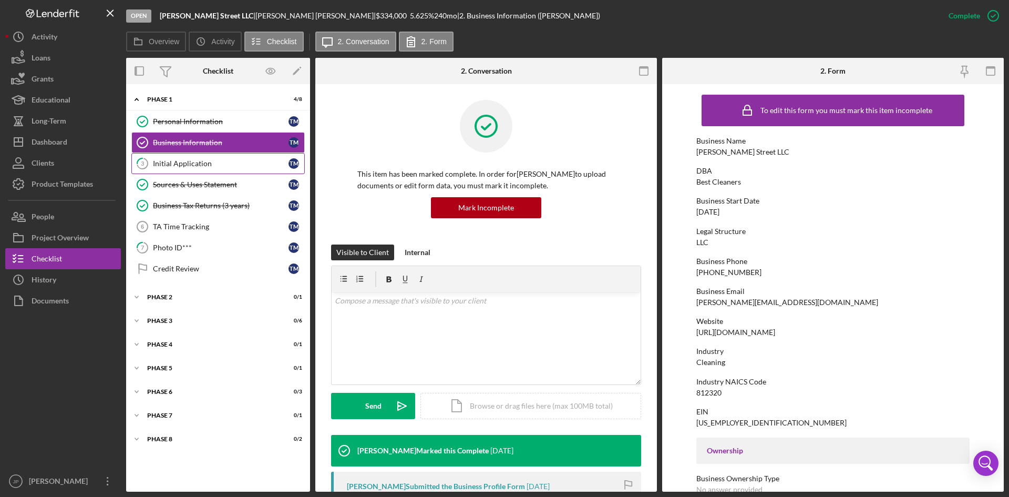
click at [211, 164] on div "Initial Application" at bounding box center [221, 163] width 136 height 8
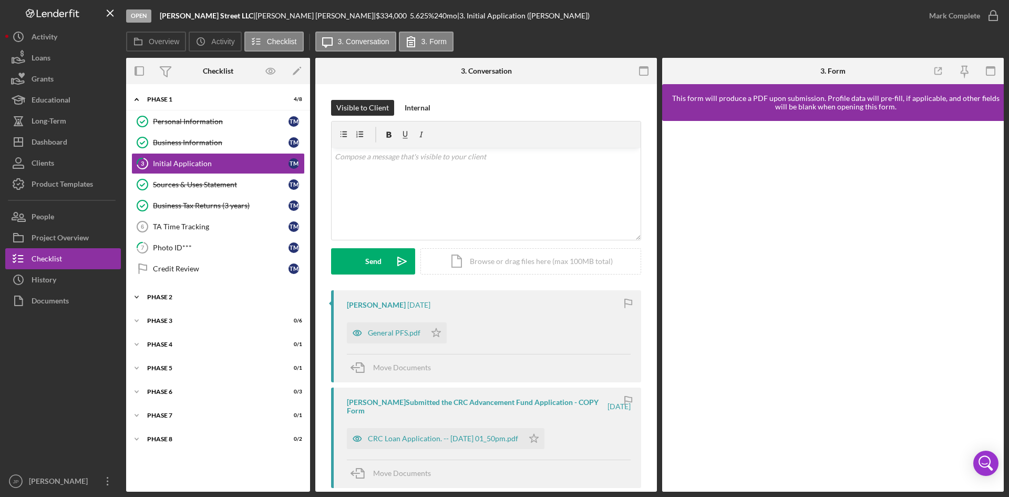
click at [158, 296] on div "Phase 2" at bounding box center [222, 297] width 150 height 6
click at [170, 343] on div "Icon/Expander Phase 3 0 / 6" at bounding box center [218, 347] width 184 height 21
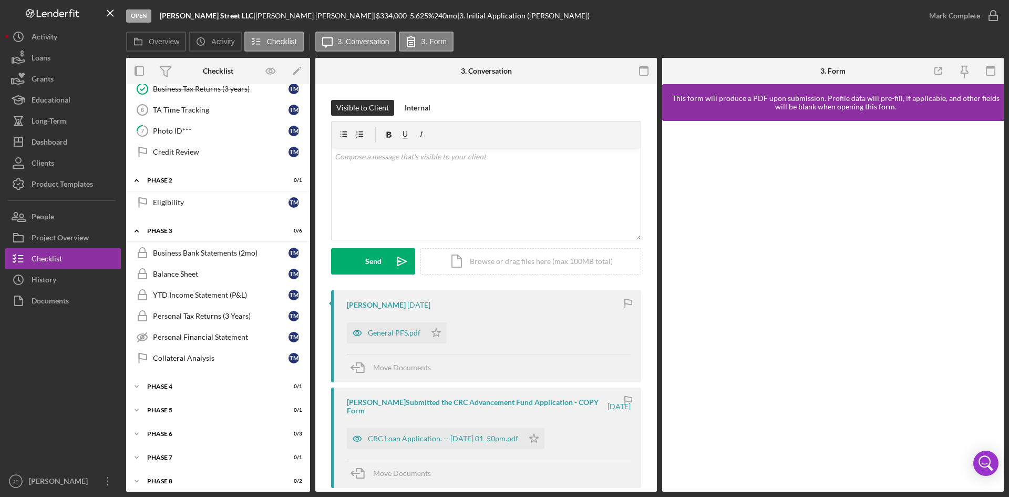
scroll to position [122, 0]
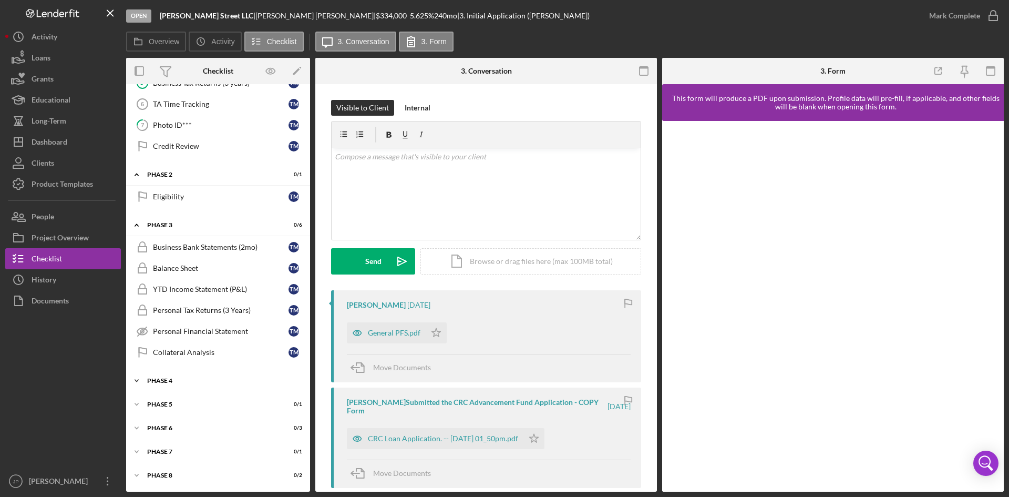
click at [172, 377] on div "Icon/Expander Phase 4 0 / 1" at bounding box center [218, 380] width 184 height 21
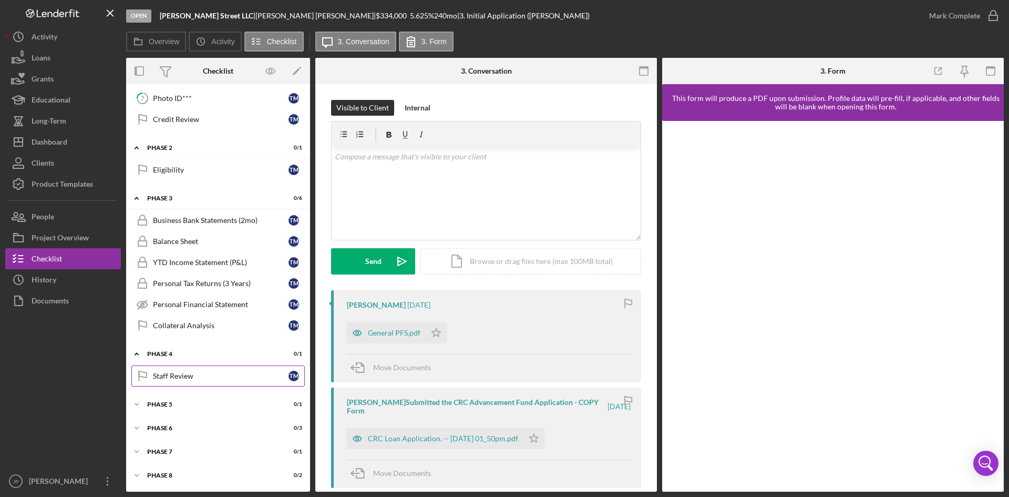
click at [183, 377] on div "Staff Review" at bounding box center [221, 375] width 136 height 8
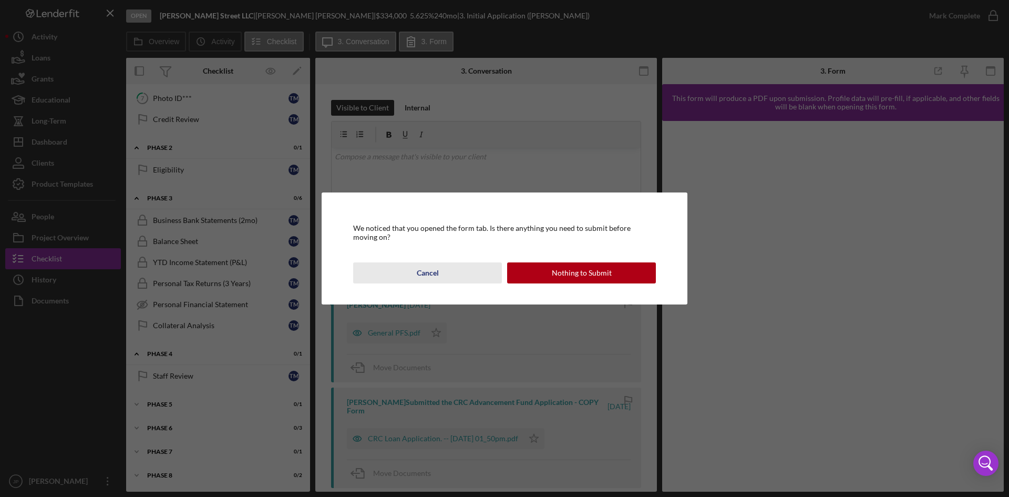
click at [424, 272] on div "Cancel" at bounding box center [428, 272] width 22 height 21
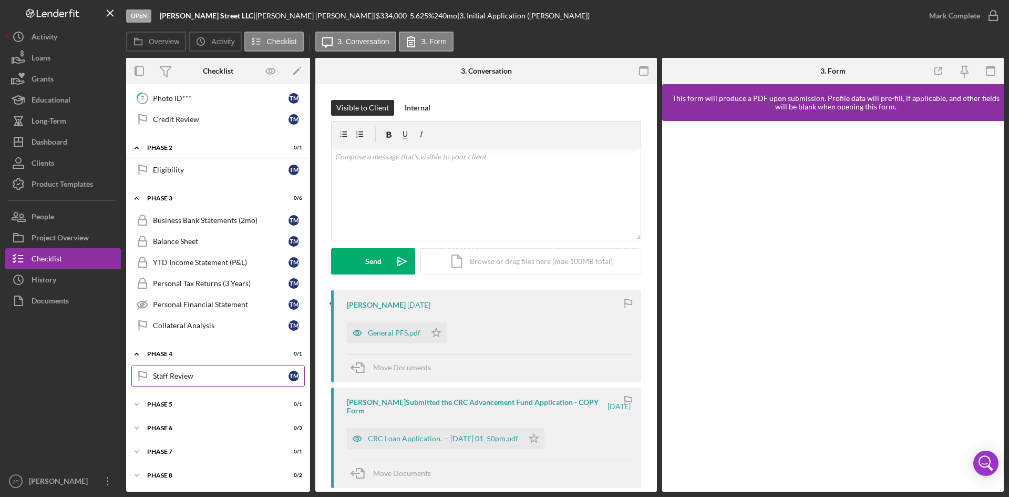
click at [195, 373] on div "Staff Review" at bounding box center [221, 375] width 136 height 8
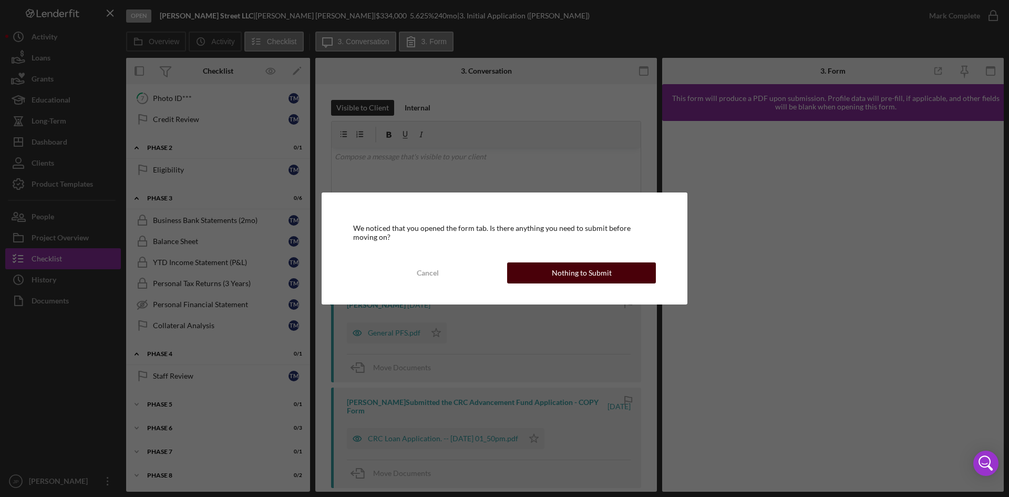
click at [577, 272] on div "Nothing to Submit" at bounding box center [582, 272] width 60 height 21
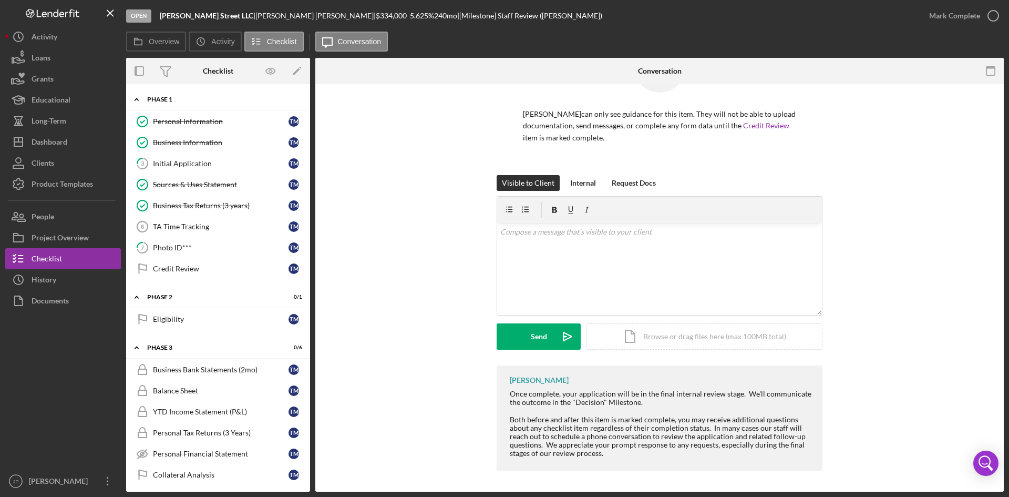
click at [137, 98] on icon "Icon/Expander" at bounding box center [136, 99] width 21 height 21
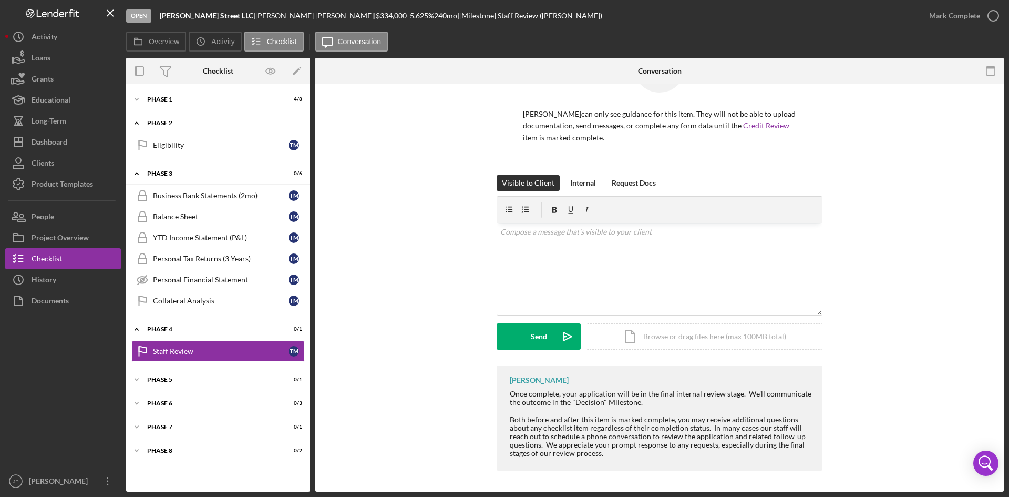
click at [139, 121] on icon "Icon/Expander" at bounding box center [136, 122] width 21 height 21
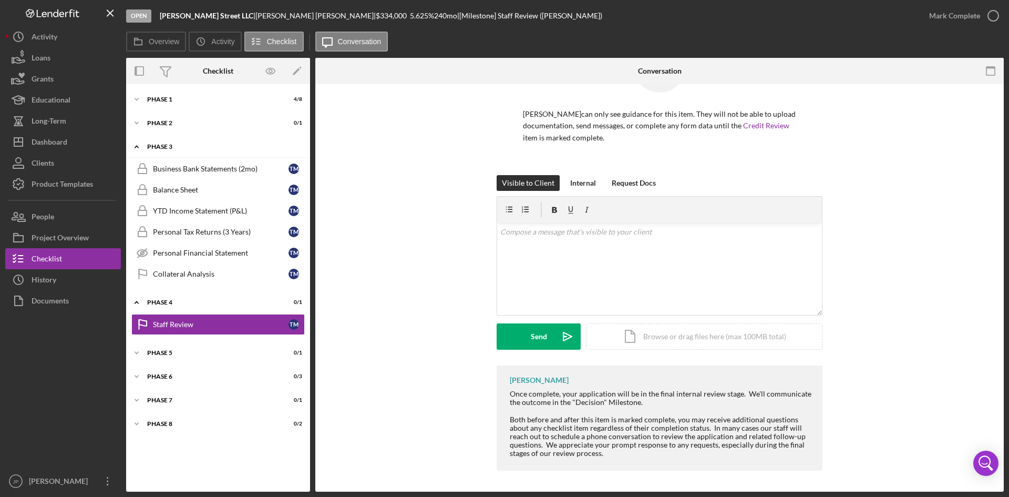
click at [137, 147] on icon "Icon/Expander" at bounding box center [136, 146] width 21 height 21
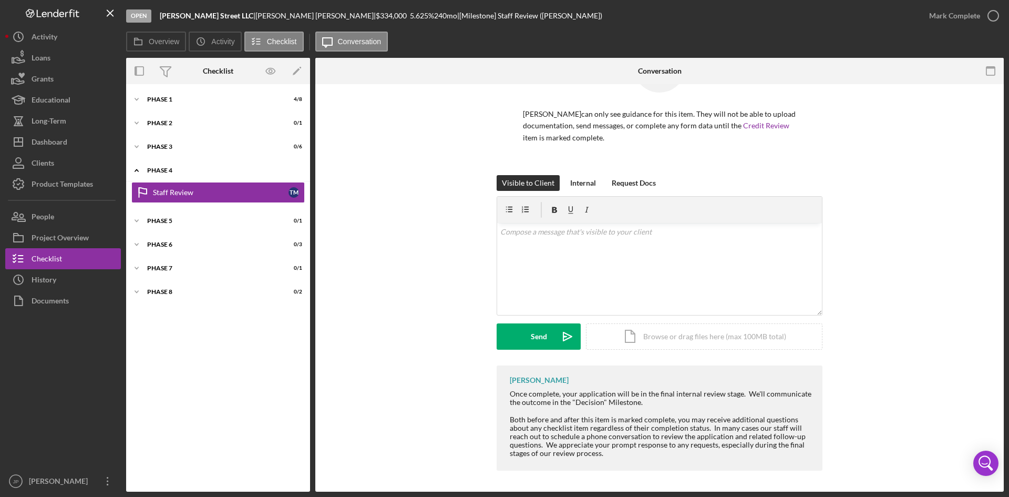
click at [136, 172] on icon "Icon/Expander" at bounding box center [136, 170] width 21 height 21
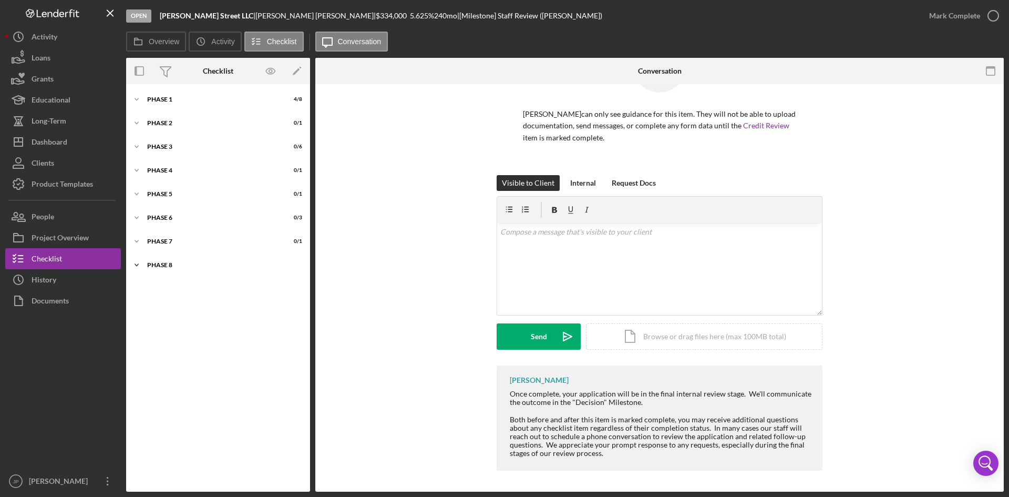
click at [166, 262] on div "Phase 8" at bounding box center [222, 265] width 150 height 6
click at [178, 289] on div "Receipt of Funds" at bounding box center [221, 287] width 136 height 8
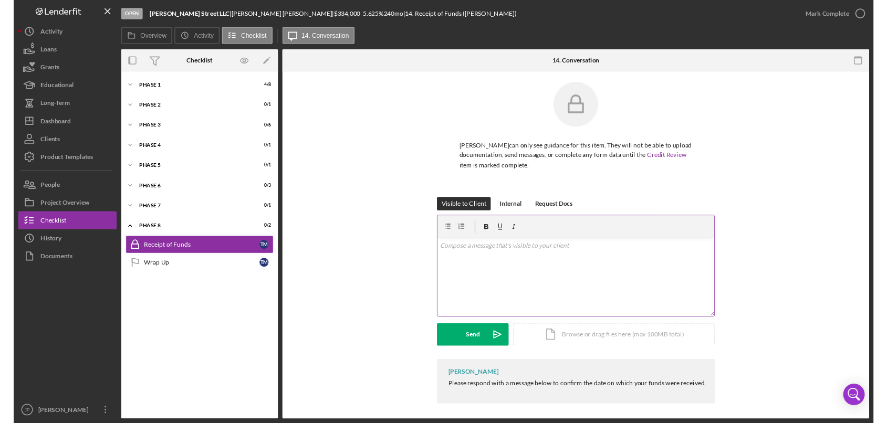
scroll to position [7, 0]
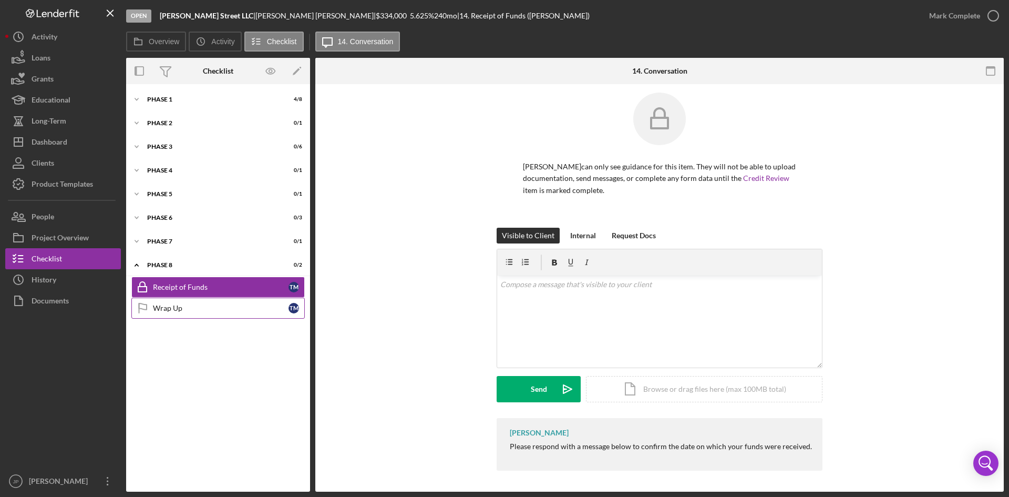
click at [153, 311] on div "Wrap Up" at bounding box center [221, 308] width 136 height 8
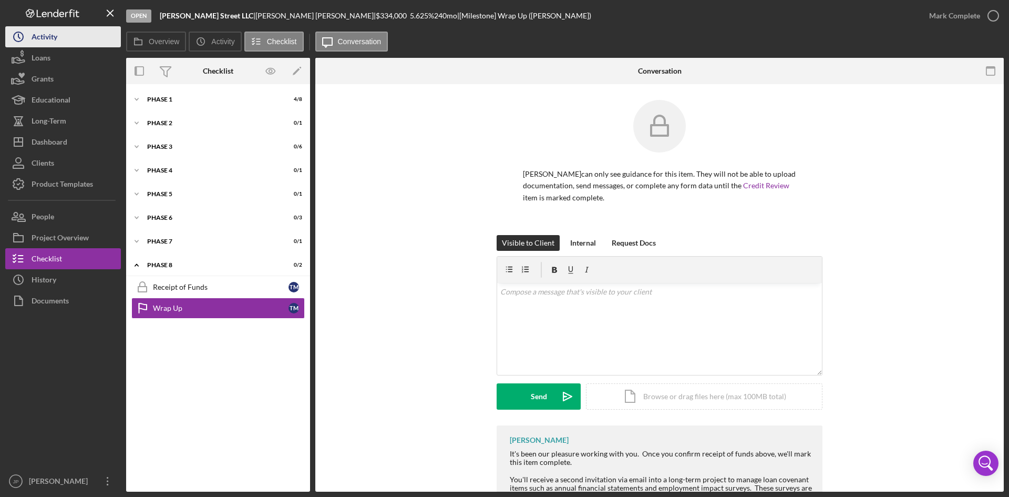
click at [53, 43] on div "Activity" at bounding box center [45, 38] width 26 height 24
